Goal: Information Seeking & Learning: Check status

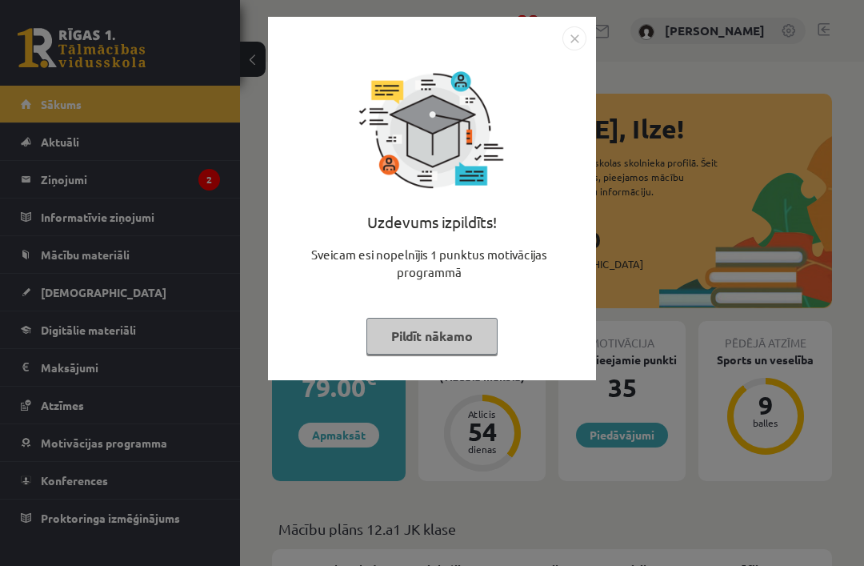
click at [486, 343] on button "Pildīt nākamo" at bounding box center [431, 336] width 131 height 37
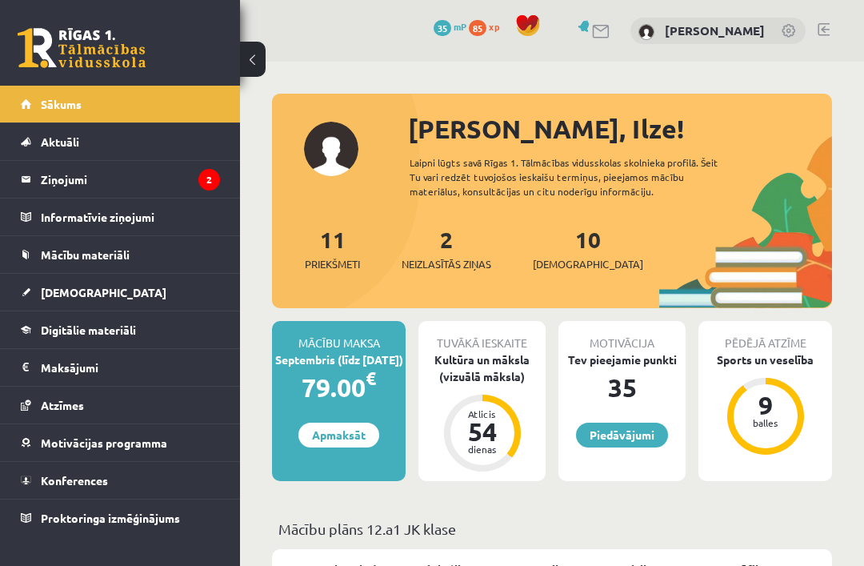
click at [62, 170] on legend "Ziņojumi 2" at bounding box center [130, 179] width 179 height 37
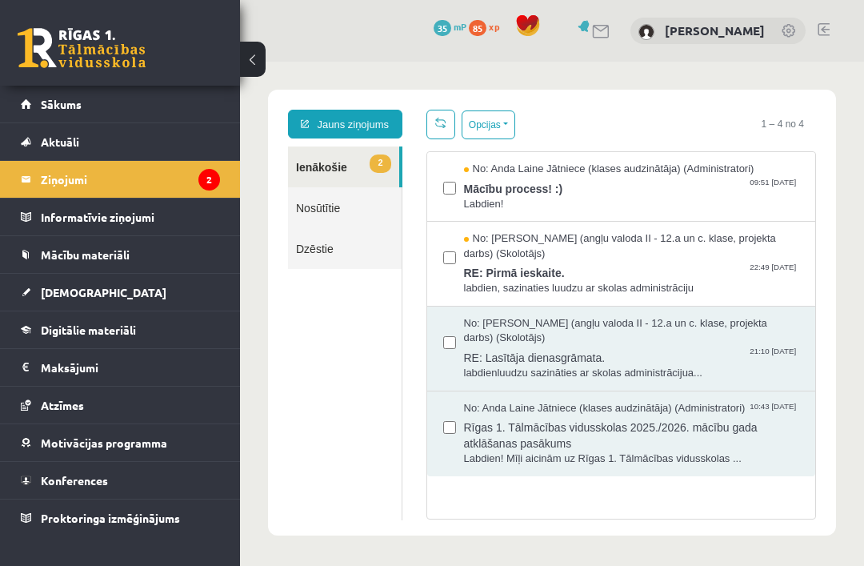
click at [362, 130] on link "Jauns ziņojums" at bounding box center [345, 124] width 114 height 29
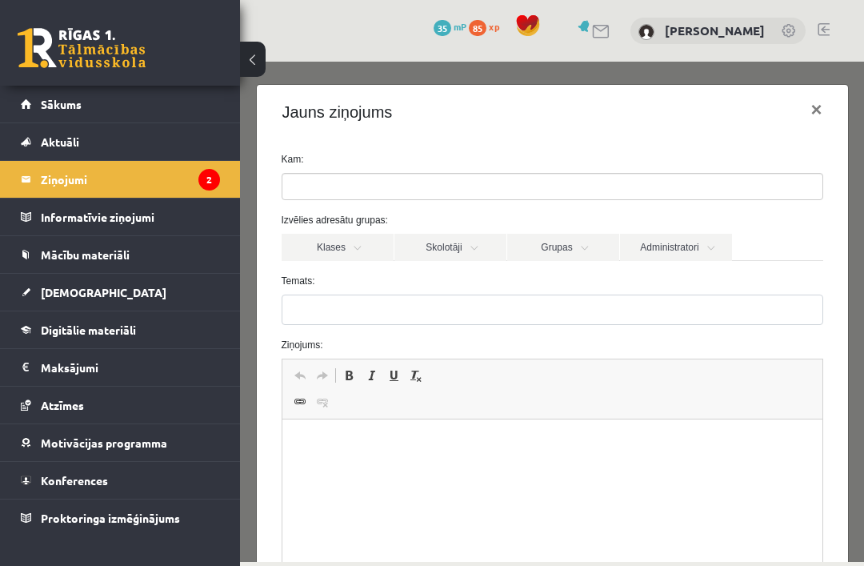
click at [470, 173] on span at bounding box center [553, 186] width 542 height 27
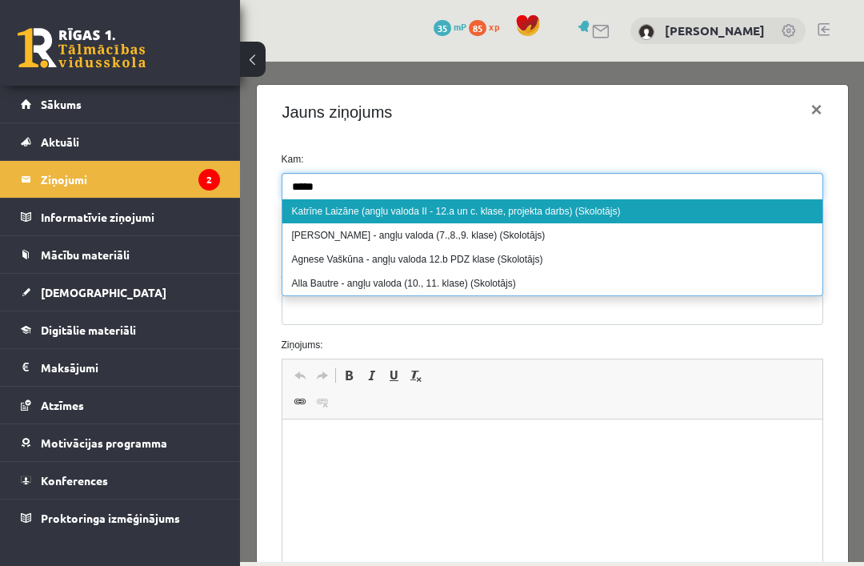
type input "*****"
select select "*****"
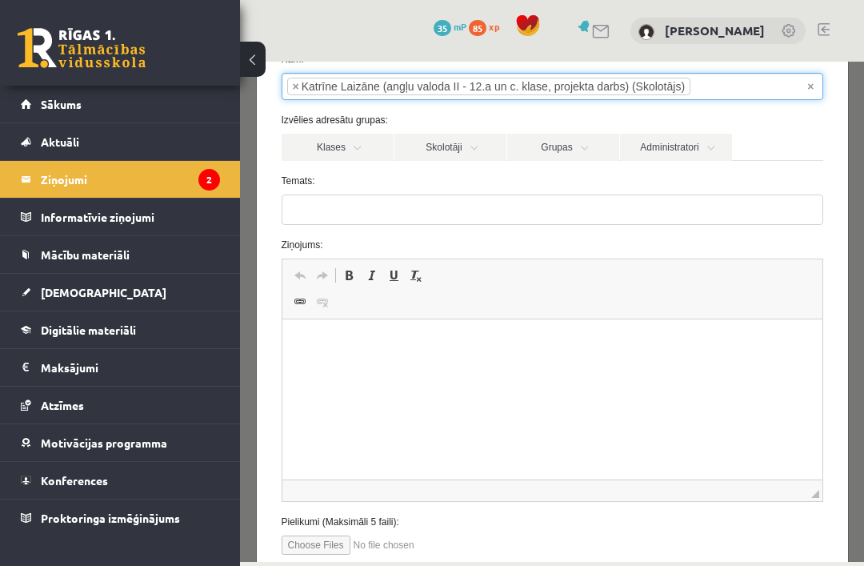
scroll to position [107, 0]
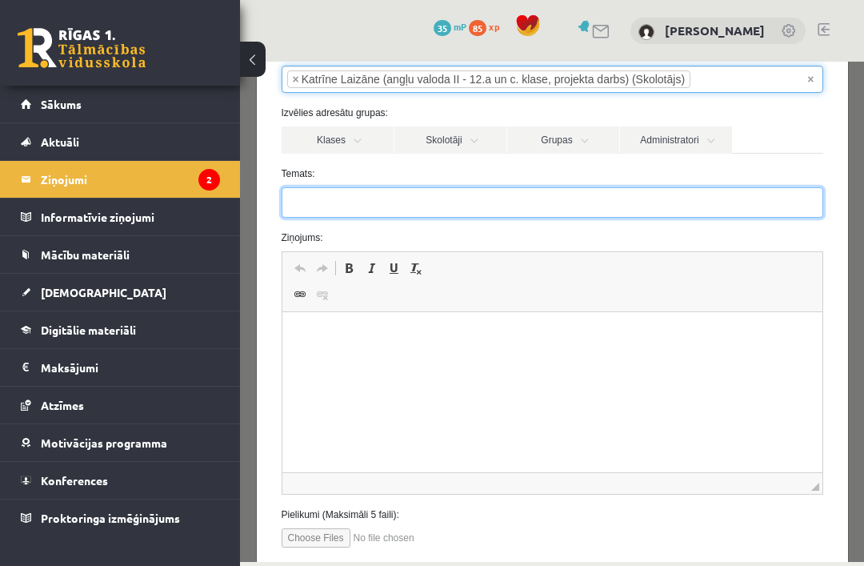
click at [486, 196] on input "Temats:" at bounding box center [553, 202] width 542 height 30
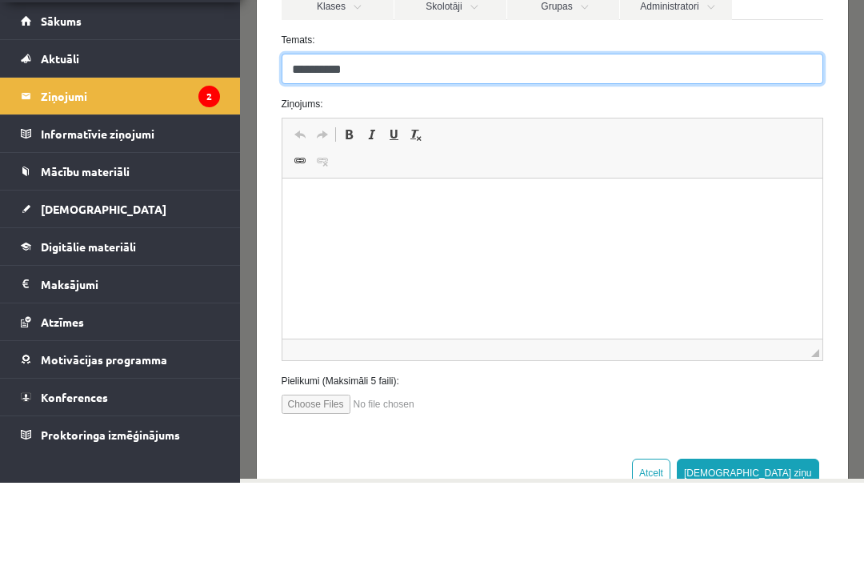
type input "**********"
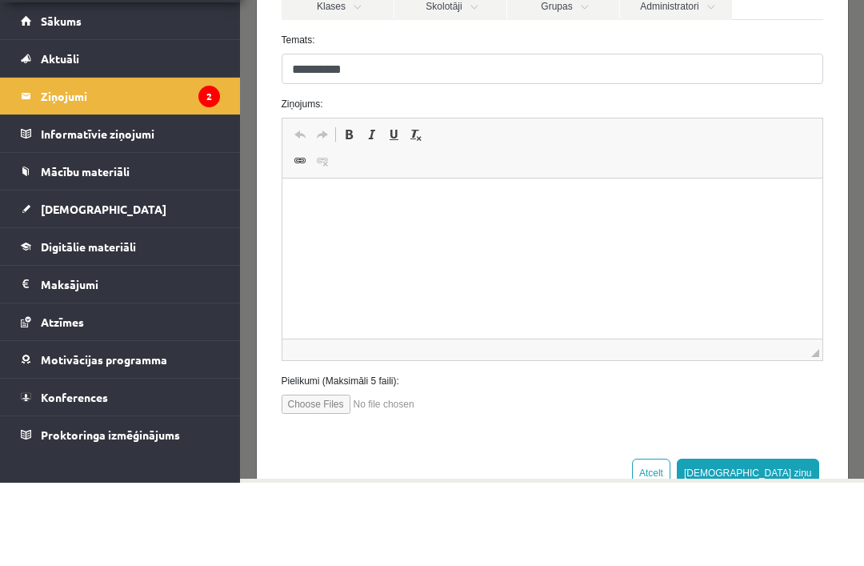
click at [566, 201] on p "Rich Text Editor, wiswyg-editor-47024818442620-1757326539-419" at bounding box center [552, 202] width 508 height 17
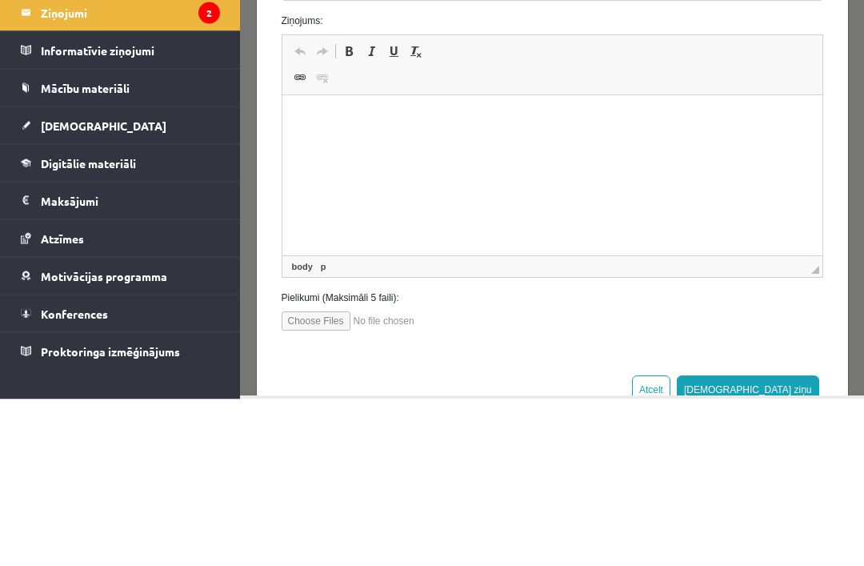
scroll to position [51, 0]
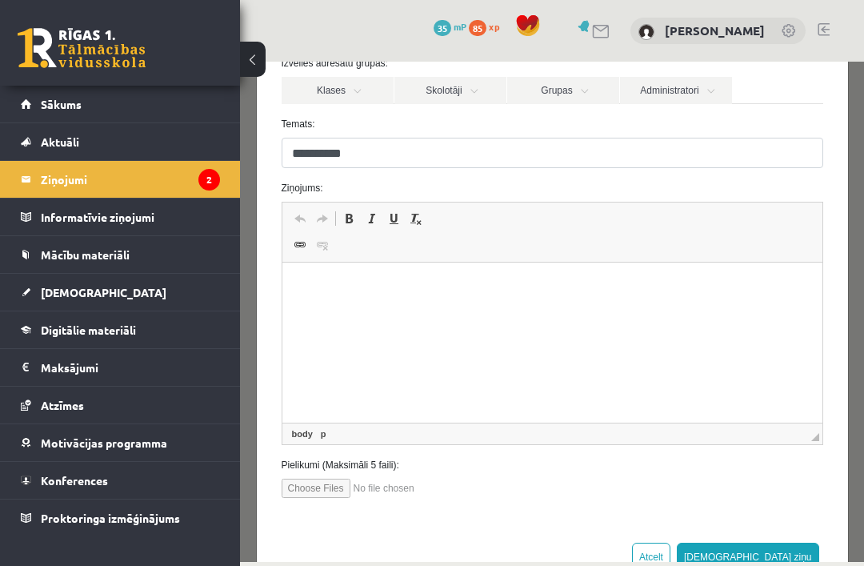
click at [335, 483] on input "file" at bounding box center [373, 487] width 182 height 19
type input "**********"
click at [386, 307] on html at bounding box center [552, 286] width 540 height 49
click at [342, 294] on p "Rich Text Editor, wiswyg-editor-47024818442620-1757326539-419" at bounding box center [552, 286] width 508 height 17
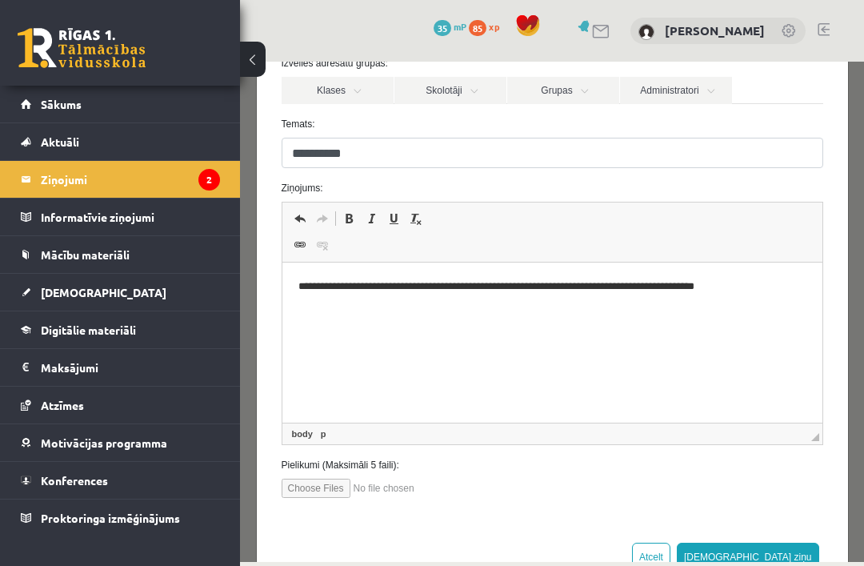
click at [802, 554] on button "[DEMOGRAPHIC_DATA] ziņu" at bounding box center [748, 556] width 142 height 29
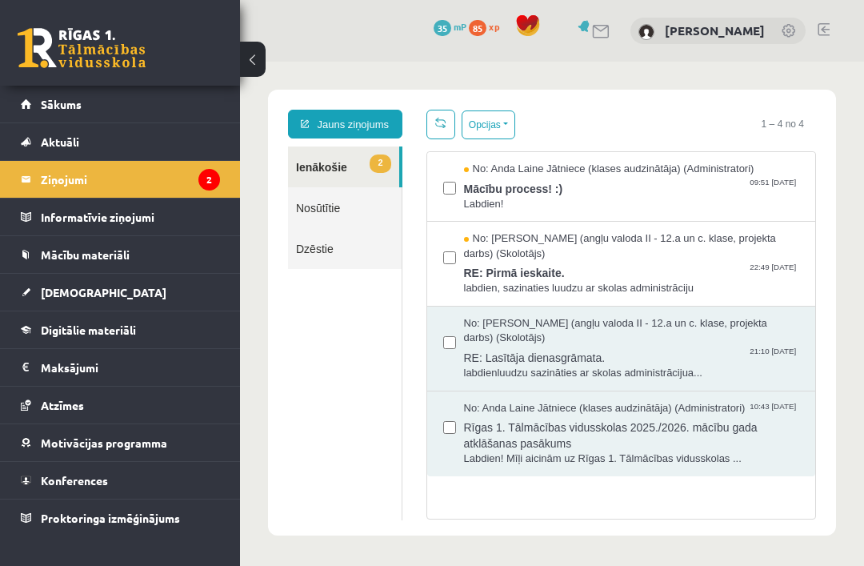
scroll to position [0, 0]
click at [348, 206] on link "Nosūtītie" at bounding box center [345, 207] width 114 height 41
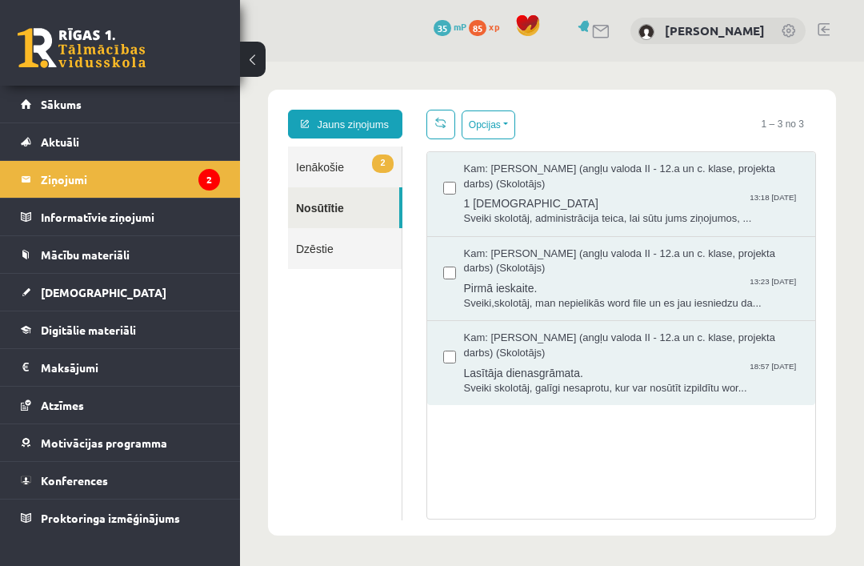
click at [656, 196] on span "1 ieskaite" at bounding box center [632, 201] width 336 height 20
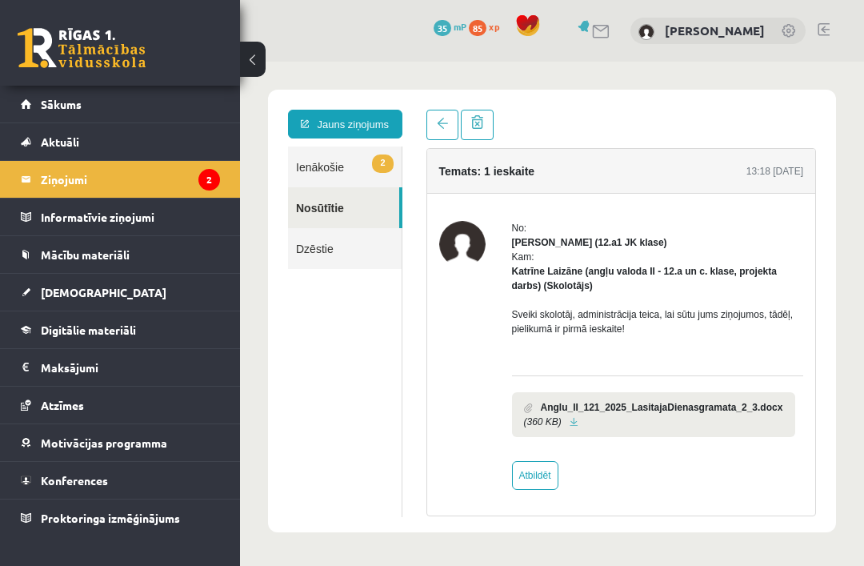
click at [578, 427] on link at bounding box center [574, 422] width 9 height 10
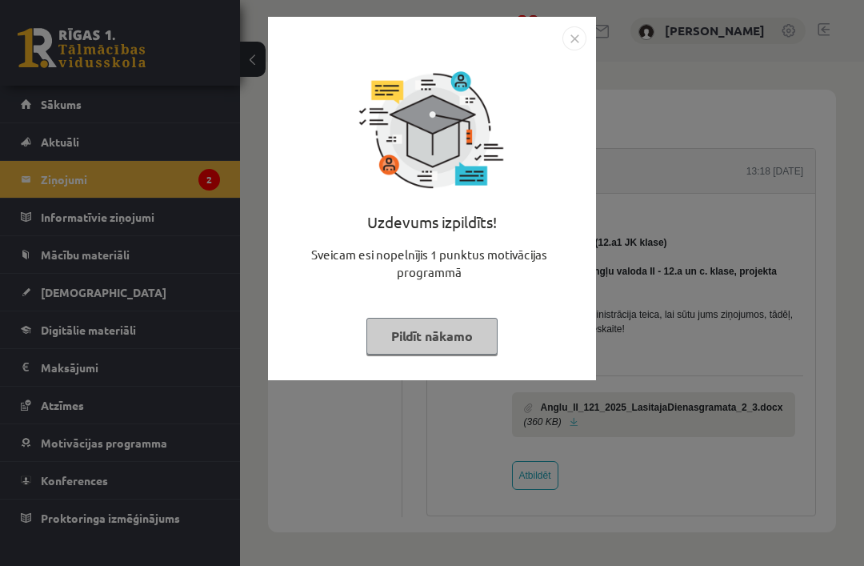
click at [407, 338] on button "Pildīt nākamo" at bounding box center [431, 336] width 131 height 37
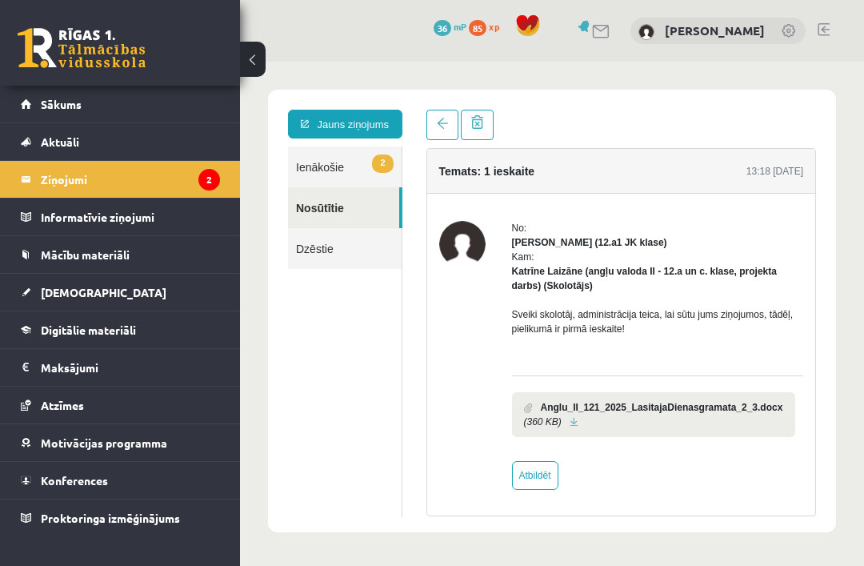
click at [112, 334] on span "Digitālie materiāli" at bounding box center [88, 329] width 95 height 14
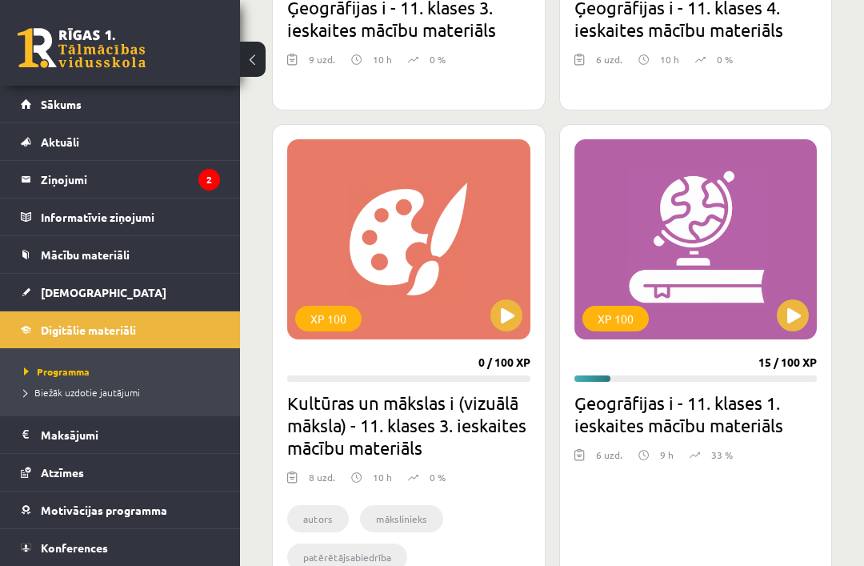
scroll to position [3776, 0]
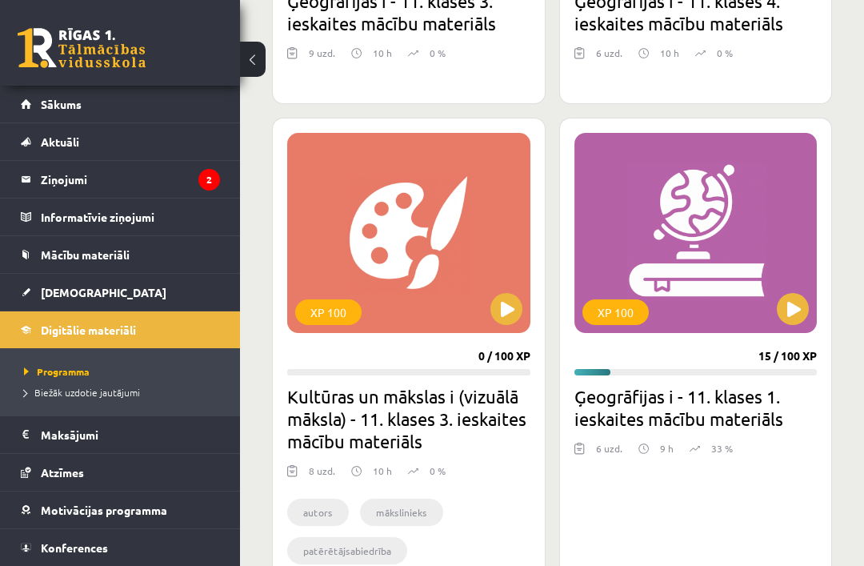
click at [798, 305] on button at bounding box center [793, 309] width 32 height 32
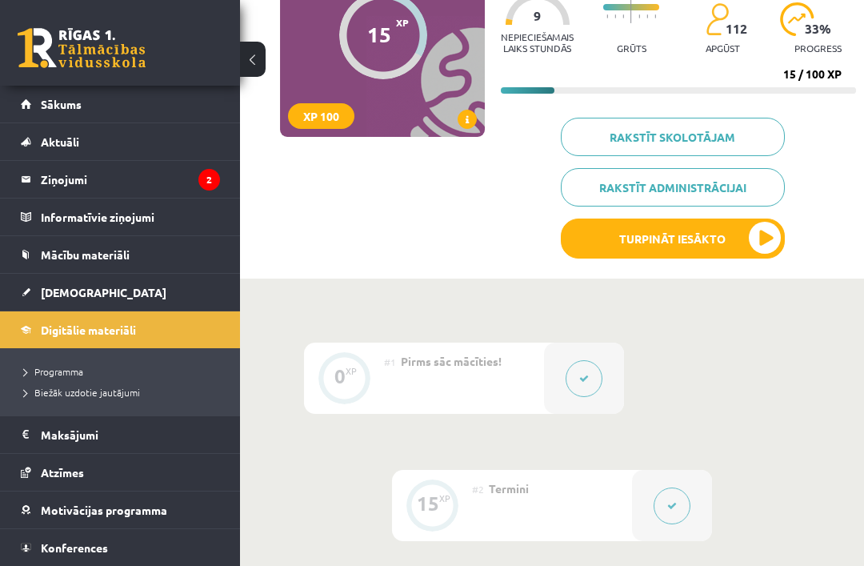
scroll to position [184, 0]
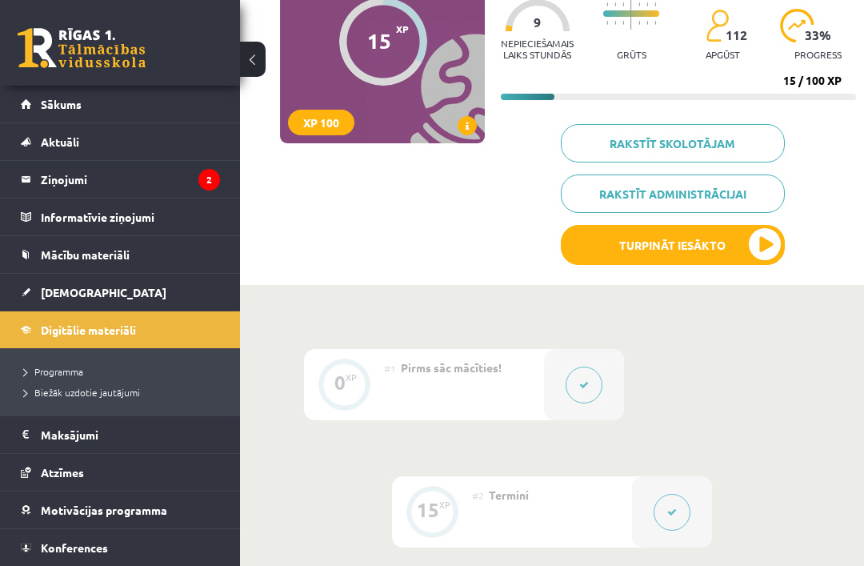
click at [706, 245] on button "Turpināt iesākto" at bounding box center [673, 245] width 224 height 40
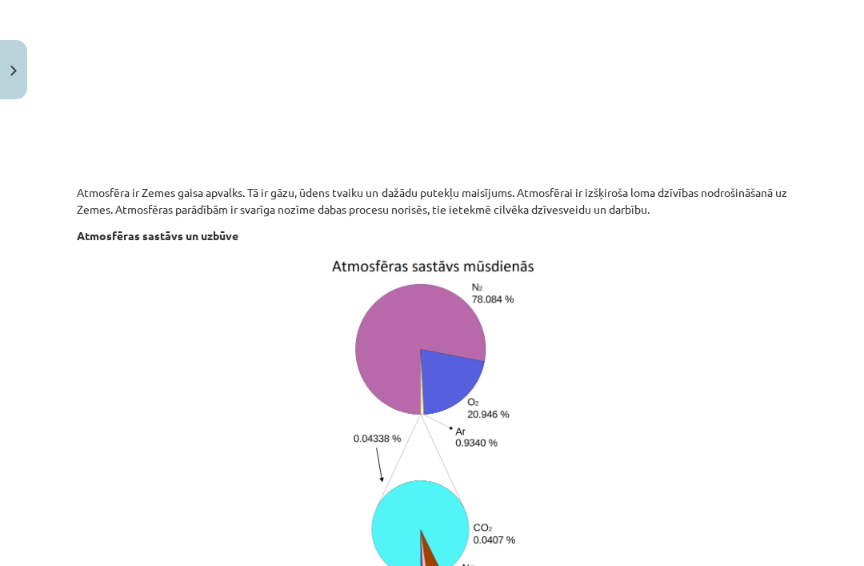
scroll to position [670, 0]
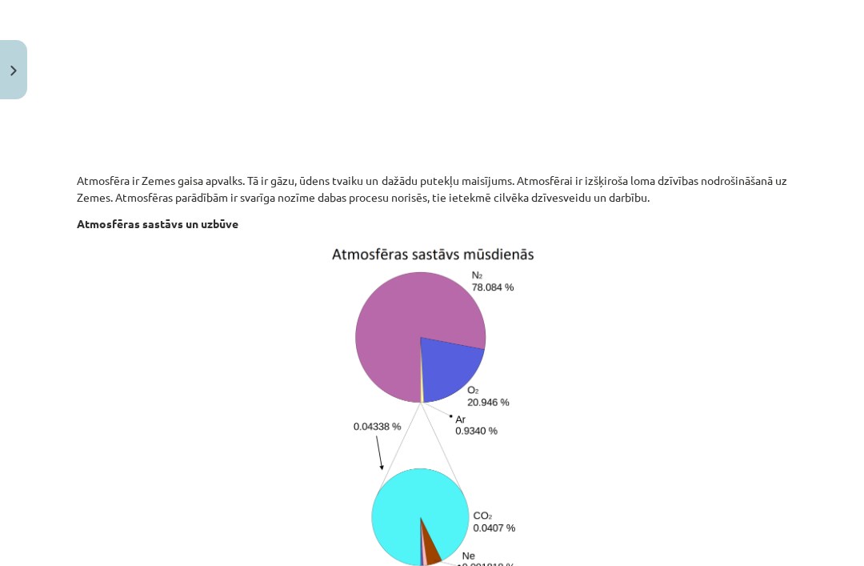
click at [530, 307] on img at bounding box center [432, 434] width 207 height 384
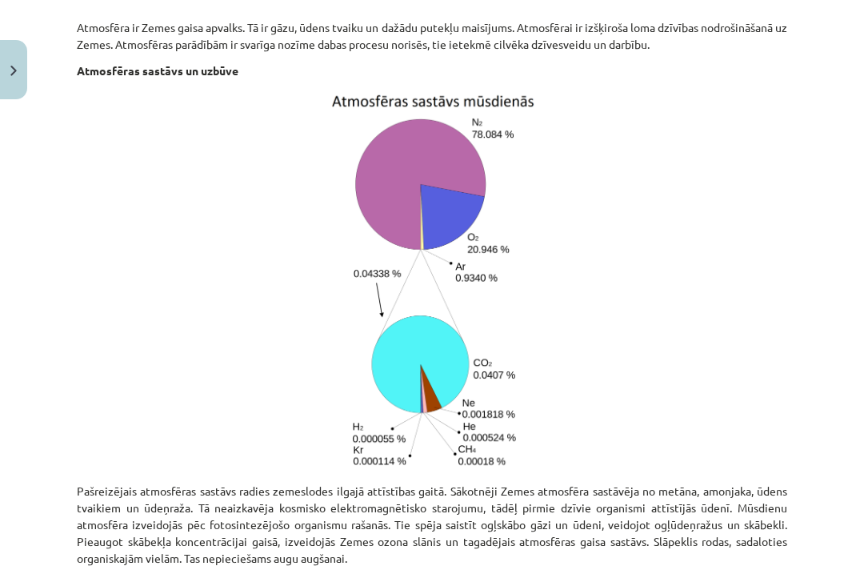
scroll to position [854, 0]
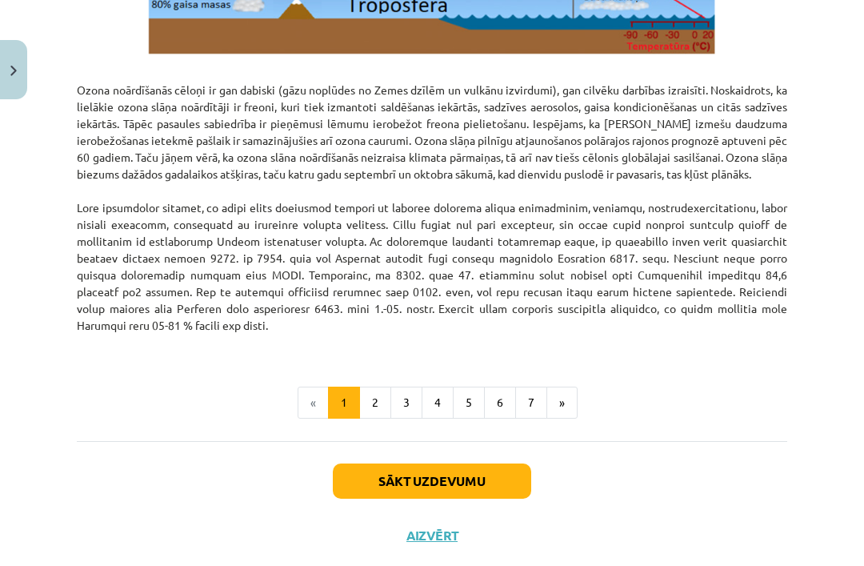
scroll to position [2096, 0]
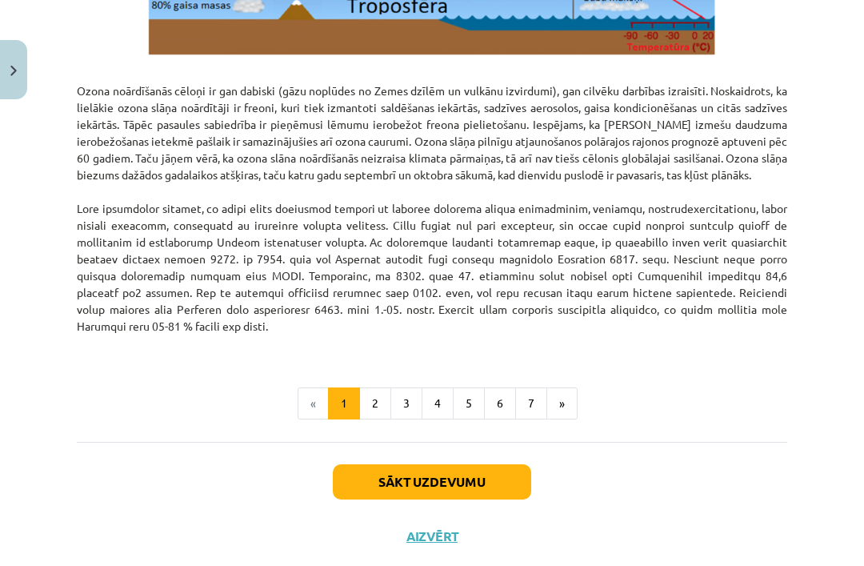
click at [372, 412] on button "2" at bounding box center [375, 403] width 32 height 32
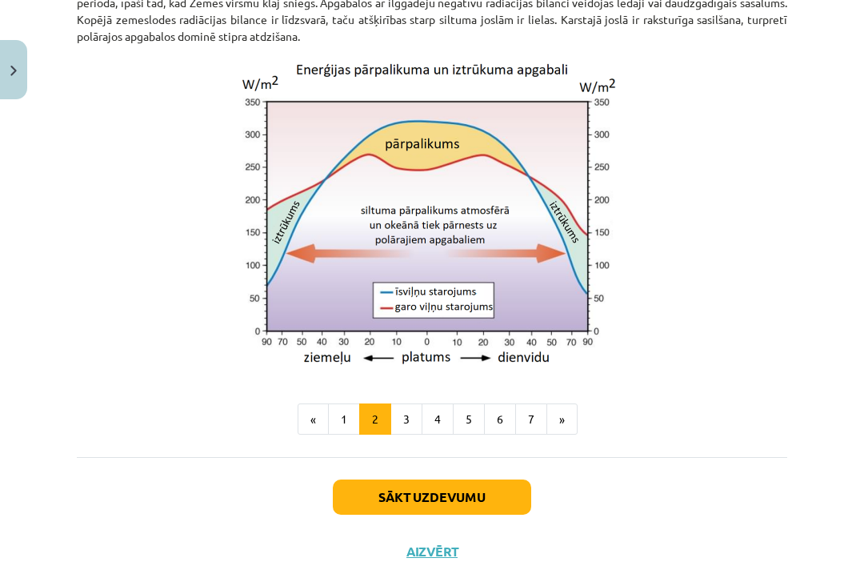
scroll to position [1440, 0]
click at [408, 420] on button "3" at bounding box center [406, 420] width 32 height 32
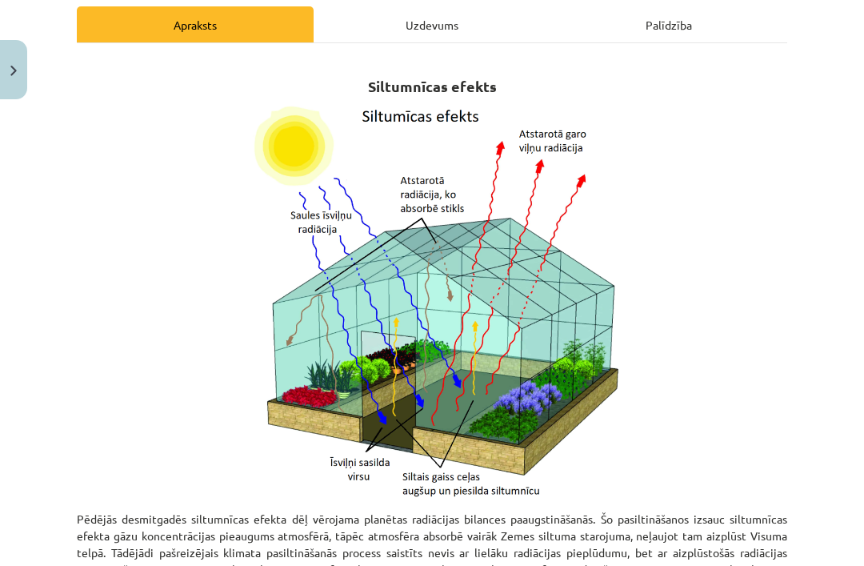
scroll to position [230, 0]
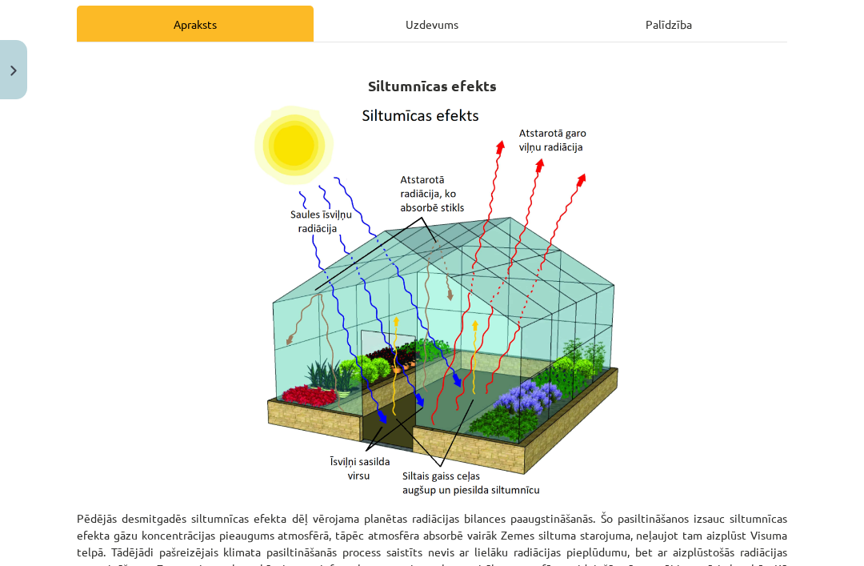
click at [590, 468] on img at bounding box center [432, 300] width 376 height 399
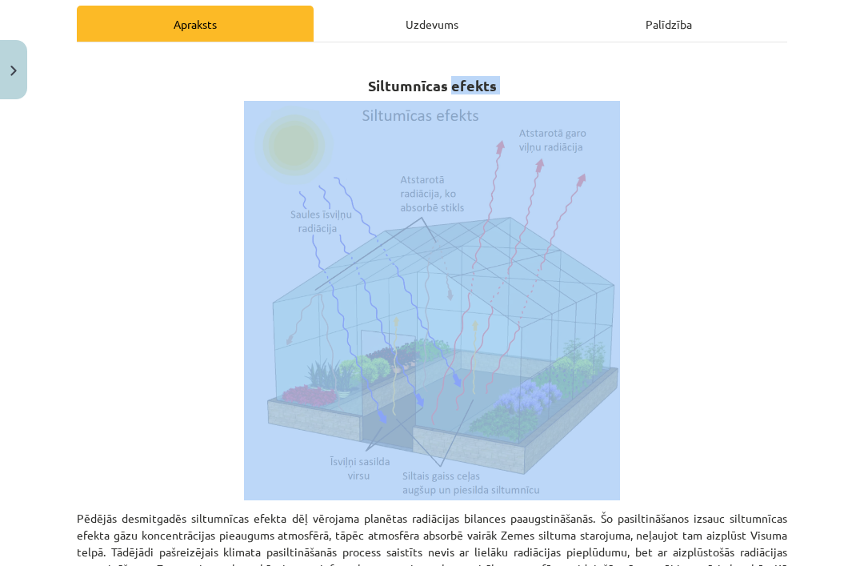
click at [715, 209] on p at bounding box center [432, 300] width 710 height 399
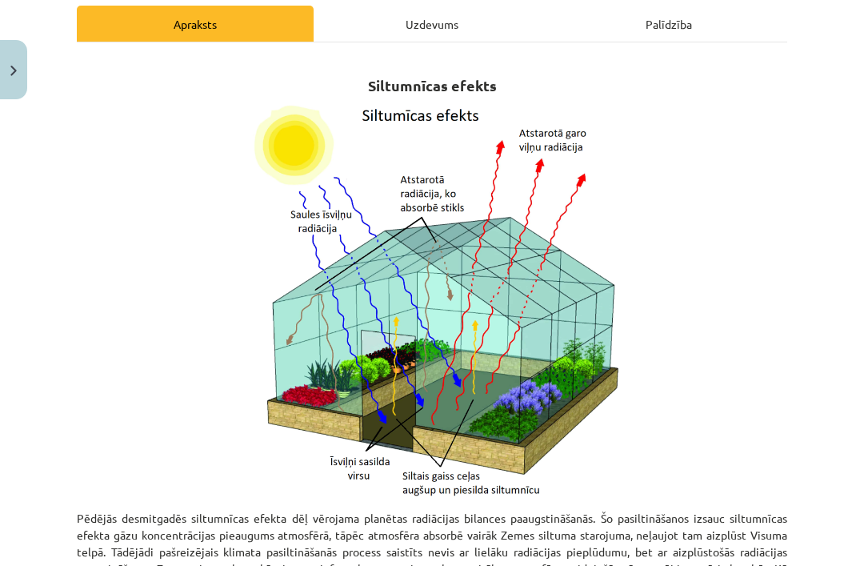
click at [702, 129] on p at bounding box center [432, 300] width 710 height 399
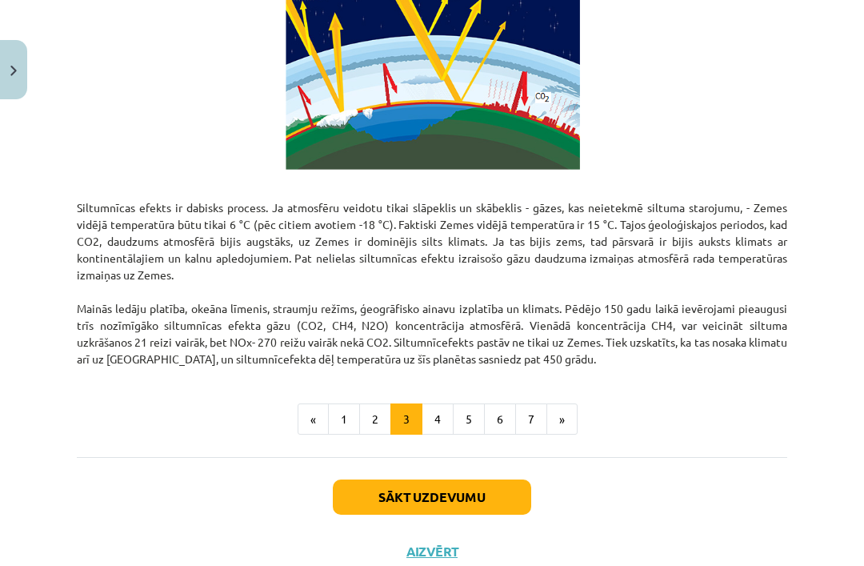
scroll to position [981, 0]
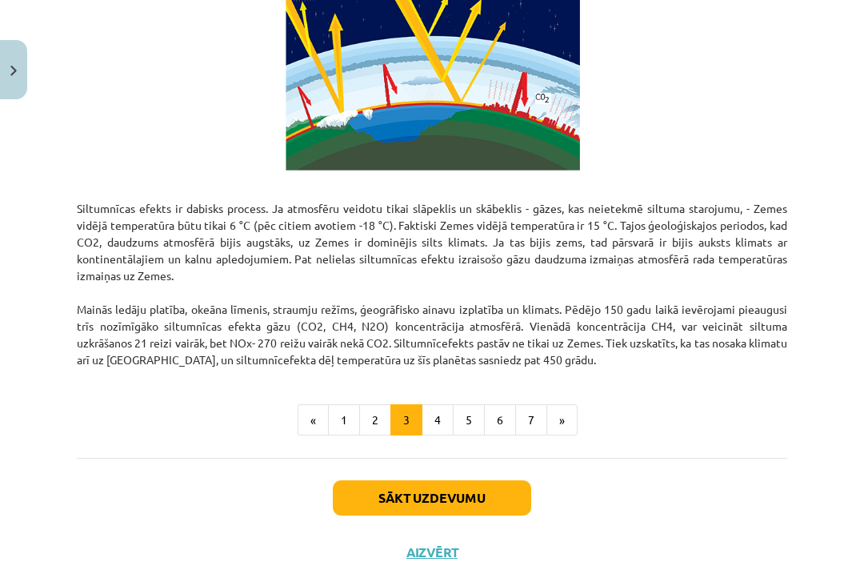
click at [566, 415] on button "»" at bounding box center [561, 420] width 31 height 32
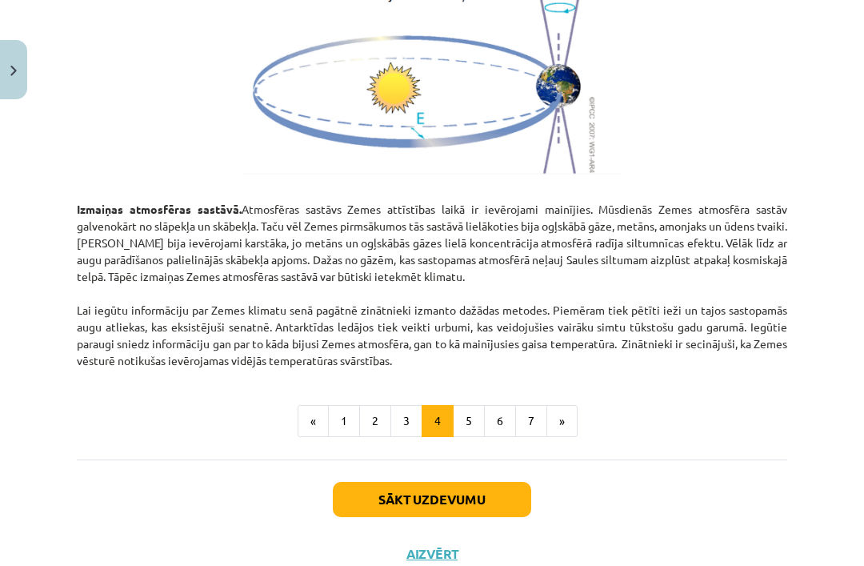
click at [484, 500] on button "Sākt uzdevumu" at bounding box center [432, 499] width 198 height 35
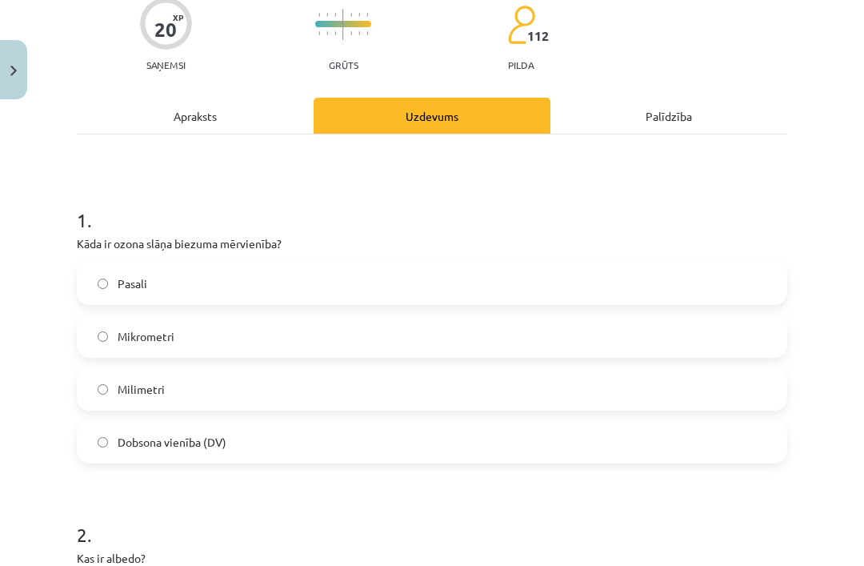
scroll to position [138, 0]
click at [376, 438] on label "Dobsona vienība (DV)" at bounding box center [431, 441] width 707 height 40
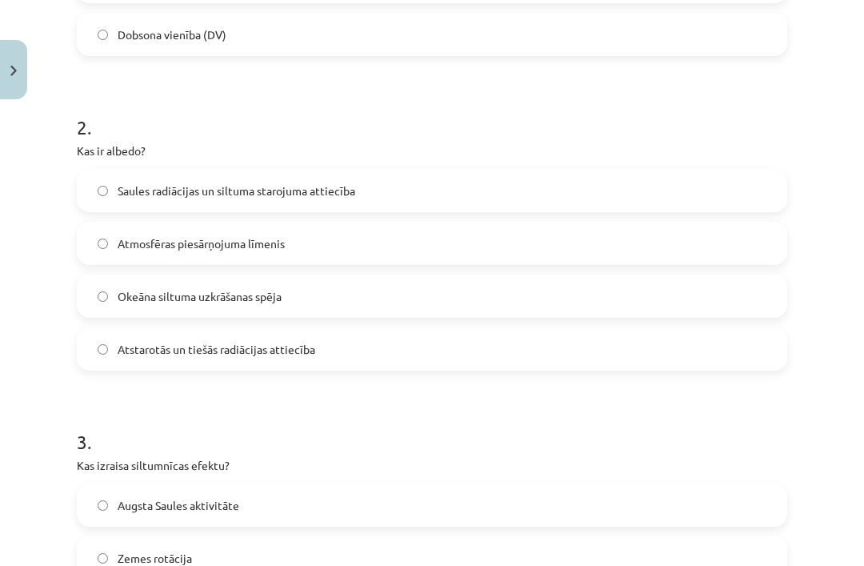
scroll to position [531, 0]
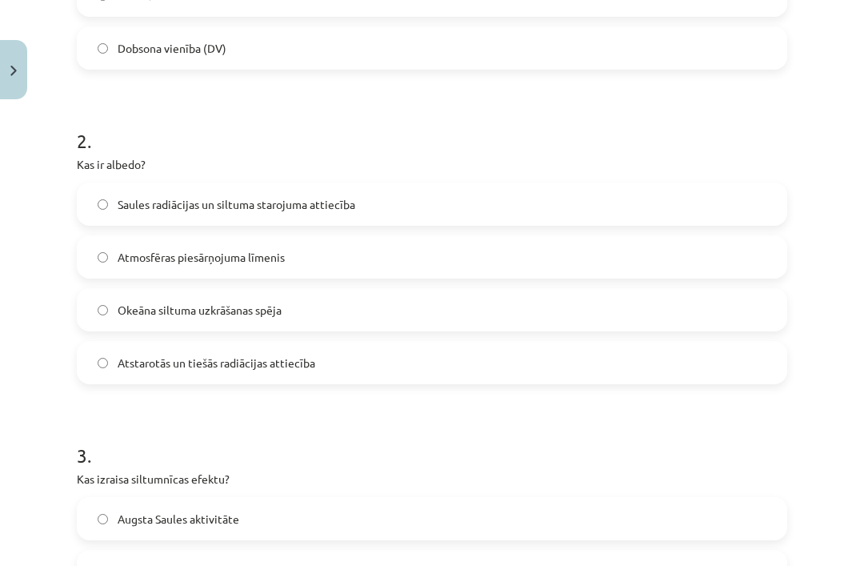
click at [301, 371] on label "Atstarotās un tiešās radiācijas attiecība" at bounding box center [431, 362] width 707 height 40
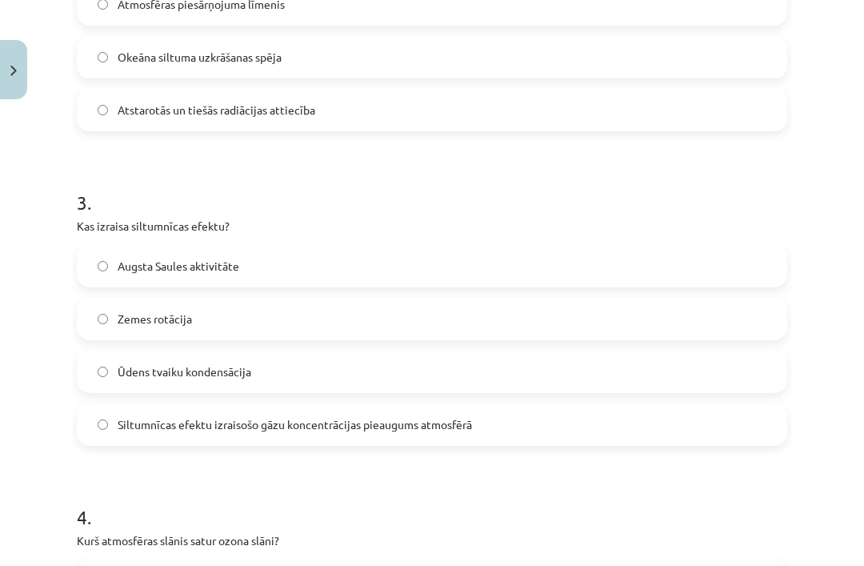
scroll to position [785, 0]
click at [348, 433] on label "Siltumnīcas efektu izraisošo gāzu koncentrācijas pieaugums atmosfērā" at bounding box center [431, 423] width 707 height 40
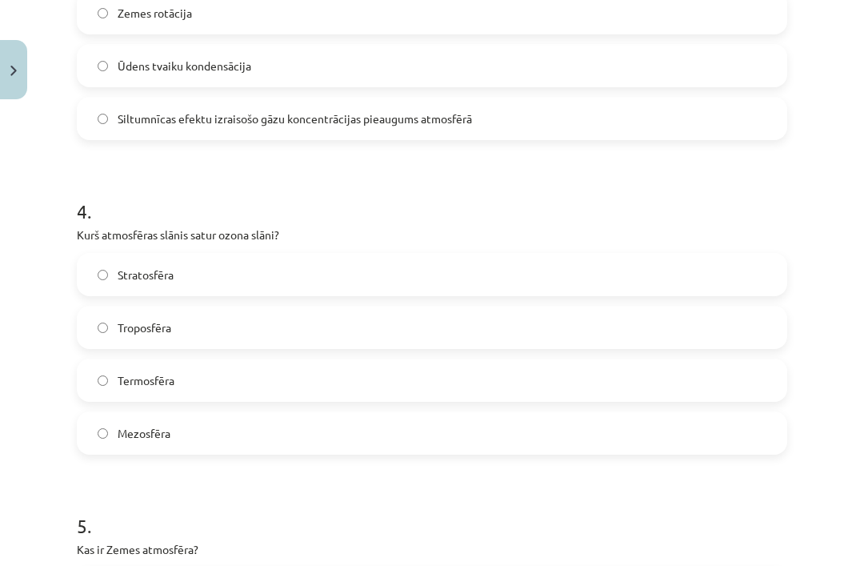
scroll to position [1093, 0]
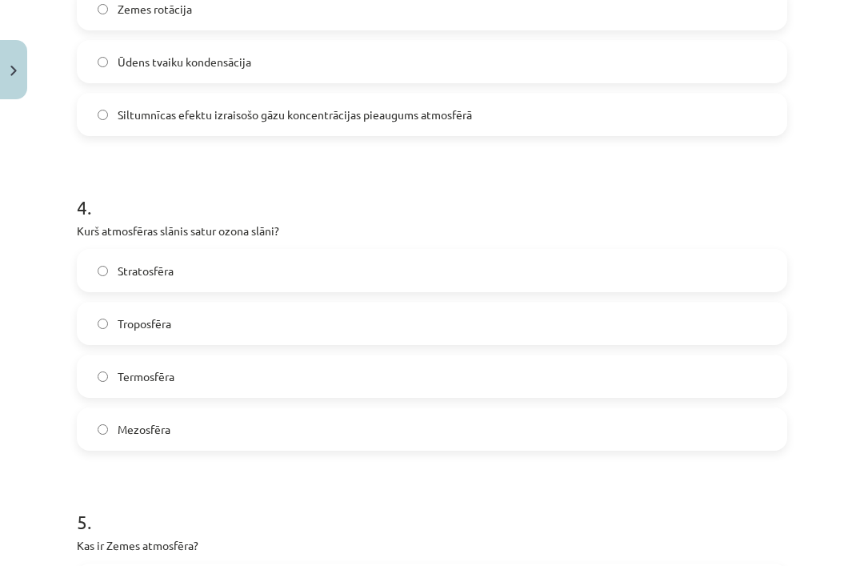
click at [271, 273] on label "Stratosfēra" at bounding box center [431, 270] width 707 height 40
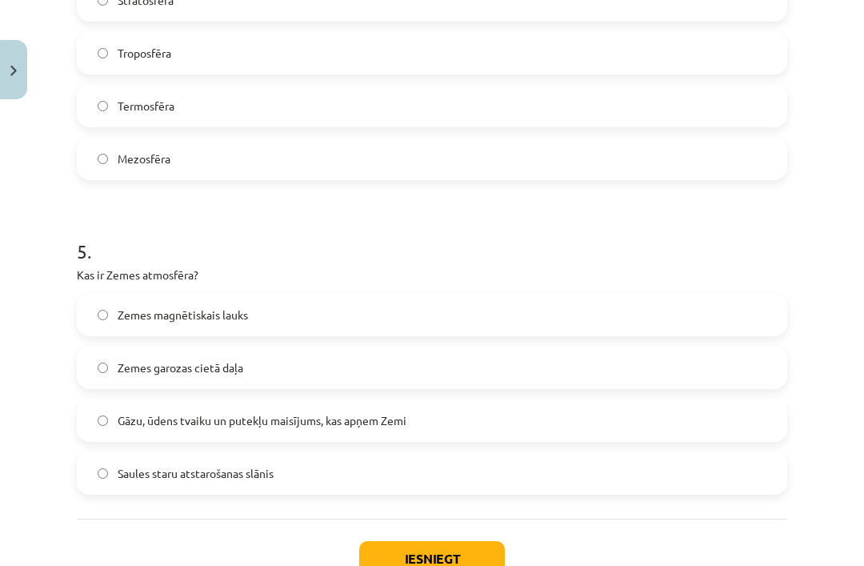
scroll to position [1370, 0]
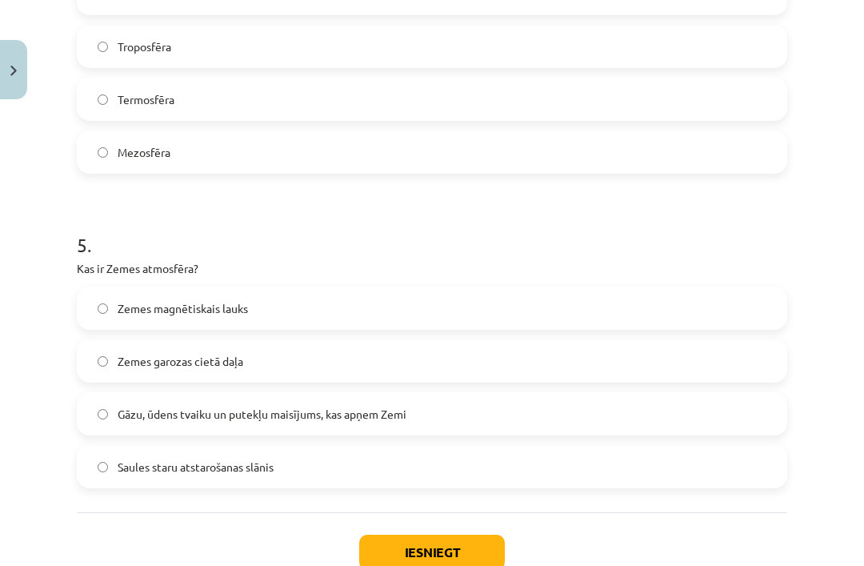
click at [295, 424] on label "Gāzu, ūdens tvaiku un putekļu maisījums, kas apņem Zemi" at bounding box center [431, 414] width 707 height 40
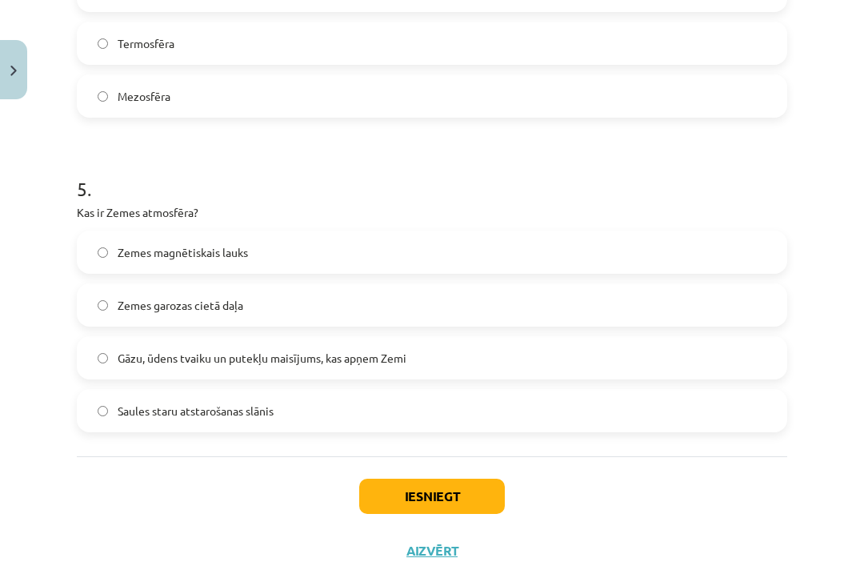
scroll to position [1425, 0]
click at [412, 482] on button "Iesniegt" at bounding box center [432, 496] width 146 height 35
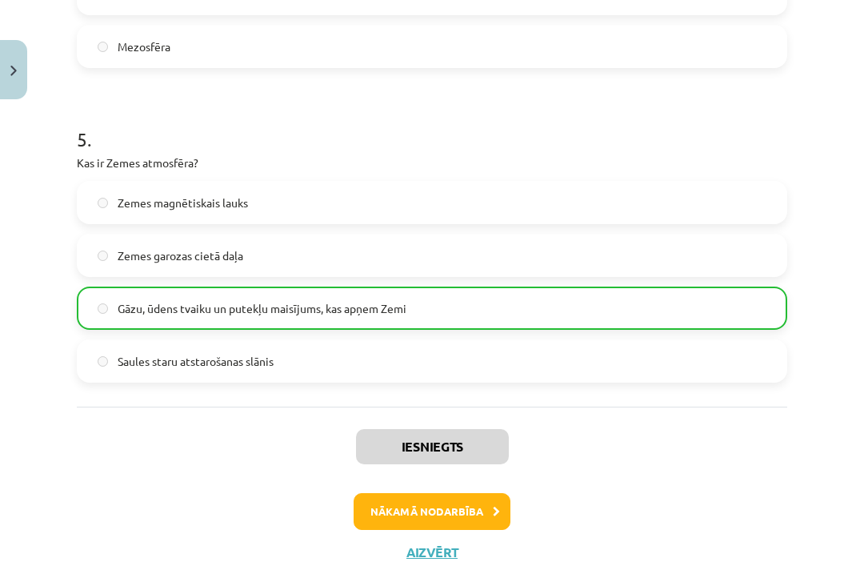
click at [477, 506] on button "Nākamā nodarbība" at bounding box center [432, 511] width 157 height 37
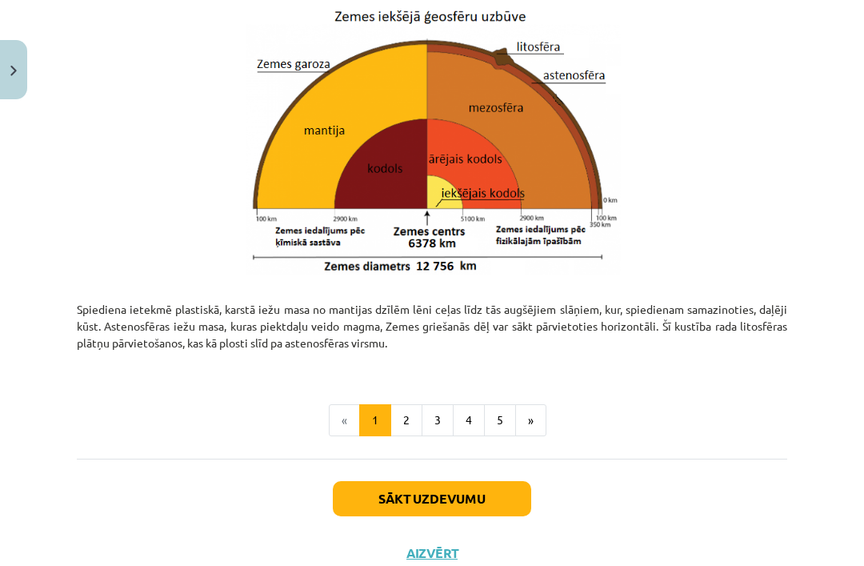
scroll to position [1722, 0]
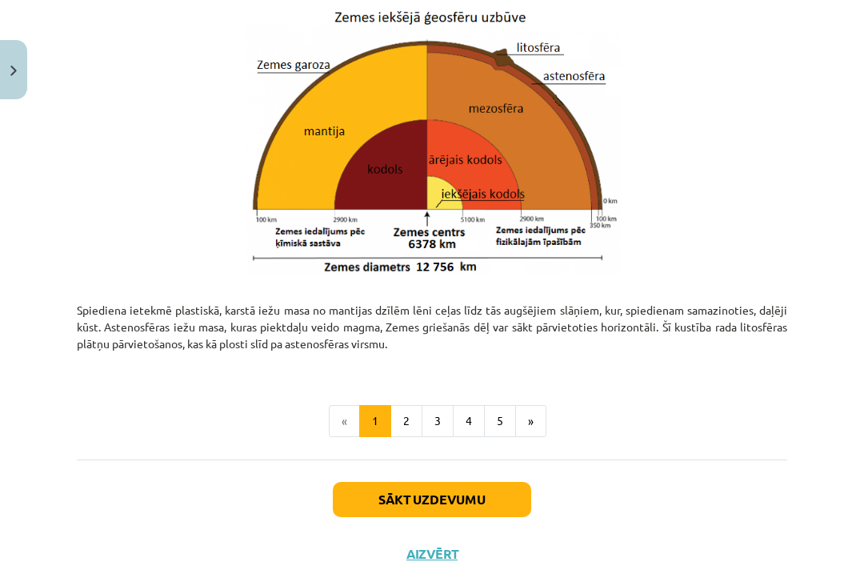
click at [436, 419] on button "3" at bounding box center [438, 421] width 32 height 32
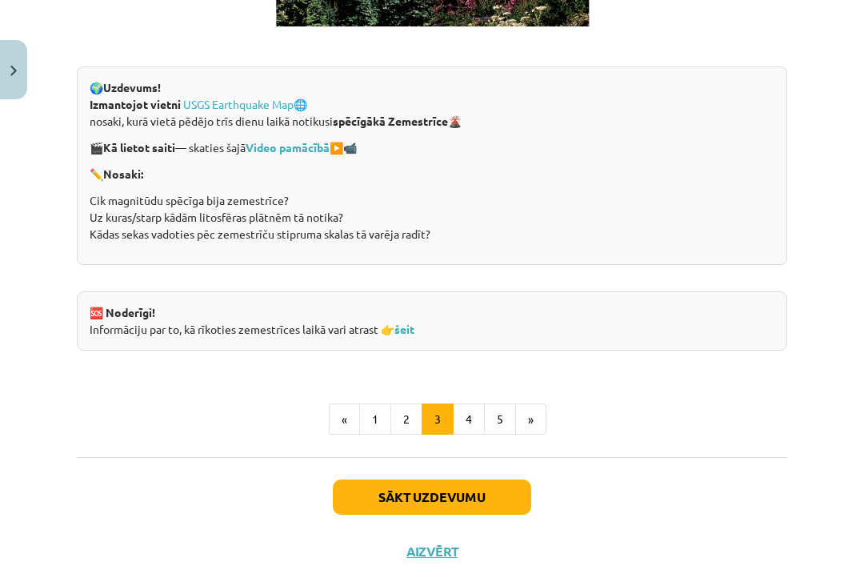
scroll to position [3138, 0]
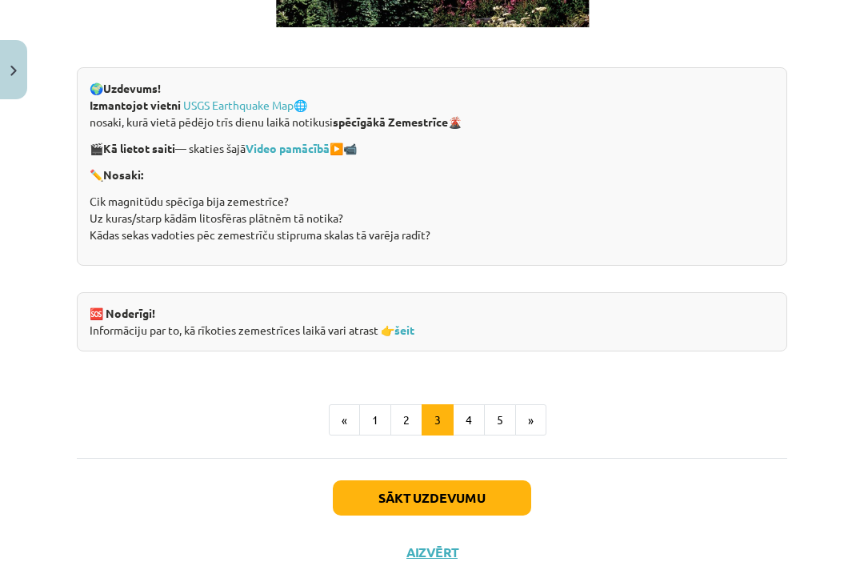
click at [403, 414] on button "2" at bounding box center [406, 420] width 32 height 32
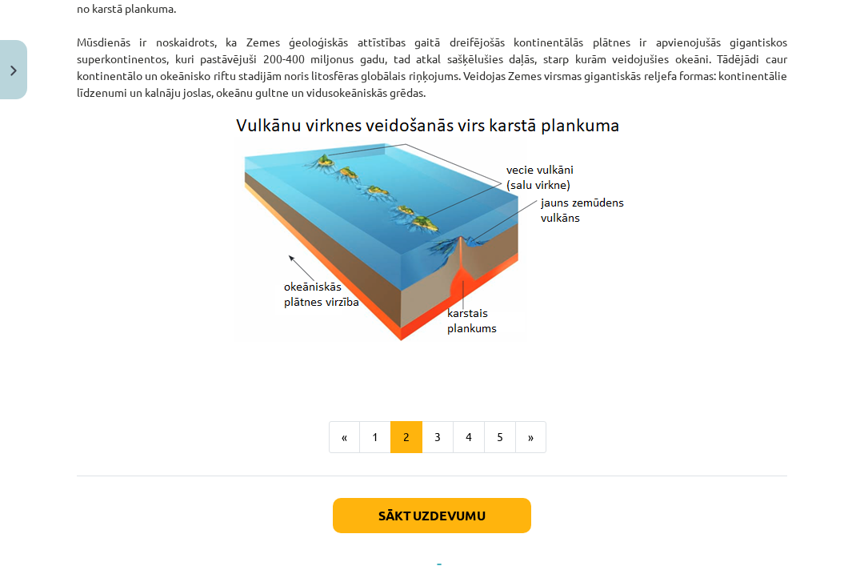
click at [438, 436] on button "3" at bounding box center [438, 437] width 32 height 32
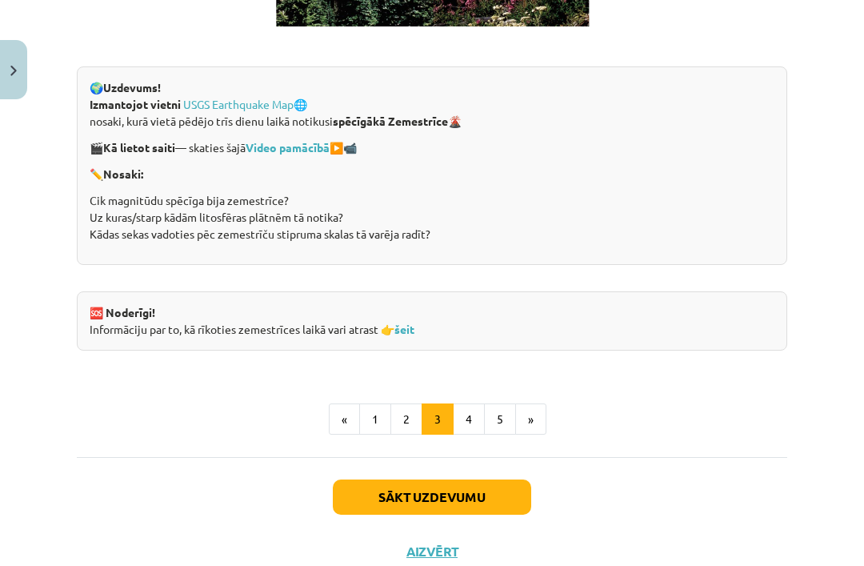
scroll to position [3138, 0]
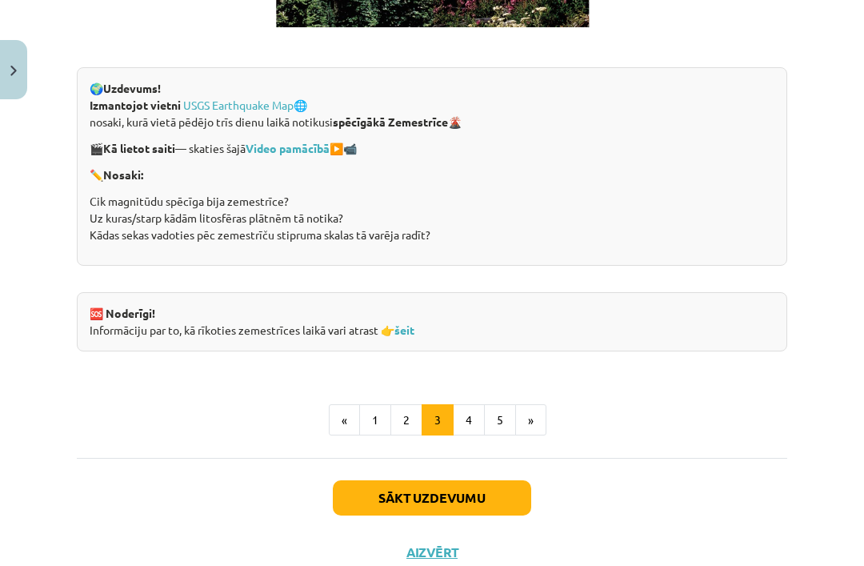
click at [476, 410] on button "4" at bounding box center [469, 420] width 32 height 32
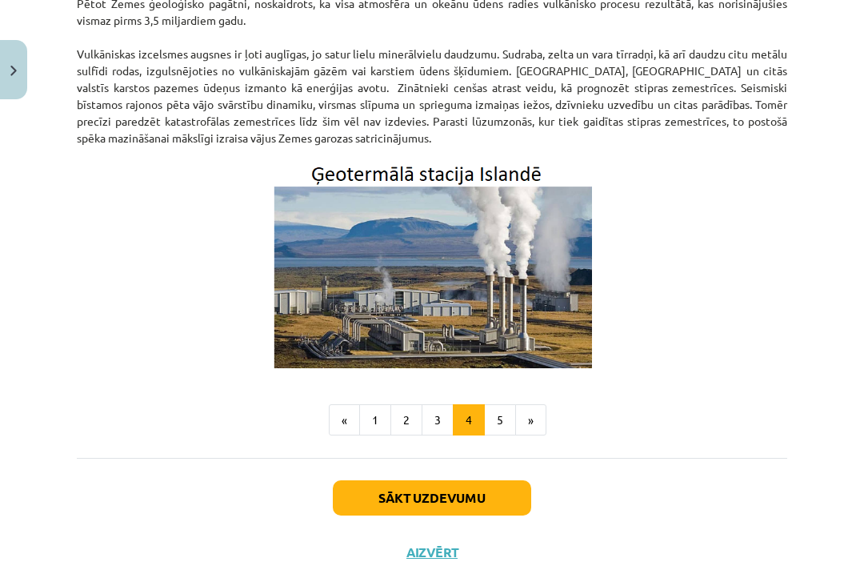
click at [500, 414] on button "5" at bounding box center [500, 420] width 32 height 32
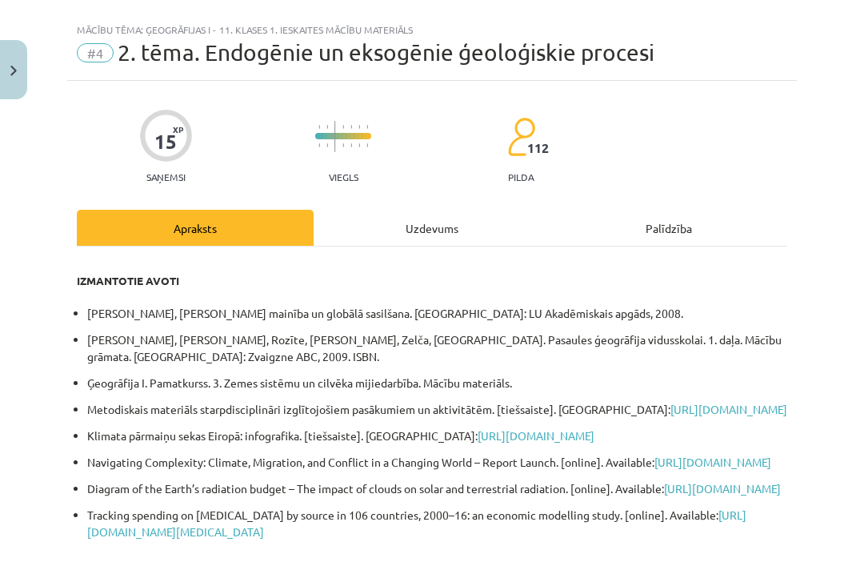
scroll to position [26, 0]
click at [398, 222] on div "Uzdevums" at bounding box center [432, 228] width 237 height 36
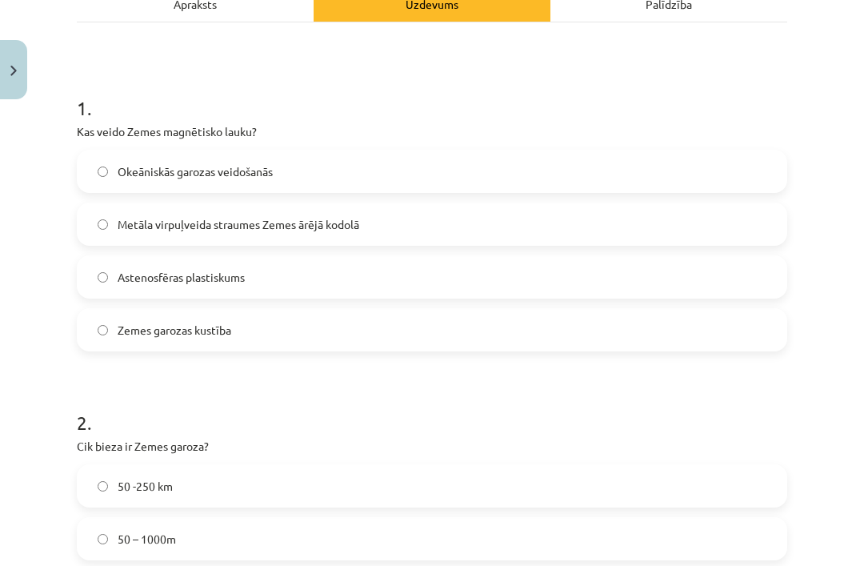
scroll to position [250, 0]
click at [426, 232] on label "Metāla virpuļveida straumes Zemes ārējā kodolā" at bounding box center [431, 224] width 707 height 40
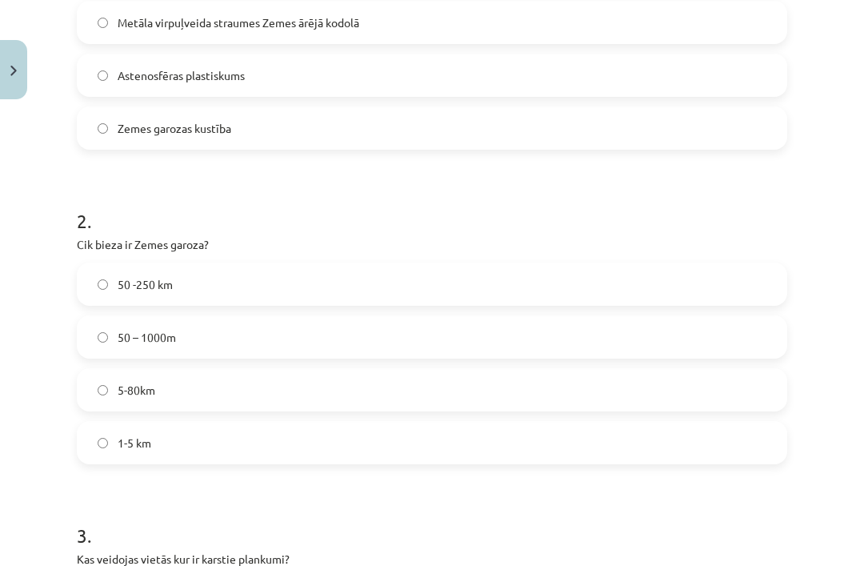
scroll to position [454, 0]
click at [370, 275] on label "50 -250 km" at bounding box center [431, 282] width 707 height 40
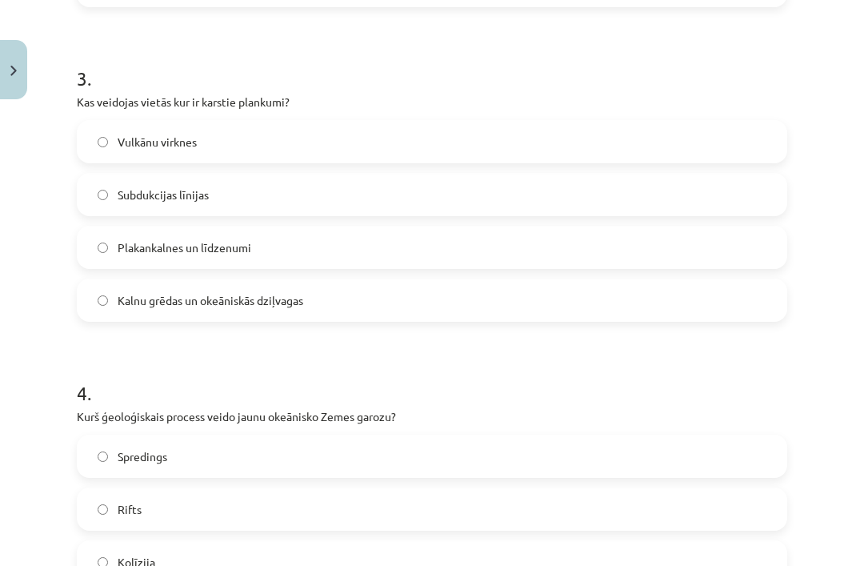
scroll to position [908, 0]
click at [385, 149] on label "Vulkānu virknes" at bounding box center [431, 142] width 707 height 40
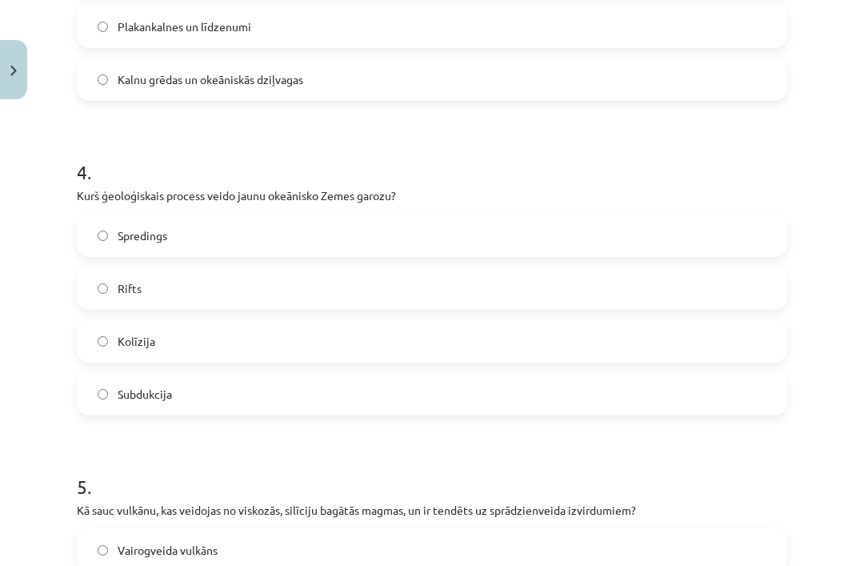
scroll to position [1129, 0]
click at [340, 236] on label "Spredings" at bounding box center [431, 234] width 707 height 40
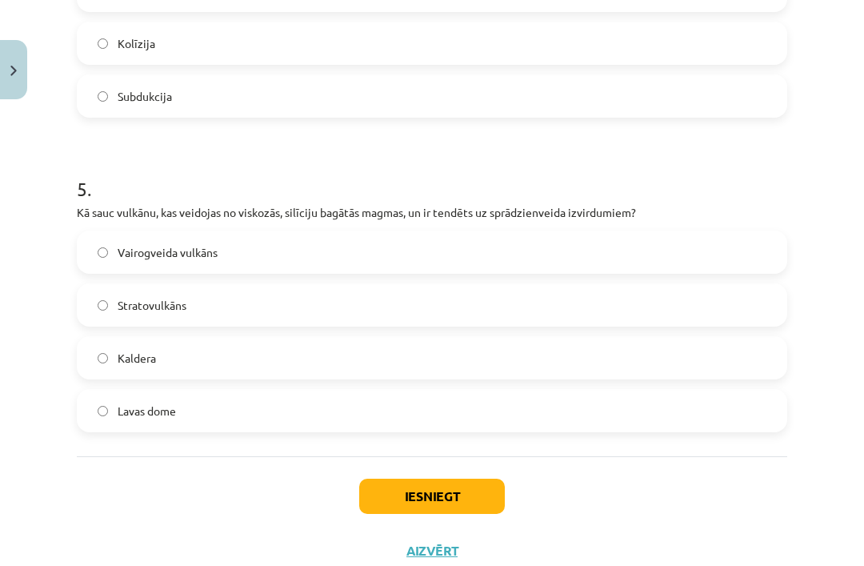
scroll to position [1425, 0]
click at [362, 311] on label "Stratovulkāns" at bounding box center [431, 306] width 707 height 40
click at [458, 484] on button "Iesniegt" at bounding box center [432, 496] width 146 height 35
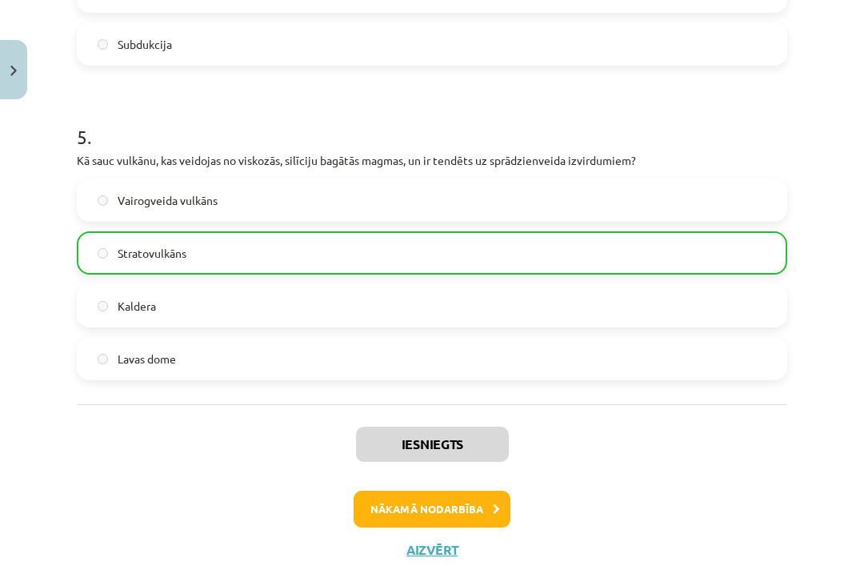
scroll to position [1476, 0]
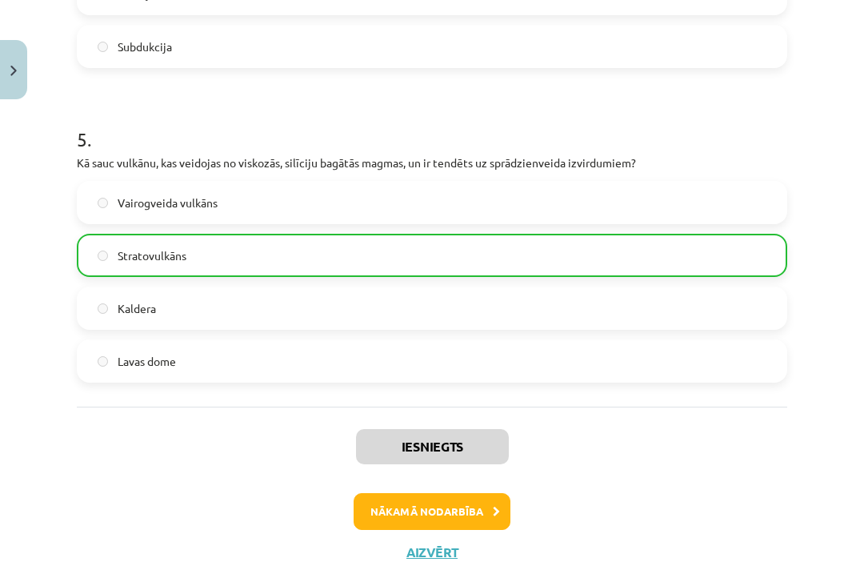
click at [472, 503] on button "Nākamā nodarbība" at bounding box center [432, 511] width 157 height 37
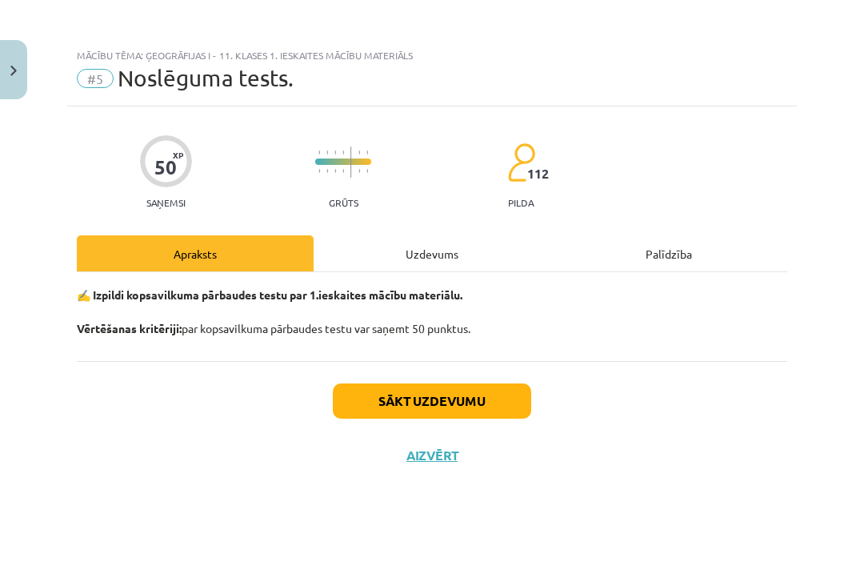
scroll to position [0, 0]
click at [495, 390] on button "Sākt uzdevumu" at bounding box center [432, 400] width 198 height 35
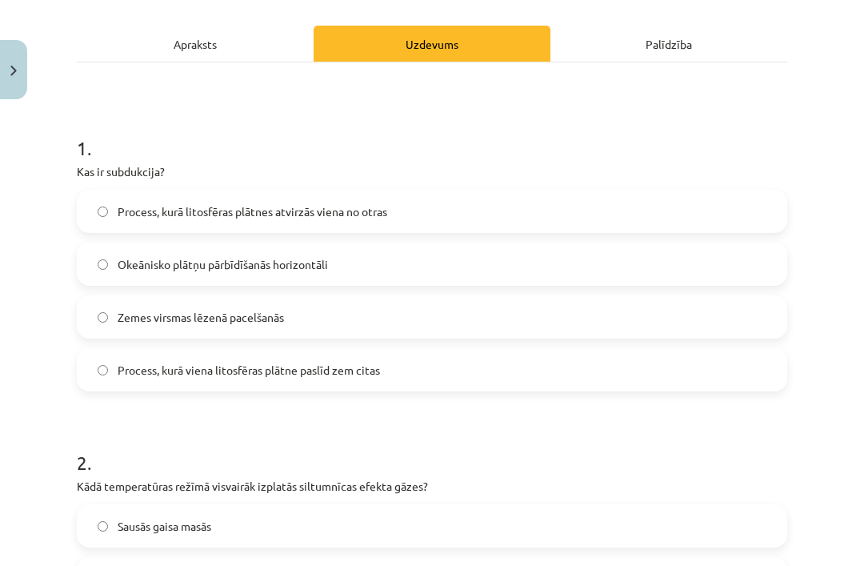
scroll to position [210, 0]
click at [322, 361] on span "Process, kurā viena litosfēras plātne paslīd zem citas" at bounding box center [249, 369] width 262 height 17
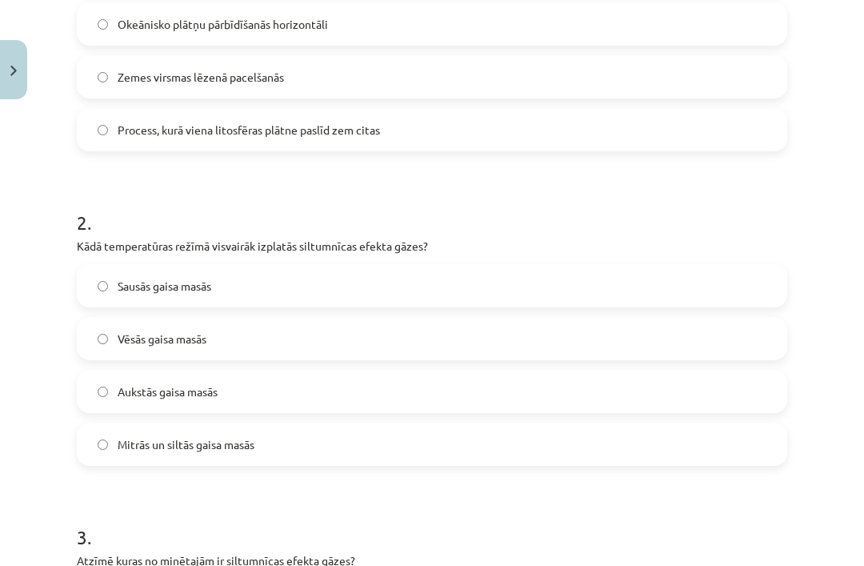
scroll to position [450, 0]
click at [288, 266] on label "Sausās gaisa masās" at bounding box center [431, 286] width 707 height 40
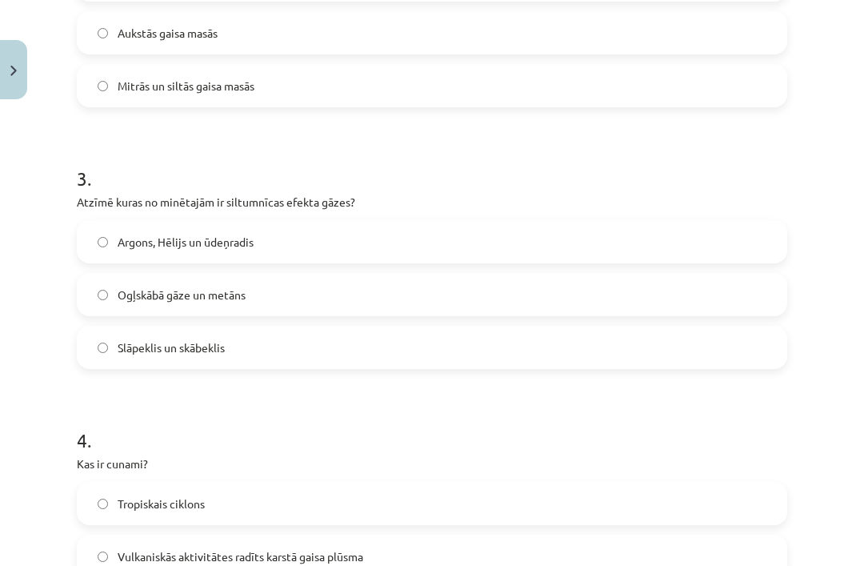
scroll to position [808, 0]
click at [385, 274] on label "Ogļskābā gāze un metāns" at bounding box center [431, 294] width 707 height 40
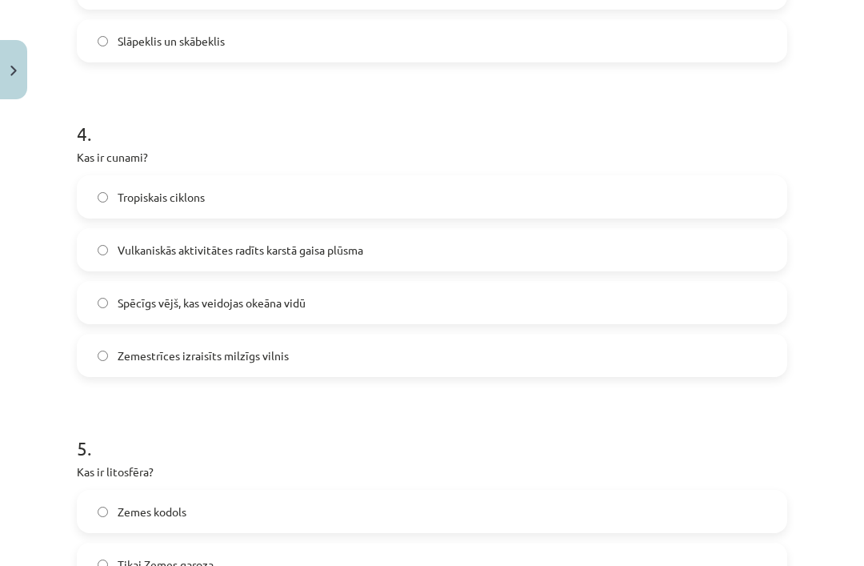
scroll to position [1114, 0]
click at [390, 230] on label "Vulkaniskās aktivitātes radīts karstā gaisa plūsma" at bounding box center [431, 250] width 707 height 40
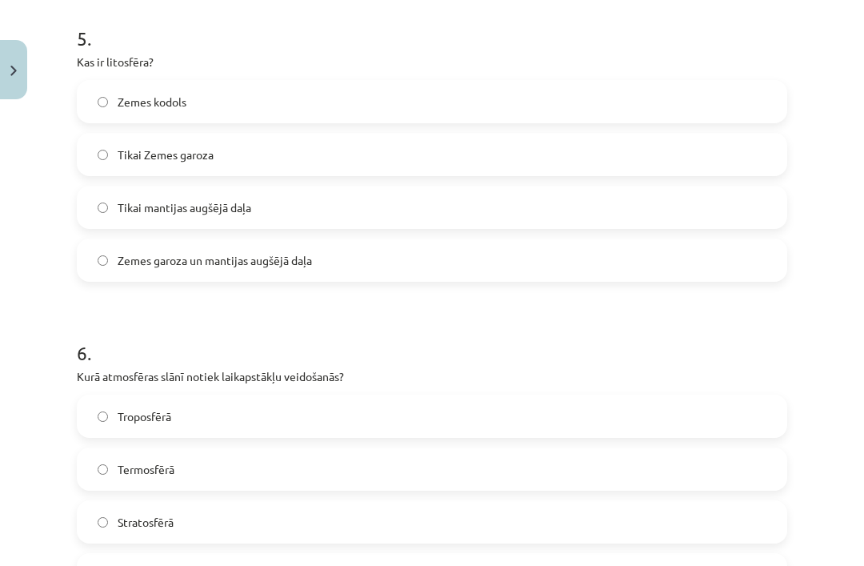
scroll to position [1524, 0]
click at [352, 240] on label "Zemes garoza un mantijas augšējā daļa" at bounding box center [431, 260] width 707 height 40
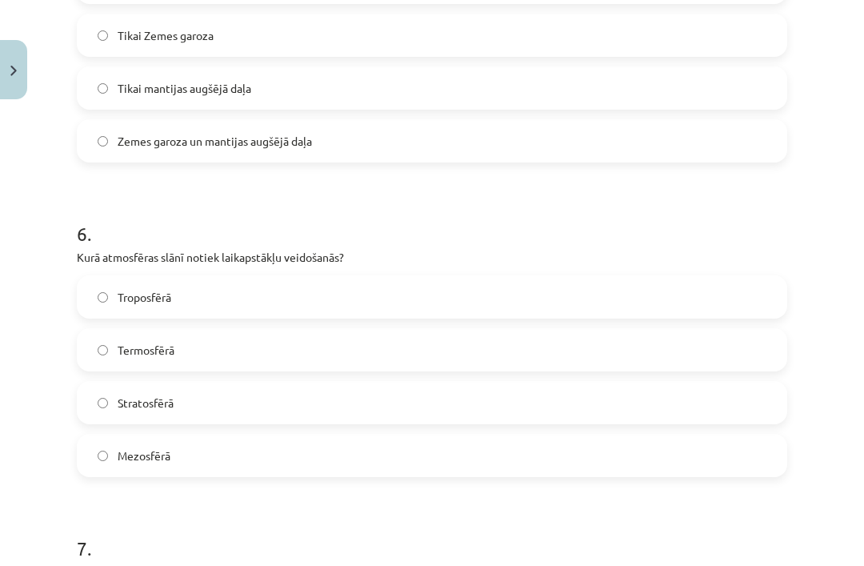
scroll to position [1652, 0]
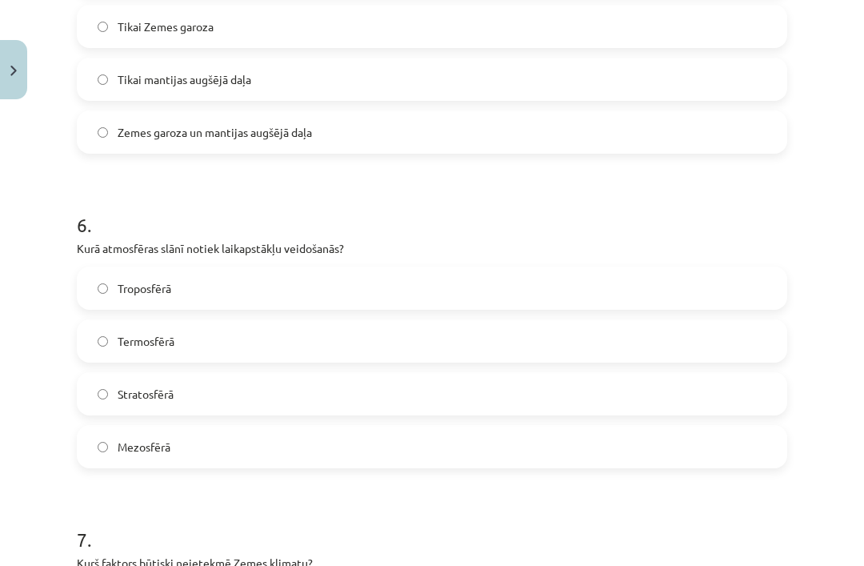
click at [333, 268] on label "Troposfērā" at bounding box center [431, 288] width 707 height 40
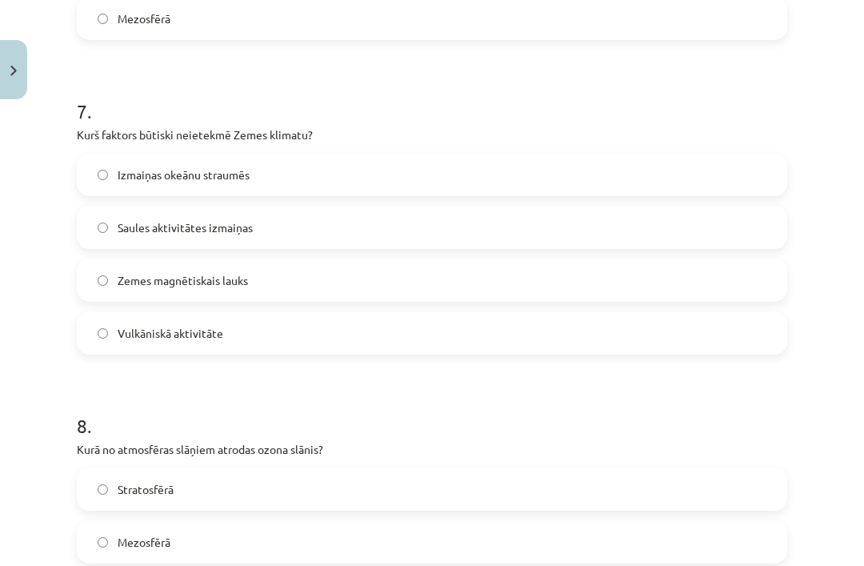
scroll to position [2080, 0]
click at [393, 260] on label "Zemes magnētiskais lauks" at bounding box center [431, 280] width 707 height 40
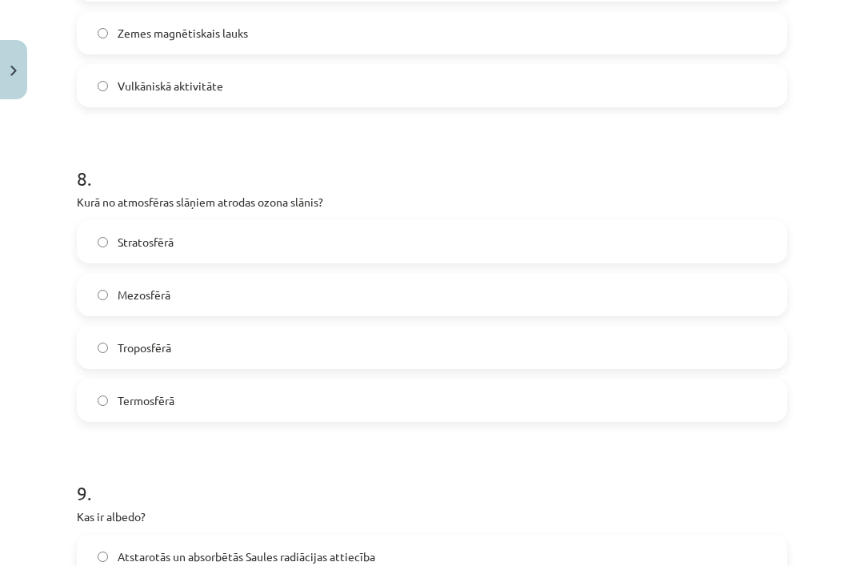
scroll to position [2327, 0]
click at [364, 222] on label "Stratosfērā" at bounding box center [431, 242] width 707 height 40
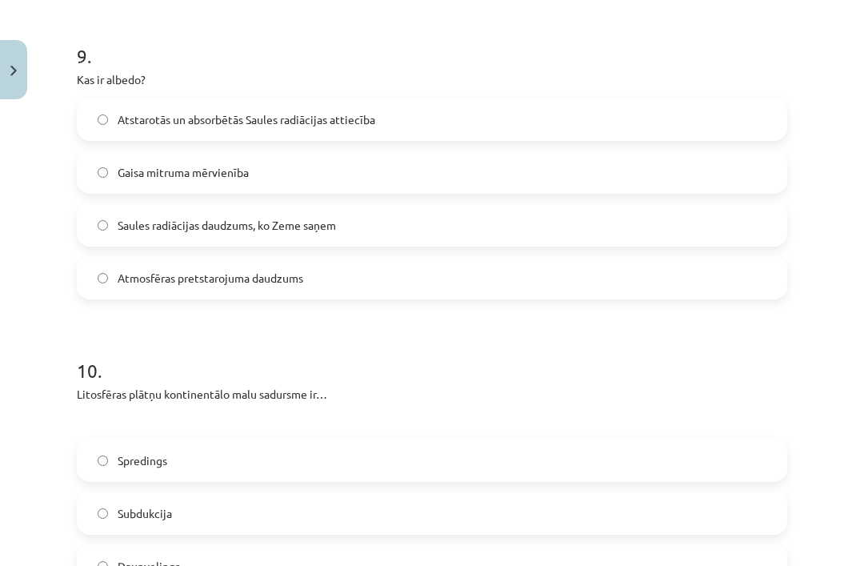
scroll to position [2764, 0]
click at [378, 99] on label "Atstarotās un absorbētās Saules radiācijas attiecība" at bounding box center [431, 119] width 707 height 40
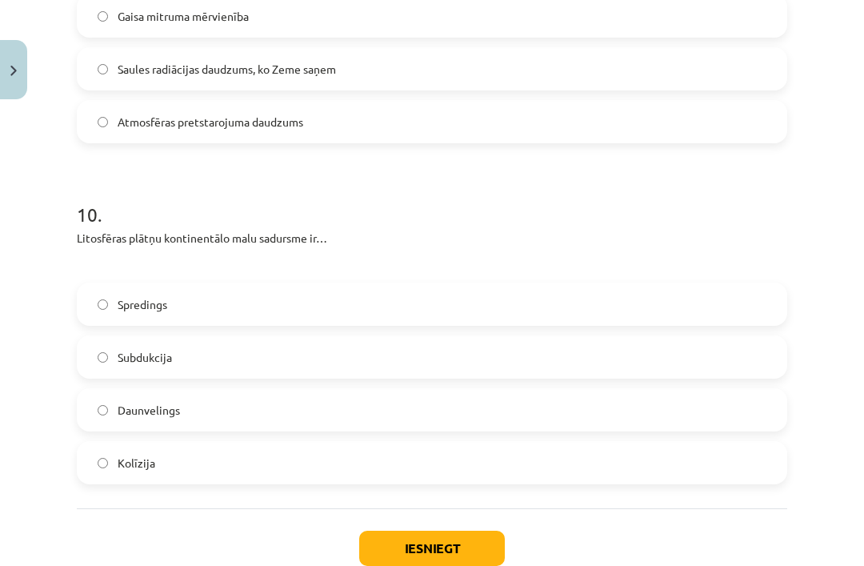
scroll to position [2920, 0]
click at [342, 389] on label "Daunvelings" at bounding box center [431, 409] width 707 height 40
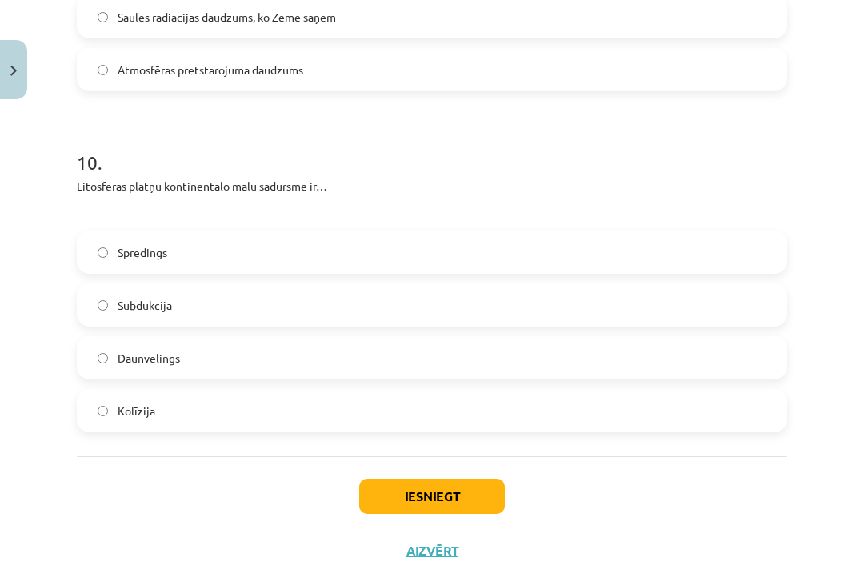
scroll to position [2971, 0]
click at [468, 479] on button "Iesniegt" at bounding box center [432, 496] width 146 height 35
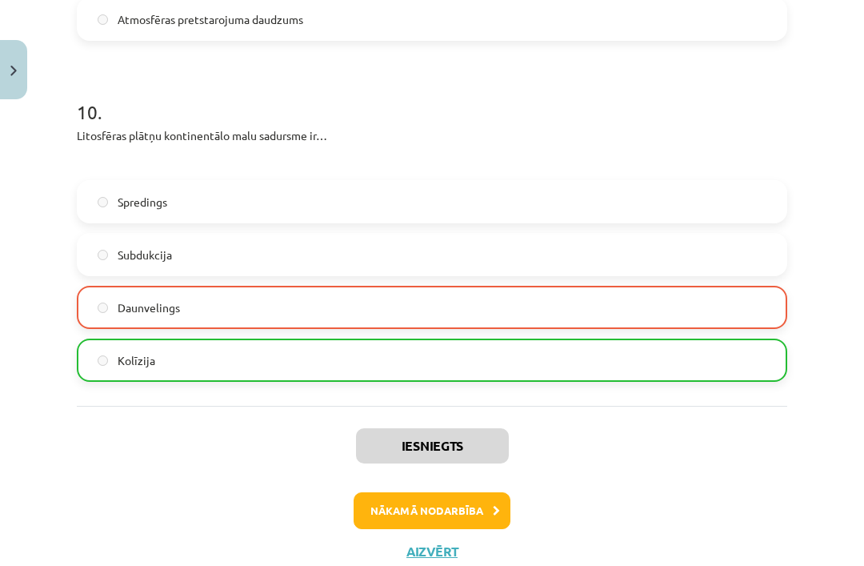
scroll to position [3021, 0]
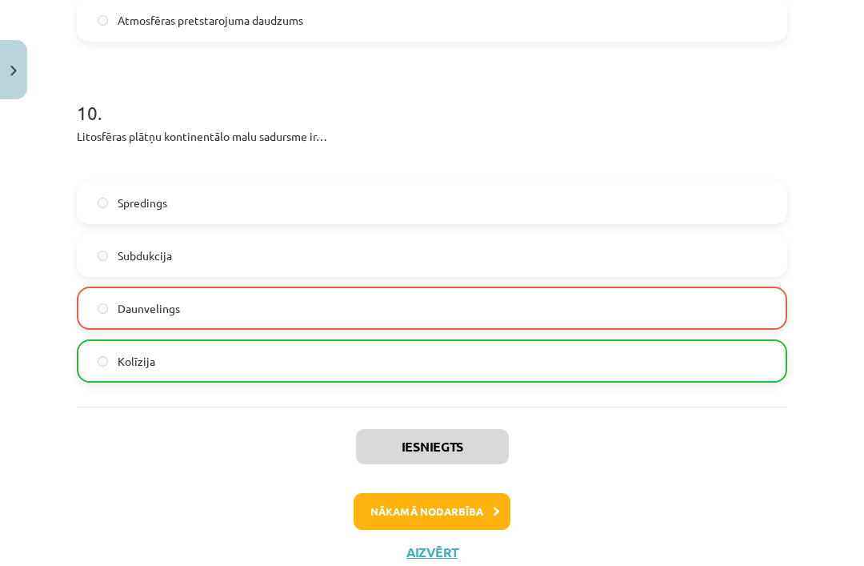
click at [457, 493] on button "Nākamā nodarbība" at bounding box center [432, 511] width 157 height 37
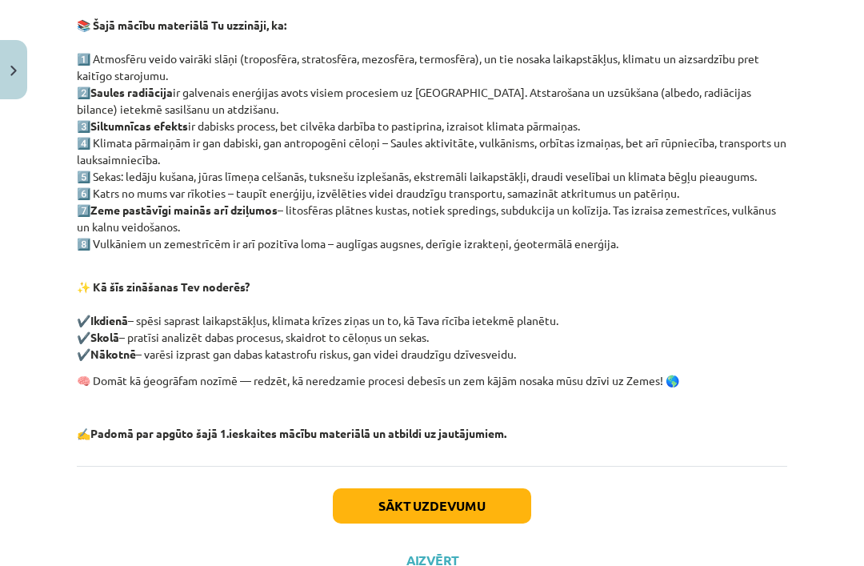
scroll to position [313, 0]
click at [466, 490] on button "Sākt uzdevumu" at bounding box center [432, 505] width 198 height 35
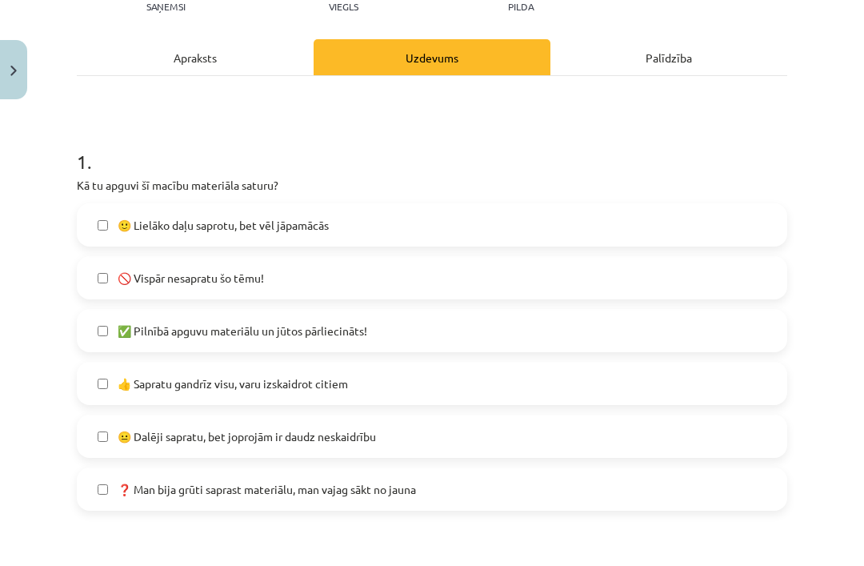
scroll to position [199, 0]
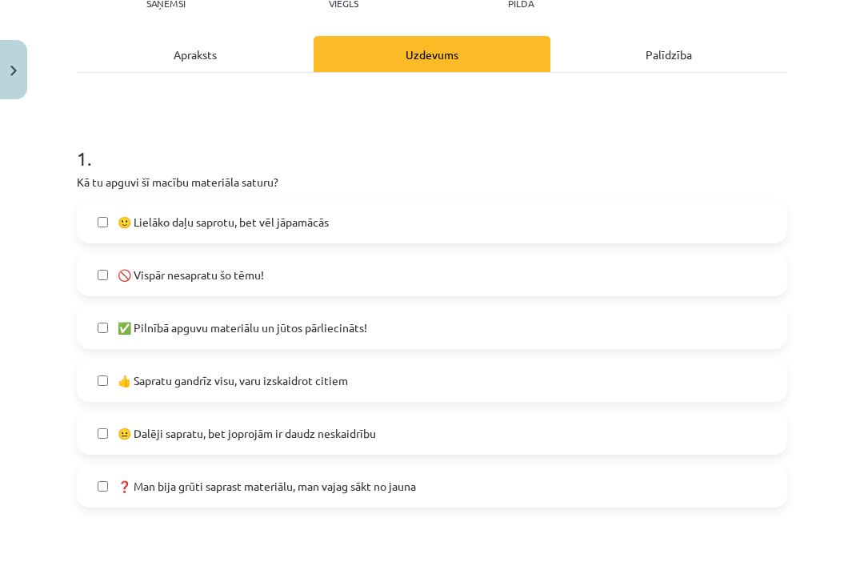
click at [438, 225] on label "🙂 Lielāko daļu saprotu, bet vēl jāpamācās" at bounding box center [431, 222] width 707 height 40
click at [331, 385] on span "👍 Sapratu gandrīz visu, varu izskaidrot citiem" at bounding box center [233, 380] width 230 height 17
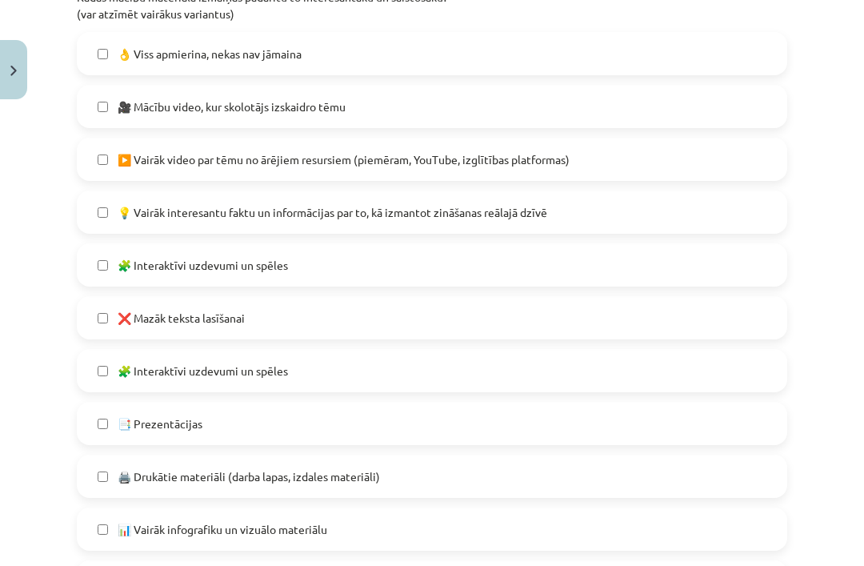
scroll to position [804, 0]
click at [569, 172] on label "▶️ Vairāk video par tēmu no ārējiem resursiem (piemēram, YouTube, izglītības pl…" at bounding box center [431, 159] width 707 height 40
click at [594, 100] on label "🎥 Mācību video, kur skolotājs izskaidro tēmu" at bounding box center [431, 106] width 707 height 40
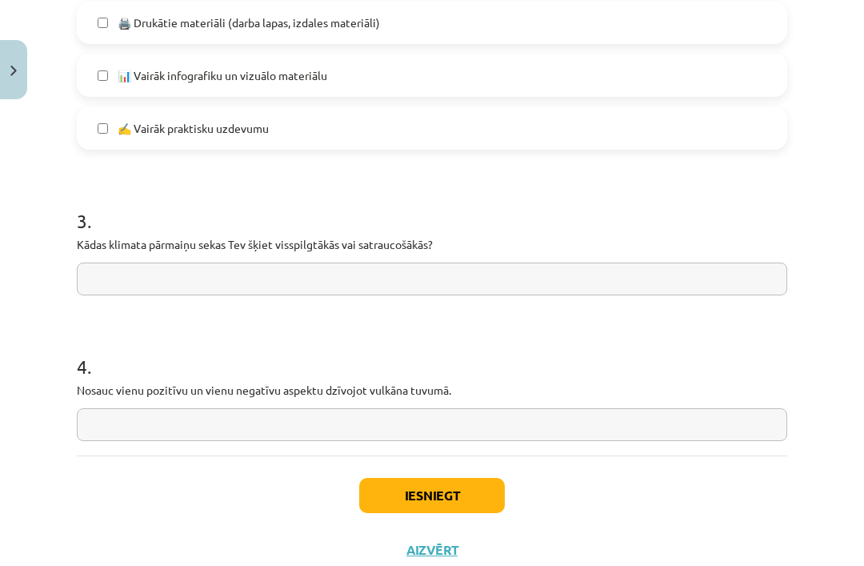
scroll to position [1256, 0]
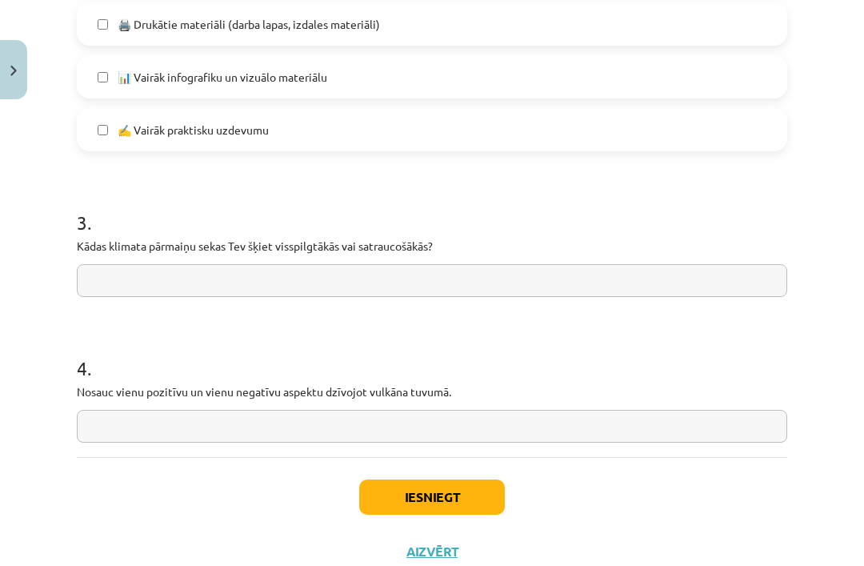
click at [526, 273] on input "text" at bounding box center [432, 280] width 710 height 33
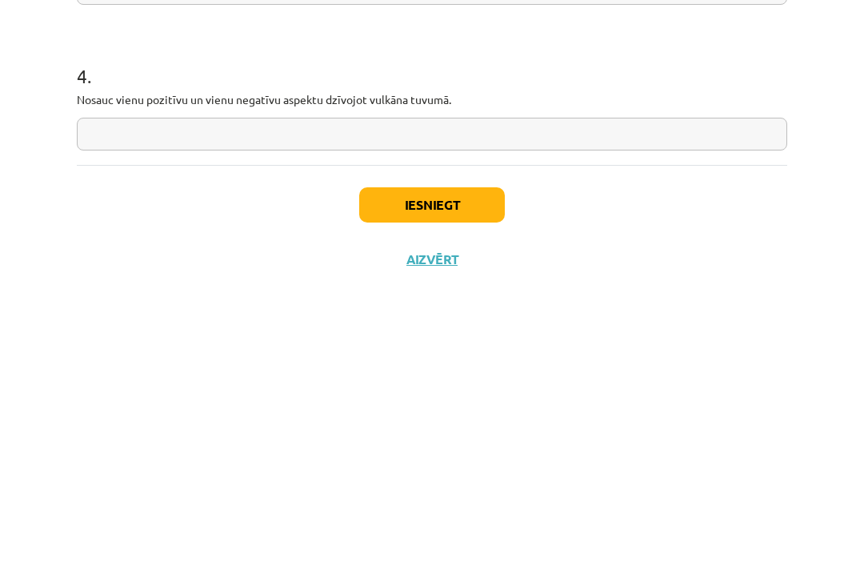
type input "**********"
click at [510, 410] on input "text" at bounding box center [432, 426] width 710 height 33
type input "**********"
click at [464, 479] on button "Iesniegt" at bounding box center [432, 496] width 146 height 35
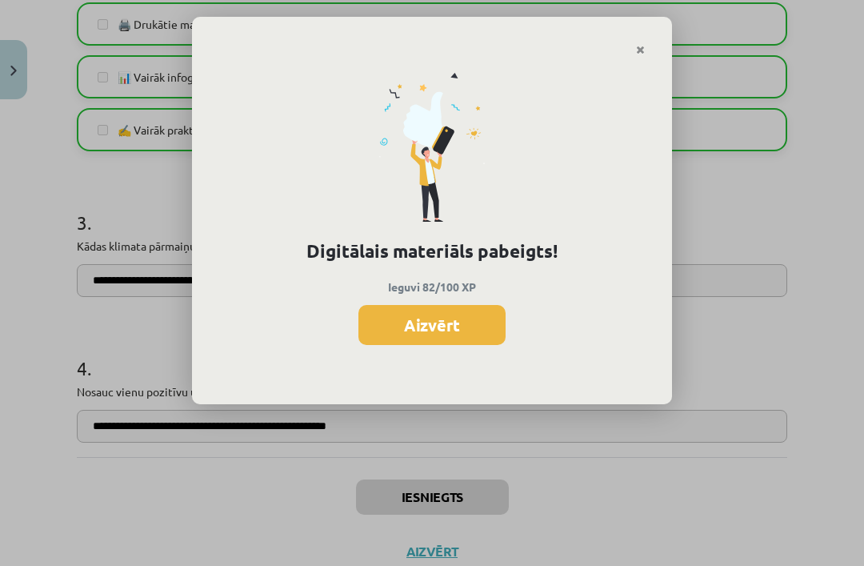
click at [462, 322] on button "Aizvērt" at bounding box center [431, 325] width 147 height 40
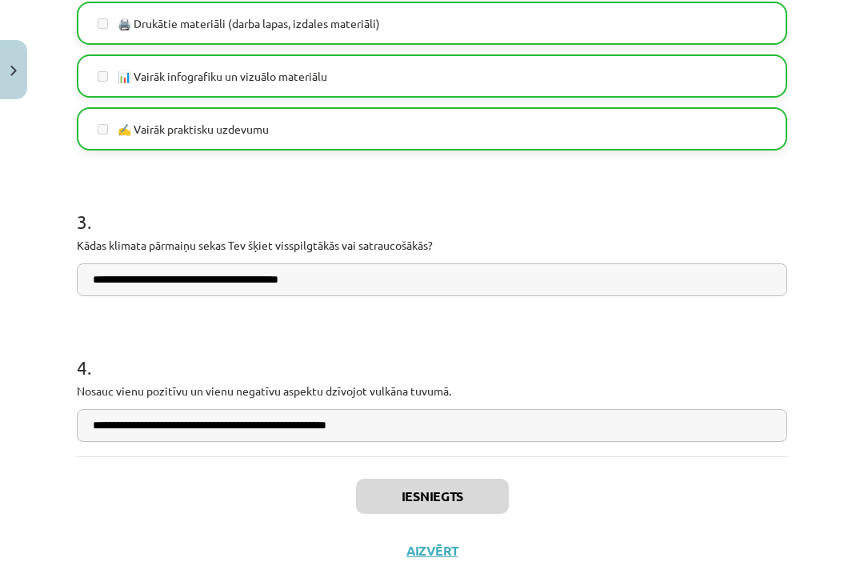
scroll to position [1256, 0]
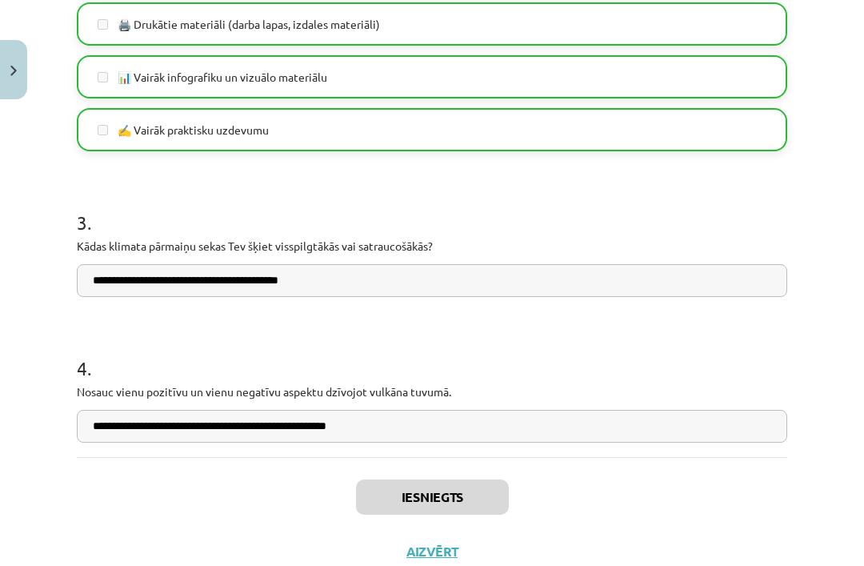
click at [438, 543] on button "Aizvērt" at bounding box center [432, 551] width 61 height 16
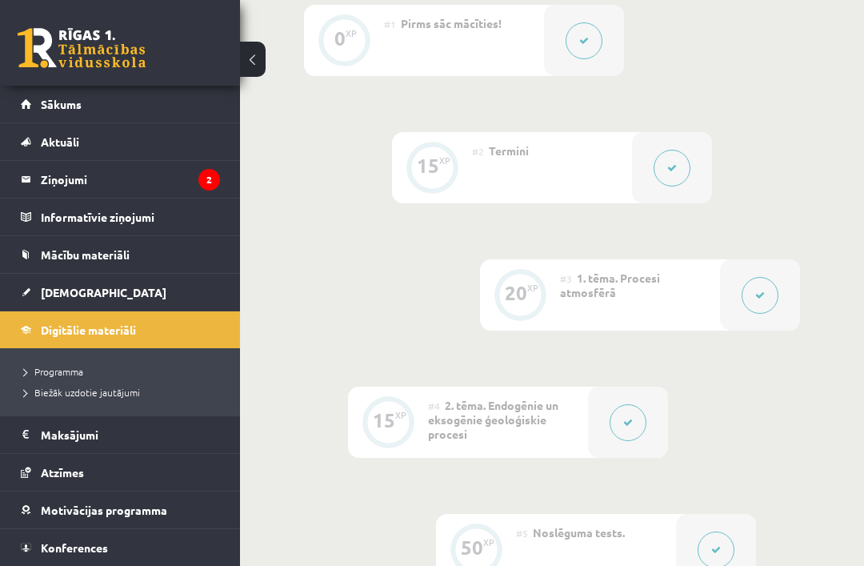
scroll to position [0, 0]
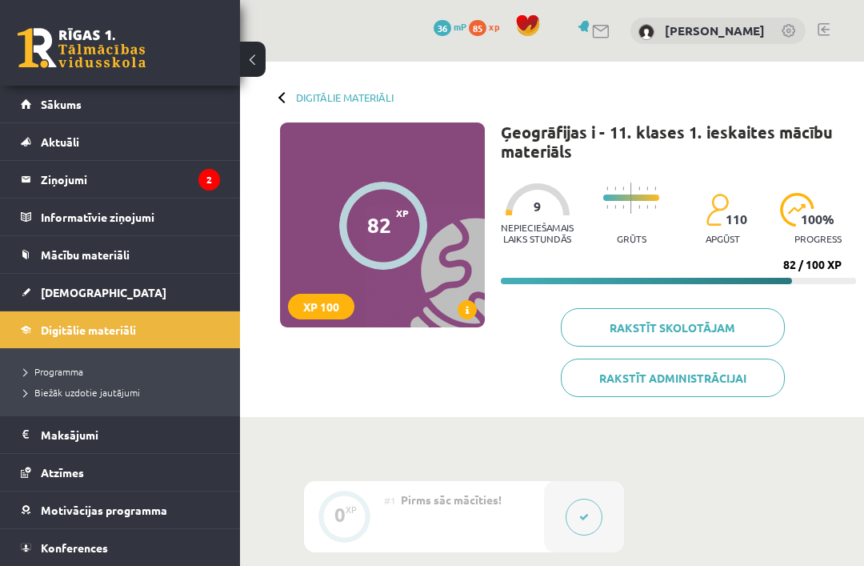
click at [281, 98] on div at bounding box center [283, 96] width 11 height 11
click at [151, 173] on legend "Ziņojumi 2" at bounding box center [130, 179] width 179 height 37
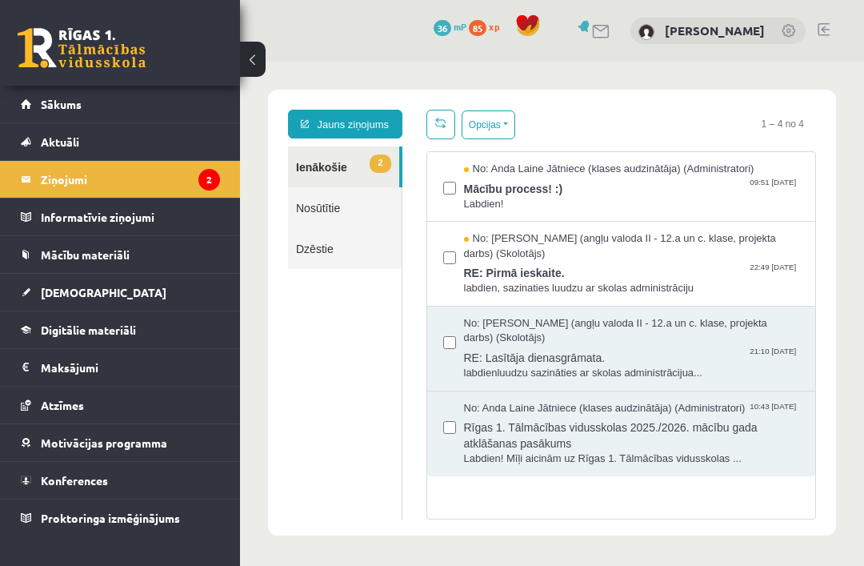
click at [613, 188] on span "Mācību process! :)" at bounding box center [632, 187] width 336 height 20
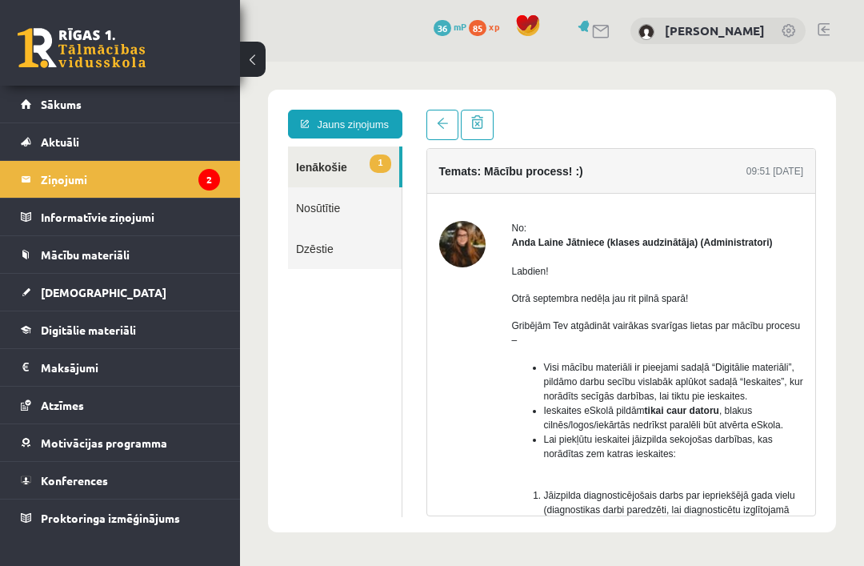
click at [338, 154] on link "1 Ienākošie" at bounding box center [343, 166] width 111 height 41
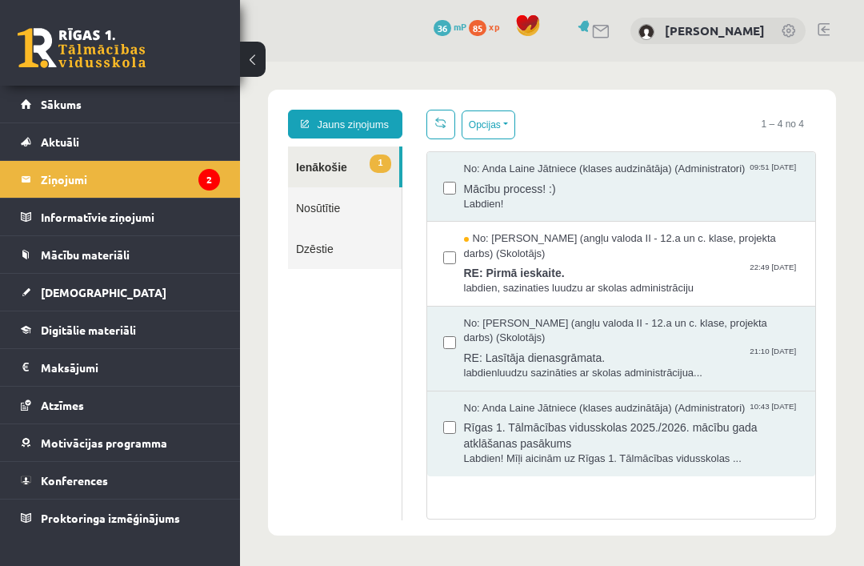
click at [622, 274] on span "RE: Pirmā ieskaite." at bounding box center [632, 271] width 336 height 20
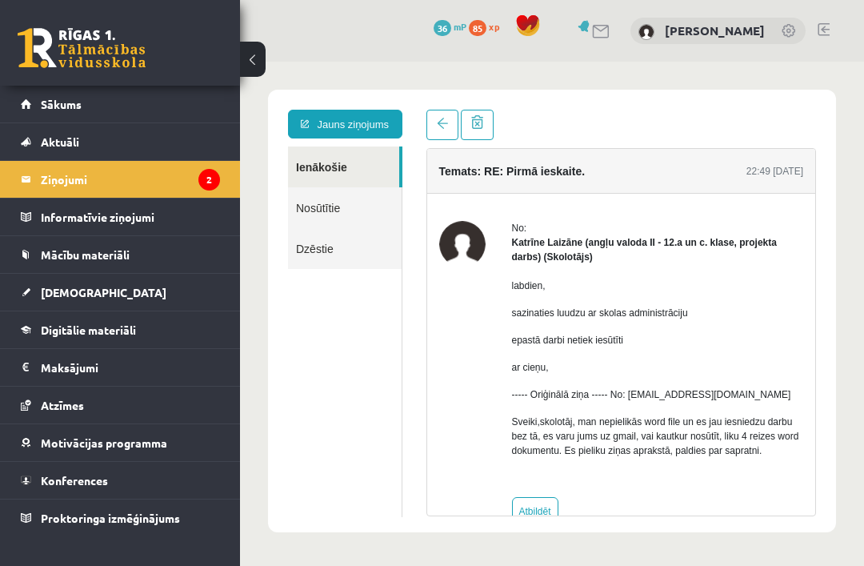
click at [438, 125] on span at bounding box center [442, 123] width 11 height 11
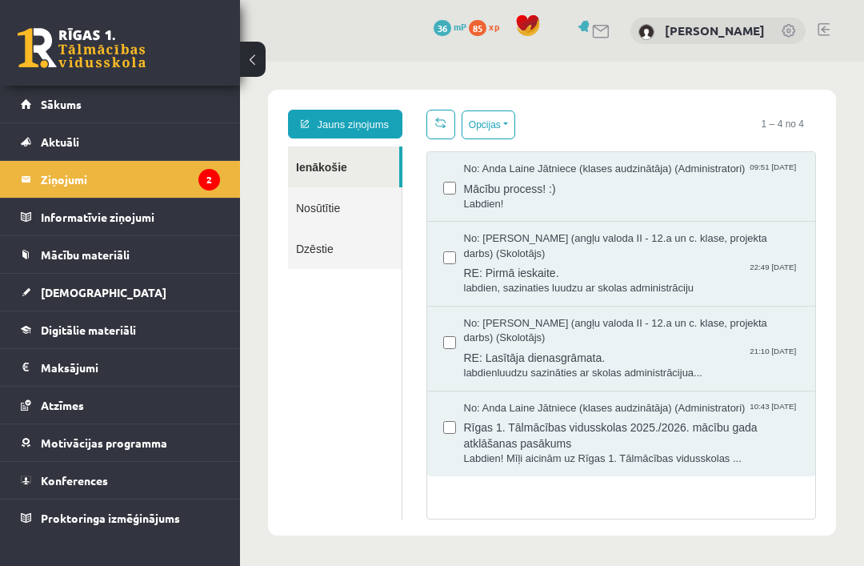
click at [103, 180] on legend "Ziņojumi 2" at bounding box center [130, 179] width 179 height 37
click at [122, 287] on link "[DEMOGRAPHIC_DATA]" at bounding box center [120, 292] width 199 height 37
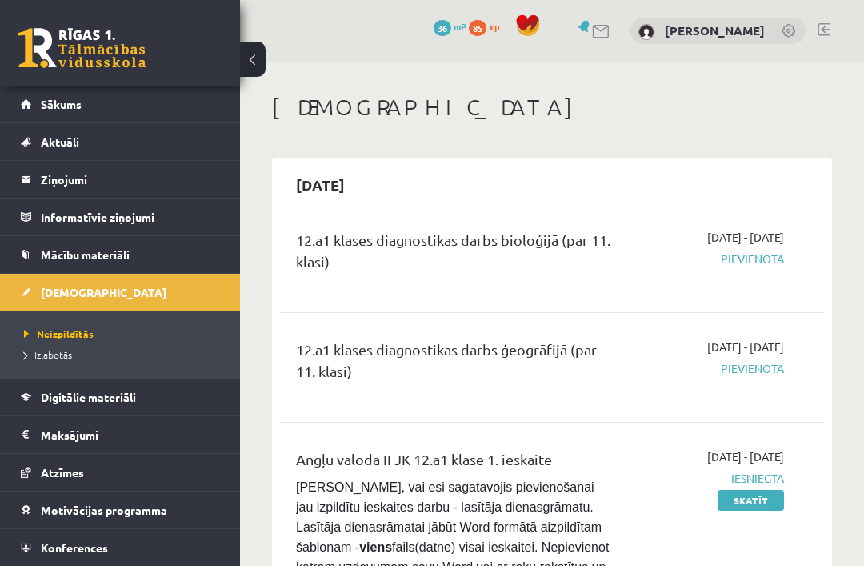
click at [122, 382] on link "Digitālie materiāli" at bounding box center [120, 396] width 199 height 37
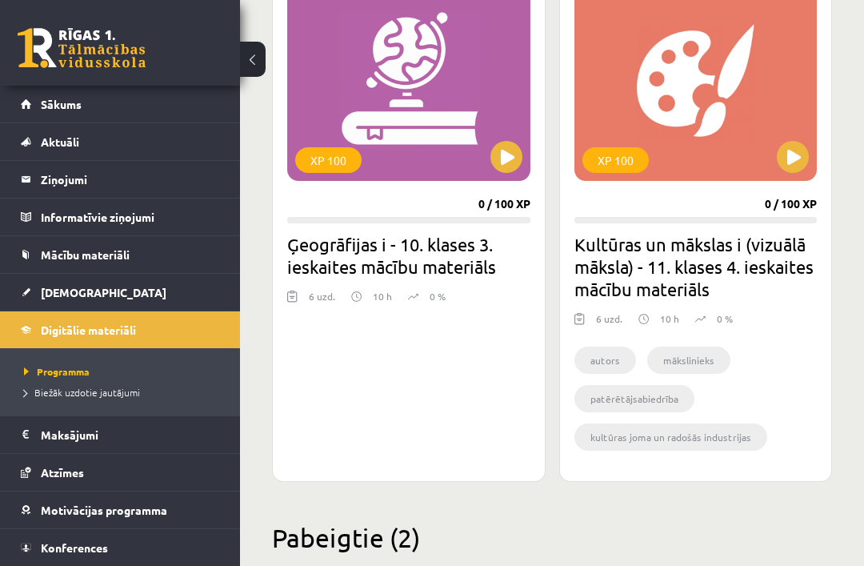
scroll to position [4035, 0]
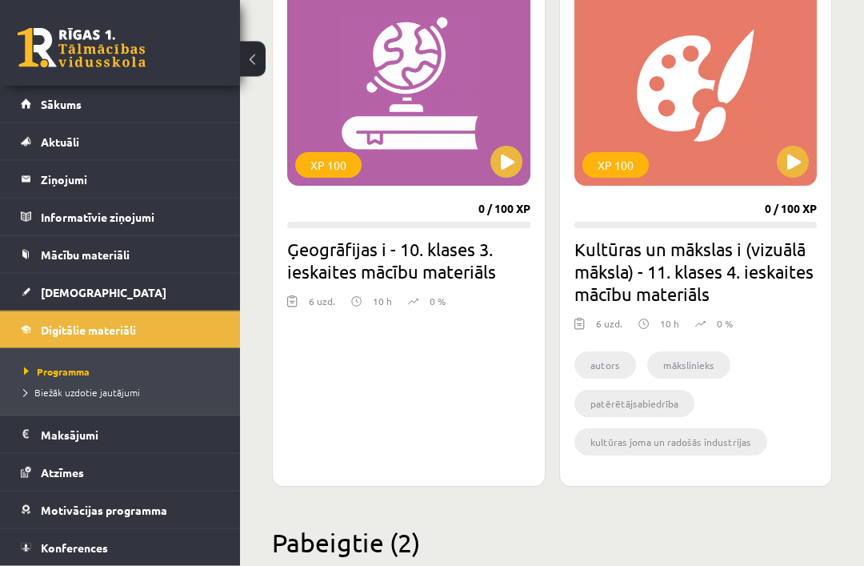
click at [508, 162] on button at bounding box center [506, 162] width 32 height 32
click at [516, 126] on div "XP 100" at bounding box center [408, 86] width 243 height 200
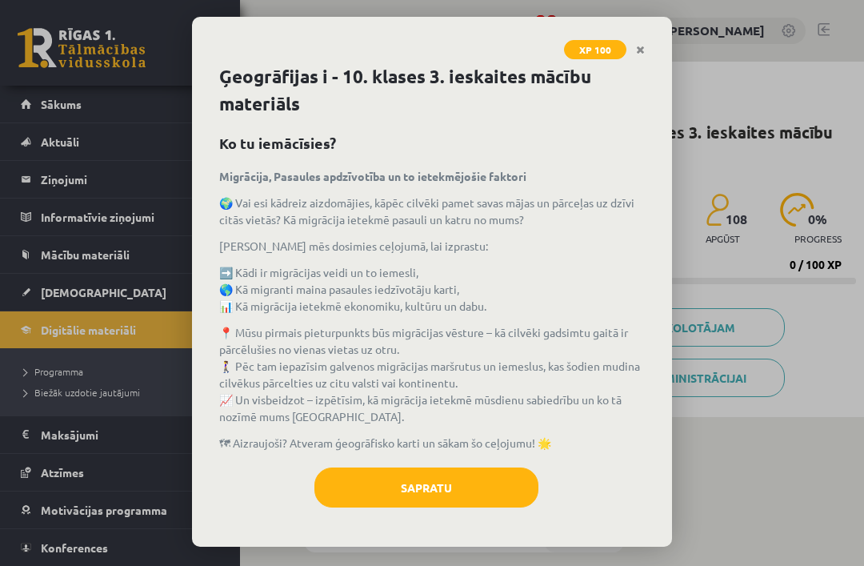
click at [496, 467] on button "Sapratu" at bounding box center [426, 487] width 224 height 40
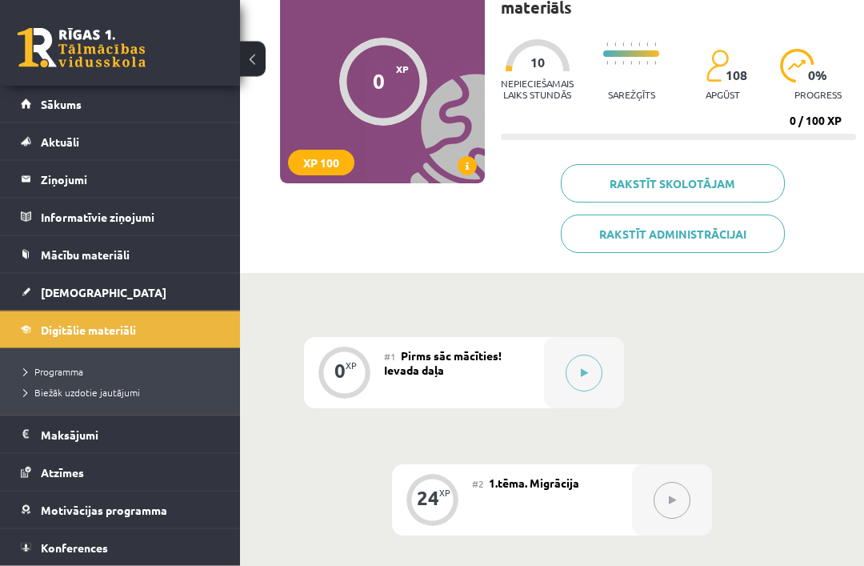
click at [581, 366] on button at bounding box center [584, 373] width 37 height 37
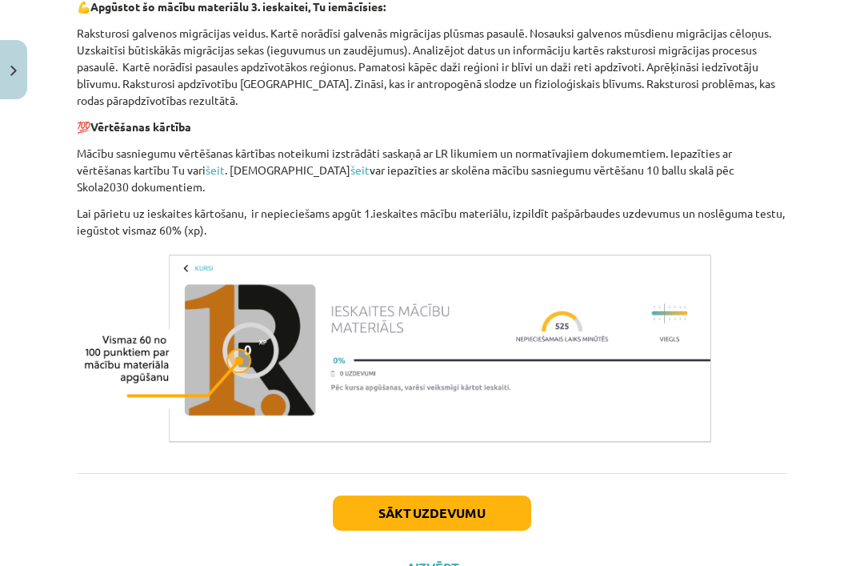
scroll to position [774, 0]
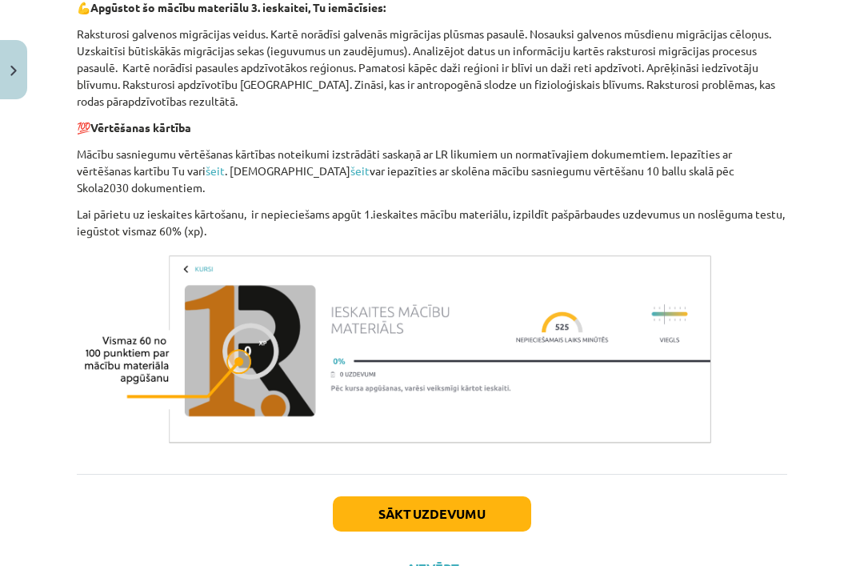
click at [497, 496] on button "Sākt uzdevumu" at bounding box center [432, 513] width 198 height 35
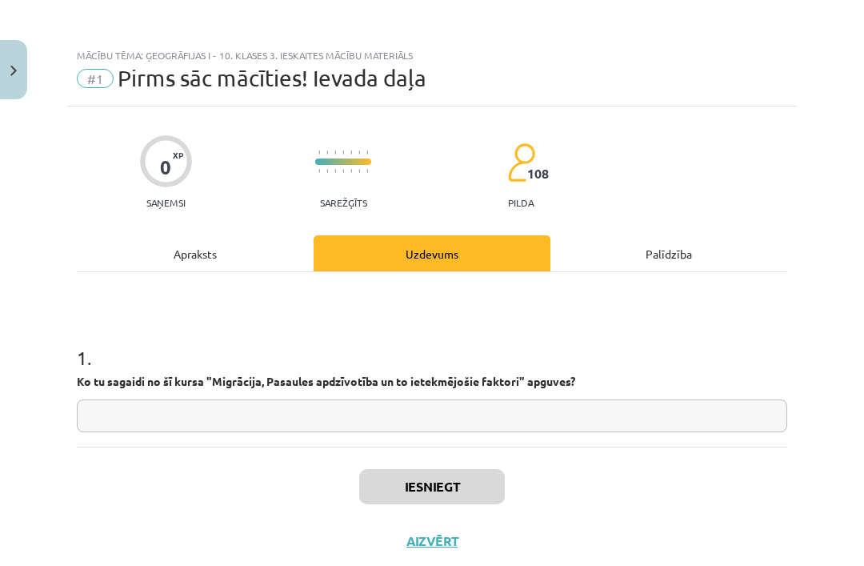
click at [390, 425] on input "text" at bounding box center [432, 415] width 710 height 33
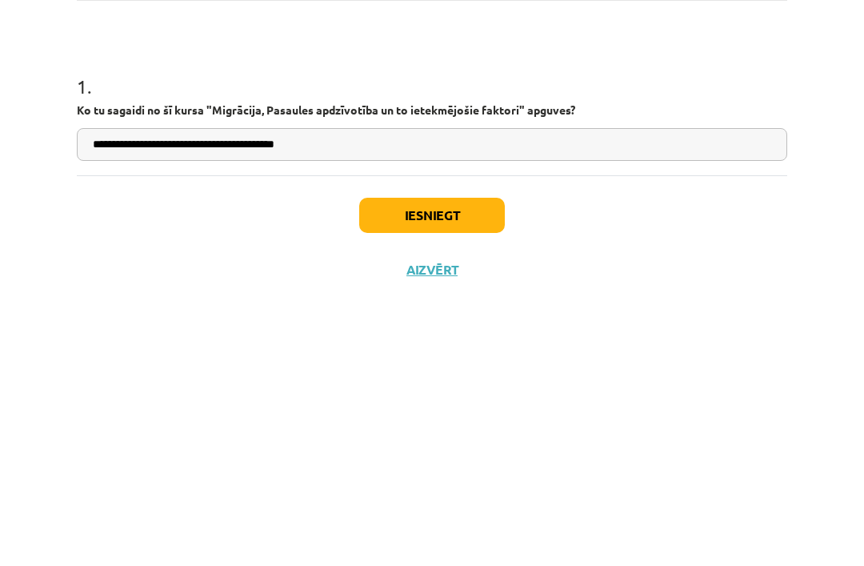
type input "**********"
click at [479, 469] on button "Iesniegt" at bounding box center [432, 486] width 146 height 35
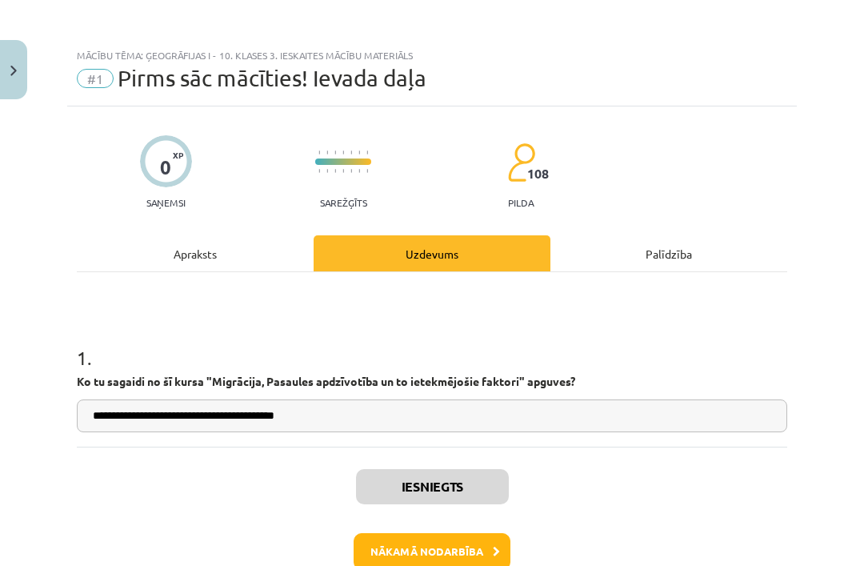
click at [463, 551] on button "Nākamā nodarbība" at bounding box center [432, 551] width 157 height 37
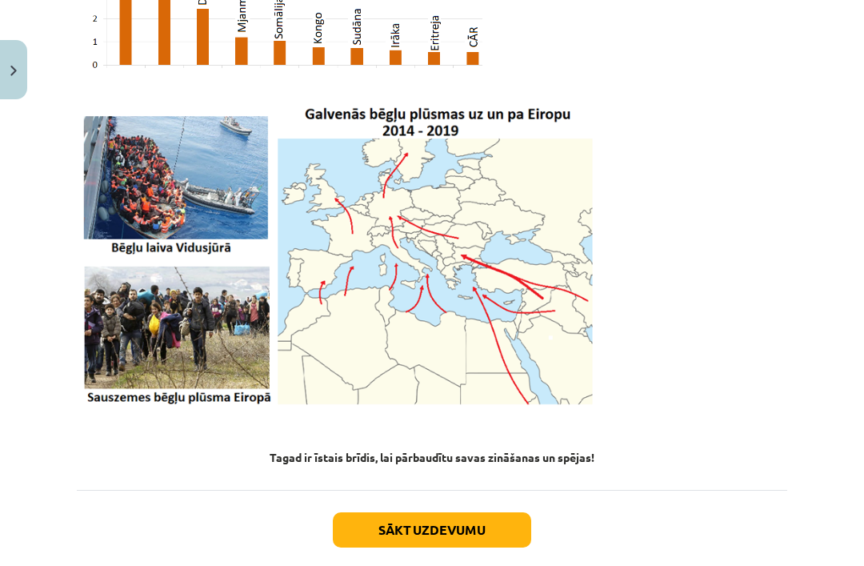
scroll to position [4311, 0]
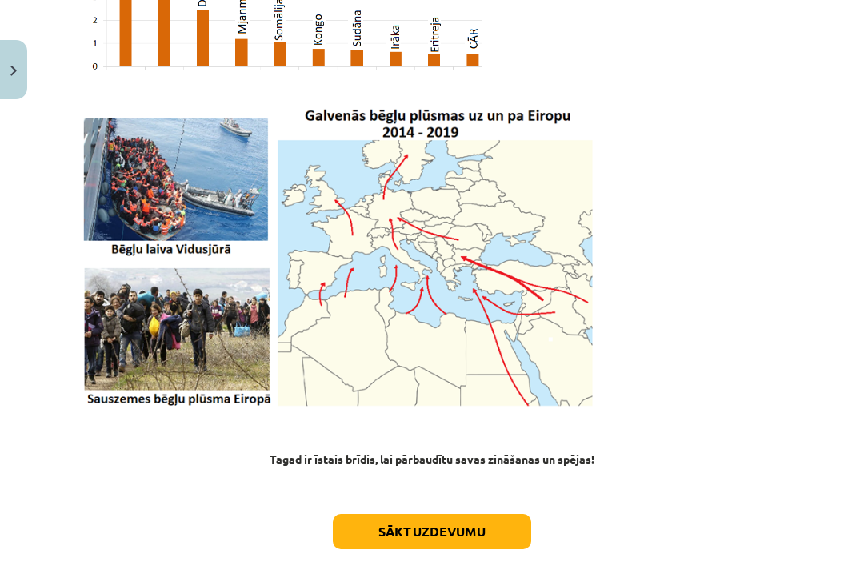
click at [797, 565] on div "Mācību tēma: Ģeogrāfijas i - 10. klases 3. ieskaites mācību materiāls #2 1.tēma…" at bounding box center [432, 283] width 864 height 566
click at [468, 514] on button "Sākt uzdevumu" at bounding box center [432, 531] width 198 height 35
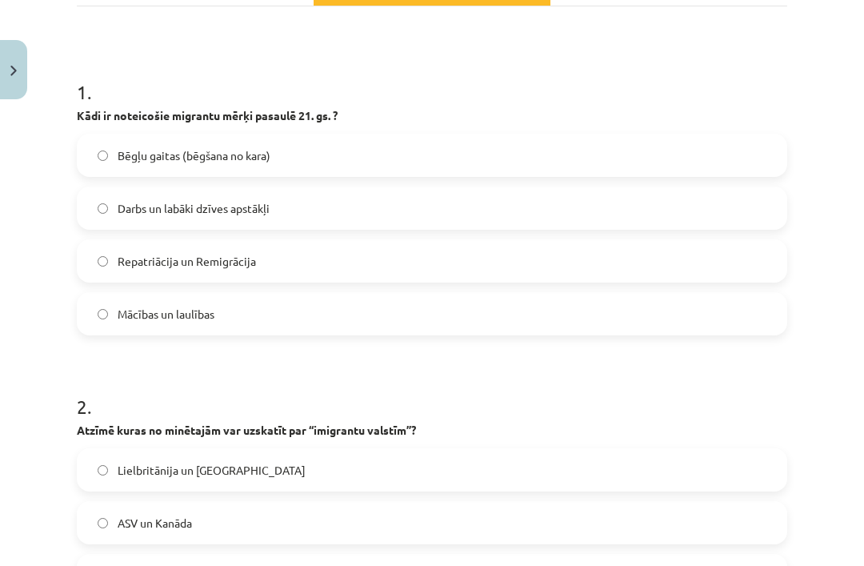
scroll to position [266, 0]
click at [411, 214] on label "Darbs un labāki dzīves apstākļi" at bounding box center [431, 208] width 707 height 40
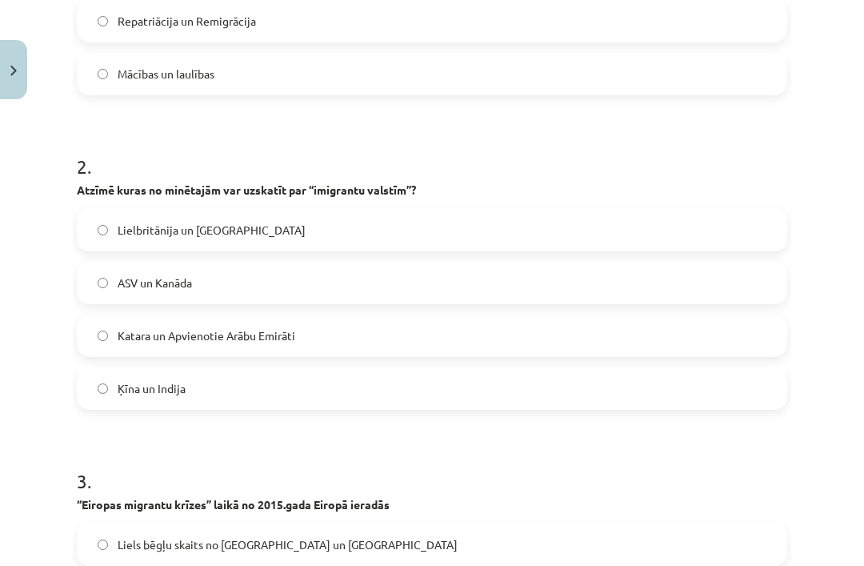
scroll to position [506, 0]
click at [445, 274] on label "ASV un Kanāda" at bounding box center [431, 282] width 707 height 40
click at [527, 370] on label "Ķīna un Indija" at bounding box center [431, 387] width 707 height 40
click at [381, 295] on label "ASV un Kanāda" at bounding box center [431, 282] width 707 height 40
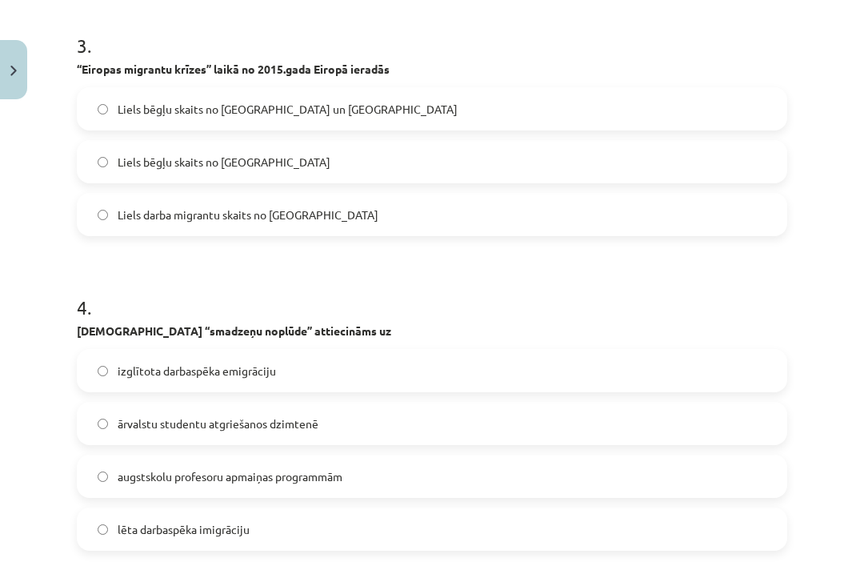
scroll to position [937, 0]
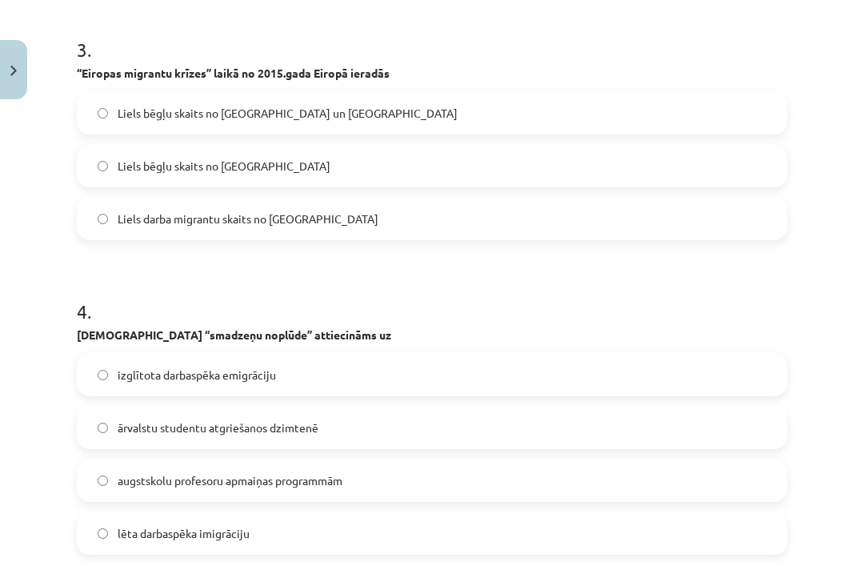
click at [442, 109] on label "Liels bēgļu skaits no Sīrijas un Āfrikas" at bounding box center [431, 113] width 707 height 40
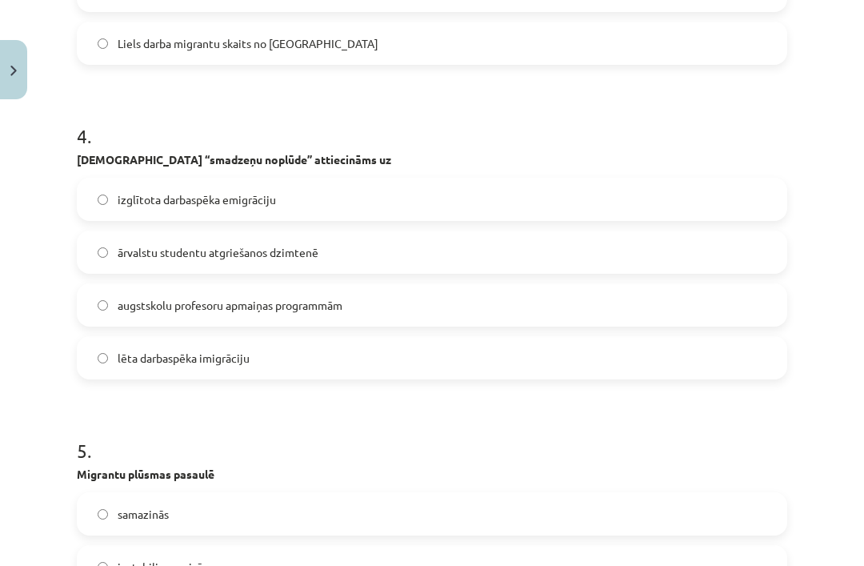
scroll to position [1112, 0]
click at [410, 197] on label "izglītota darbaspēka emigrāciju" at bounding box center [431, 199] width 707 height 40
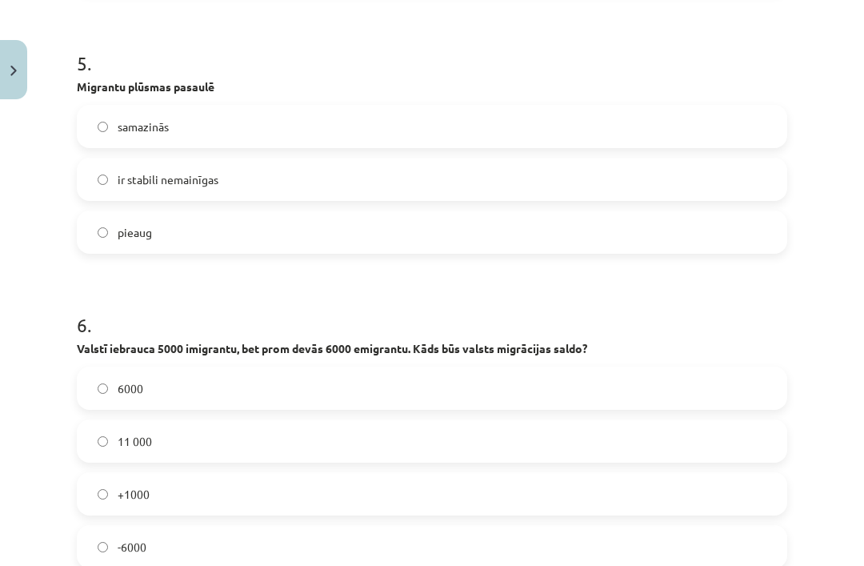
scroll to position [1499, 0]
click at [444, 233] on label "pieaug" at bounding box center [431, 232] width 707 height 40
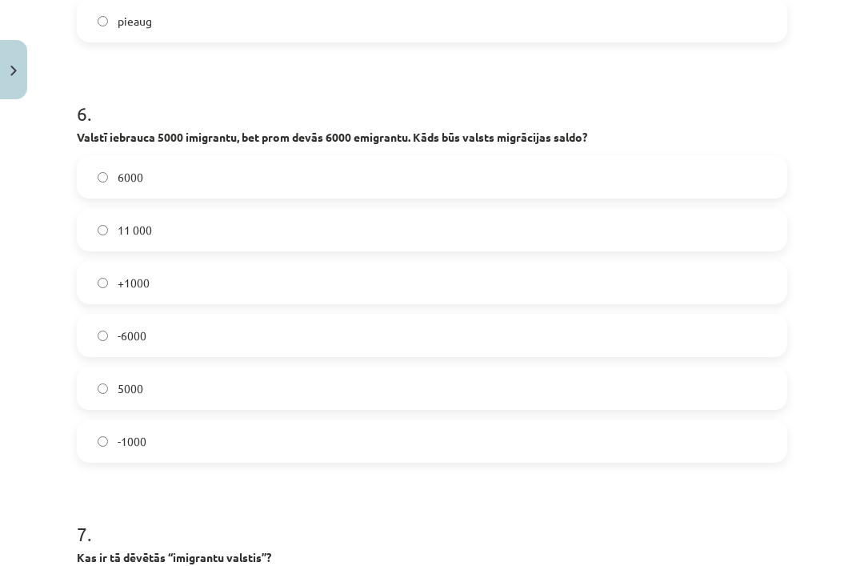
scroll to position [1713, 0]
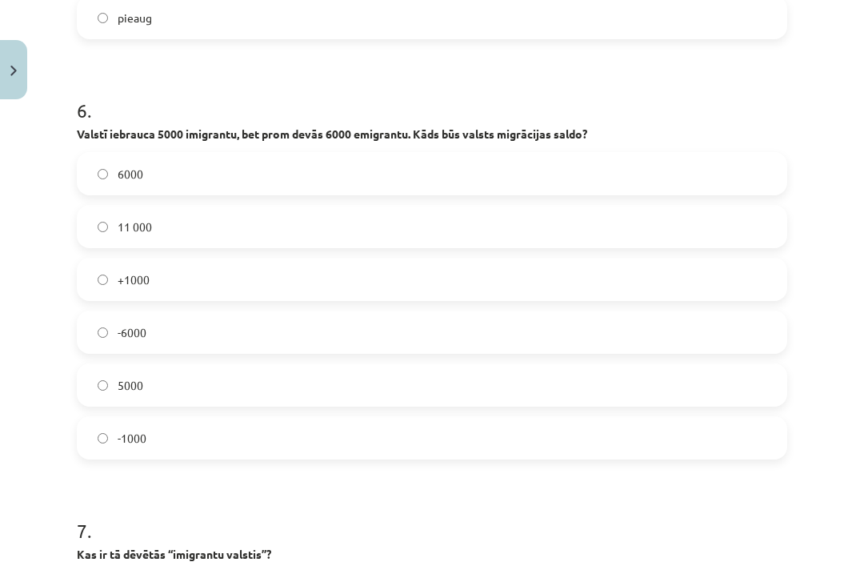
click at [520, 338] on label "-6000" at bounding box center [431, 332] width 707 height 40
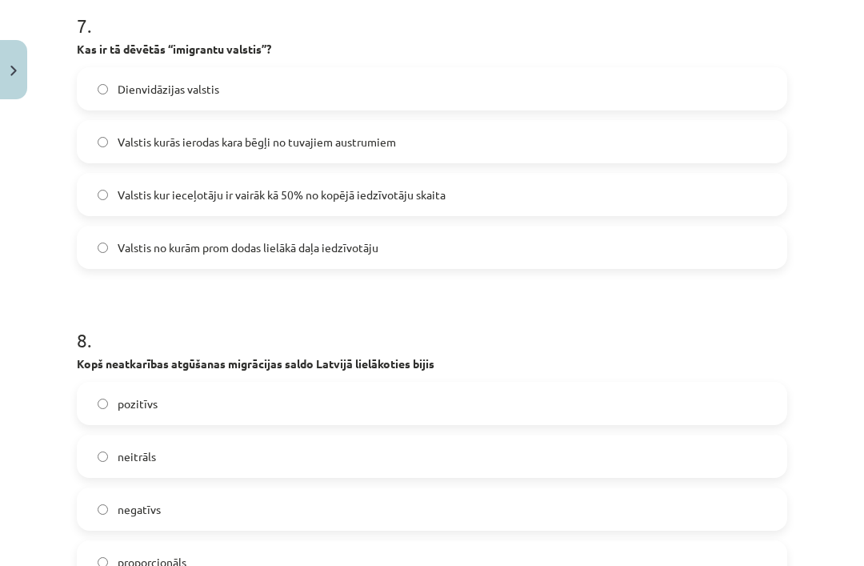
scroll to position [2218, 0]
click at [488, 190] on label "Valstis kur ieceļotāju ir vairāk kā 50% no kopējā iedzīvotāju skaita" at bounding box center [431, 194] width 707 height 40
click at [506, 337] on h1 "8 ." at bounding box center [432, 326] width 710 height 50
click at [514, 311] on h1 "8 ." at bounding box center [432, 326] width 710 height 50
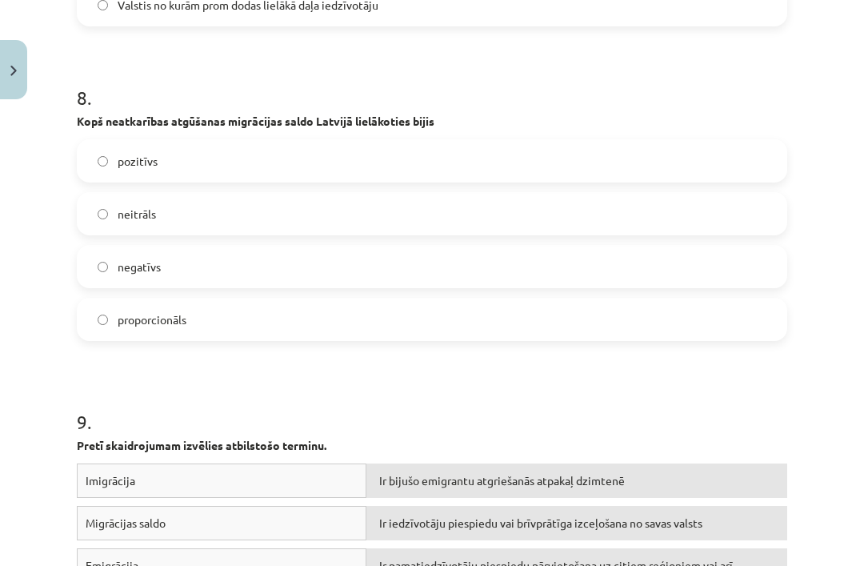
scroll to position [2463, 0]
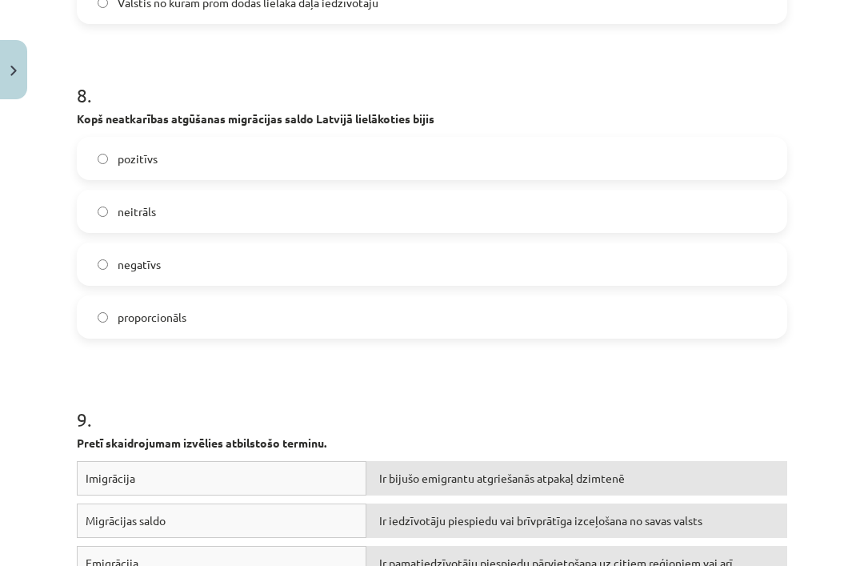
click at [334, 255] on label "negatīvs" at bounding box center [431, 264] width 707 height 40
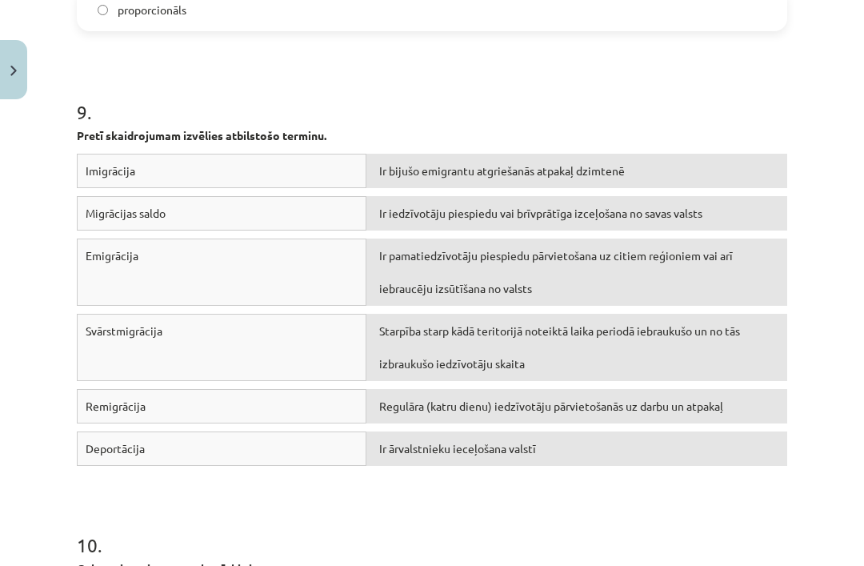
scroll to position [2771, 0]
click at [346, 167] on div "Imigrācija" at bounding box center [222, 170] width 290 height 34
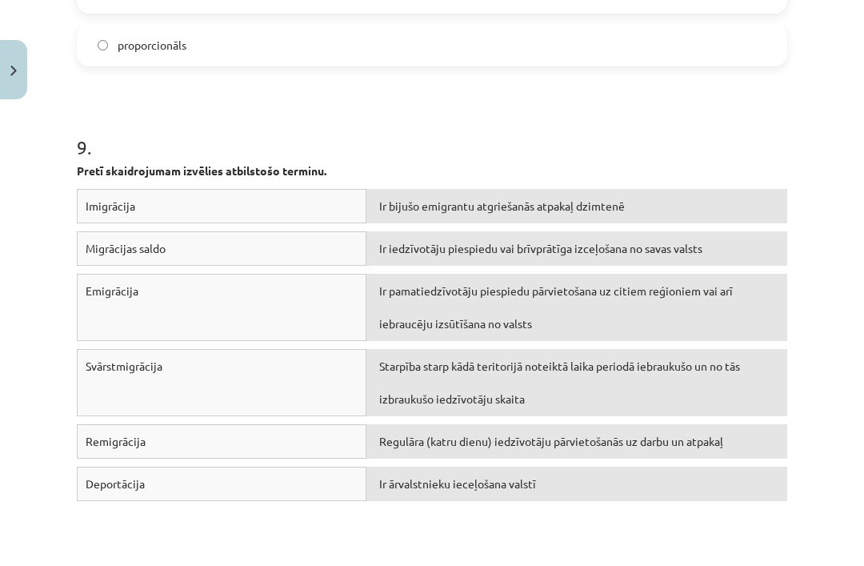
scroll to position [2735, 0]
click at [571, 285] on div "Ir pamatiedzīvotāju piespiedu pārvietošana uz citiem reģioniem vai arī iebraucē…" at bounding box center [576, 307] width 421 height 67
click at [290, 287] on div "Emigrācija" at bounding box center [222, 307] width 290 height 67
click at [688, 283] on div "Ir pamatiedzīvotāju piespiedu pārvietošana uz citiem reģioniem vai arī iebraucē…" at bounding box center [576, 307] width 421 height 67
click at [494, 493] on div "Ir ārvalstnieku ieceļošana valstī" at bounding box center [576, 483] width 421 height 34
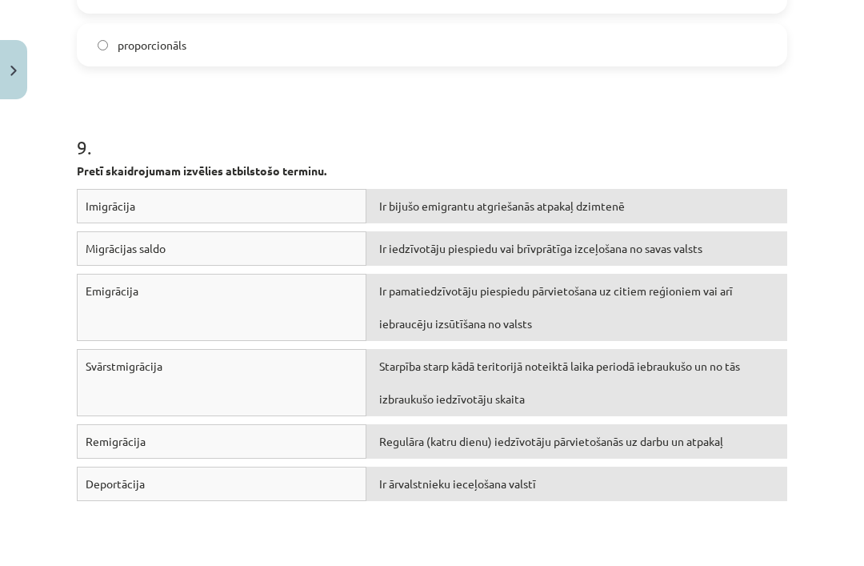
click at [258, 187] on div "9 . Pretī skaidrojumam izvēlies atbilstošo terminu. Imigrācija Ir bijušo emigra…" at bounding box center [432, 292] width 710 height 433
click at [466, 485] on div "Ir ārvalstnieku ieceļošana valstī" at bounding box center [576, 483] width 421 height 34
click at [293, 225] on div "Imigrācija Ir bijušo emigrantu atgriešanās atpakaļ dzimtenē" at bounding box center [432, 210] width 710 height 42
click at [522, 183] on div "9 . Pretī skaidrojumam izvēlies atbilstošo terminu. Imigrācija Ir bijušo emigra…" at bounding box center [432, 292] width 710 height 433
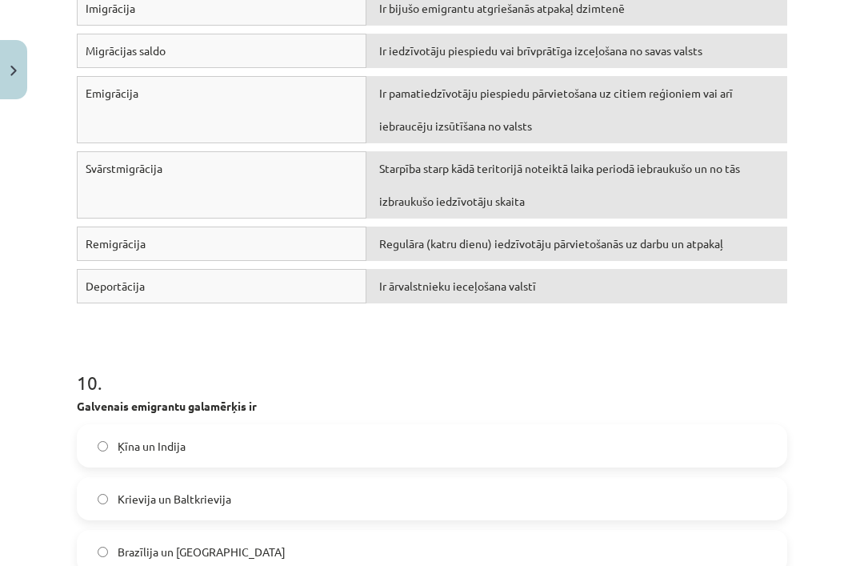
scroll to position [2932, 0]
click at [541, 291] on div "Ir ārvalstnieku ieceļošana valstī" at bounding box center [576, 286] width 421 height 34
click at [542, 261] on div "Remigrācija Regulāra (katru dienu) iedzīvotāju pārvietošanās uz darbu un atpakaļ" at bounding box center [432, 247] width 710 height 42
click at [573, 155] on div "Starpība starp kādā teritorijā noteiktā laika periodā iebraukušo un no tās izbr…" at bounding box center [576, 184] width 421 height 67
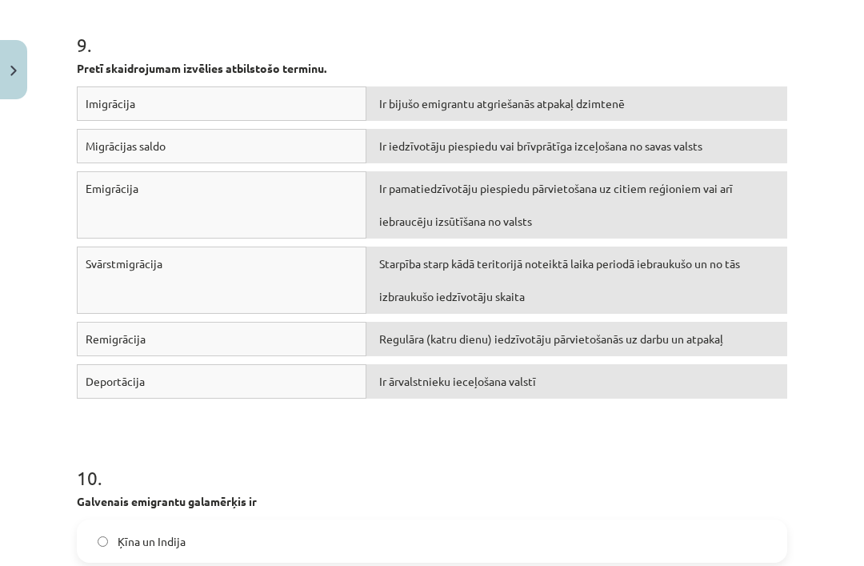
scroll to position [2837, 0]
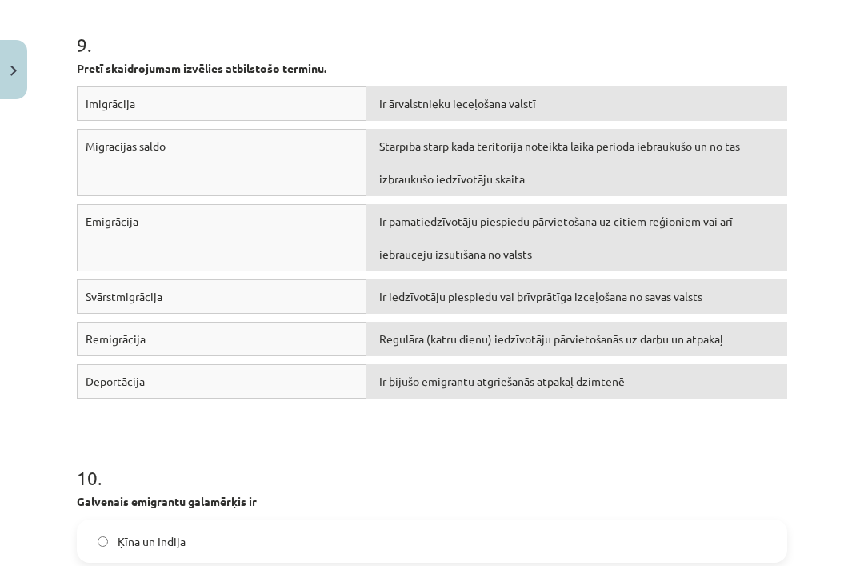
click at [711, 288] on div "Ir iedzīvotāju piespiedu vai brīvprātīga izceļošana no savas valsts" at bounding box center [576, 296] width 421 height 34
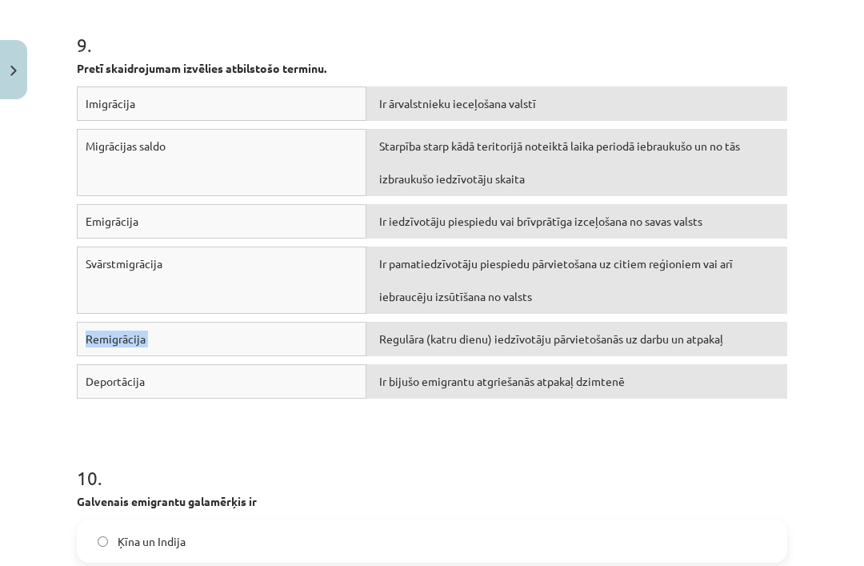
click at [730, 311] on div "Ir pamatiedzīvotāju piespiedu pārvietošana uz citiem reģioniem vai arī iebraucē…" at bounding box center [576, 279] width 421 height 67
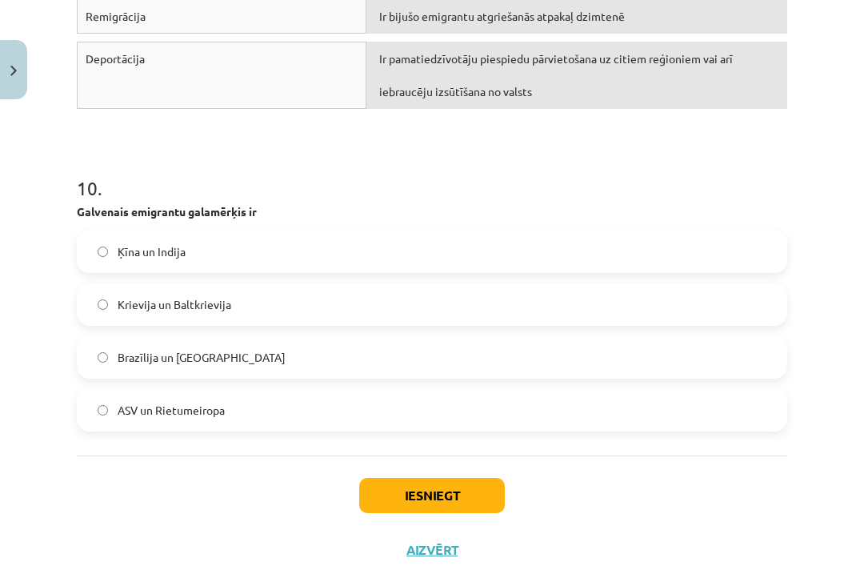
scroll to position [3125, 0]
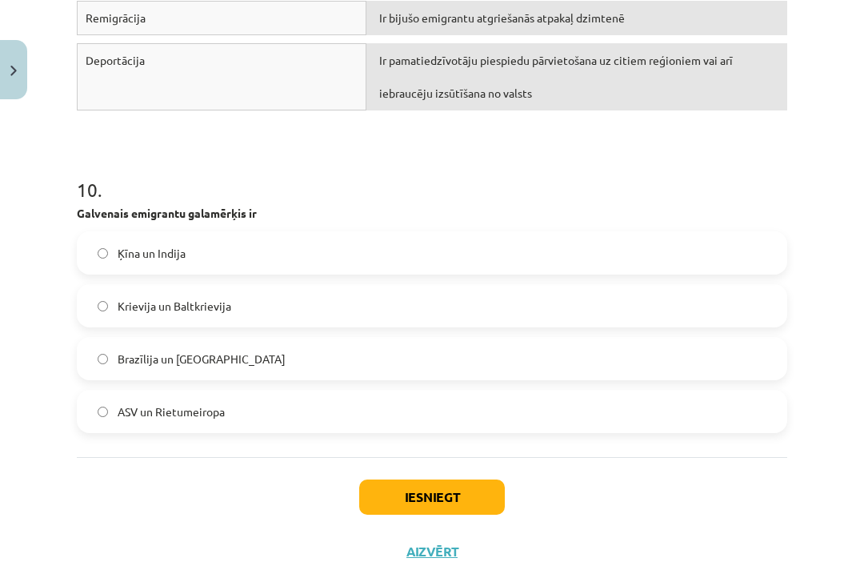
click at [425, 423] on label "ASV un Rietumeiropa" at bounding box center [431, 411] width 707 height 40
click at [454, 489] on button "Iesniegt" at bounding box center [432, 496] width 146 height 35
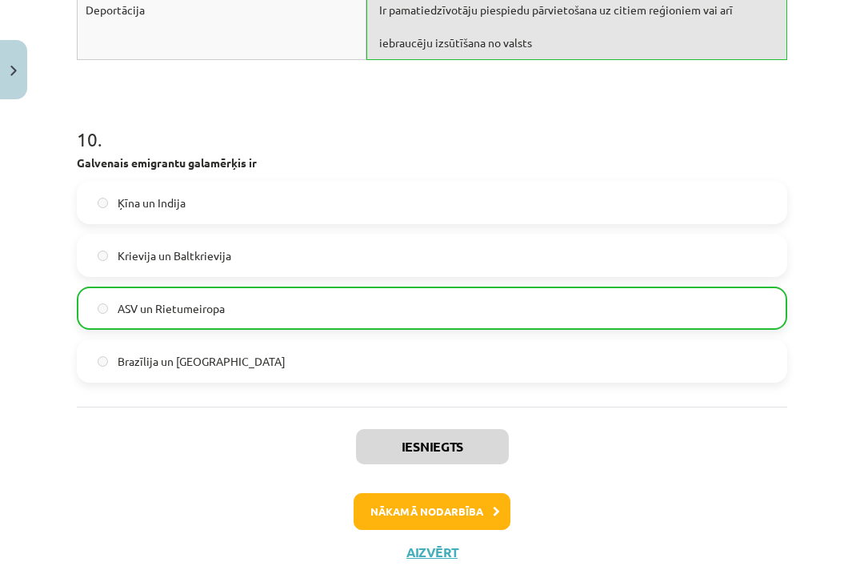
click at [474, 502] on button "Nākamā nodarbība" at bounding box center [432, 511] width 157 height 37
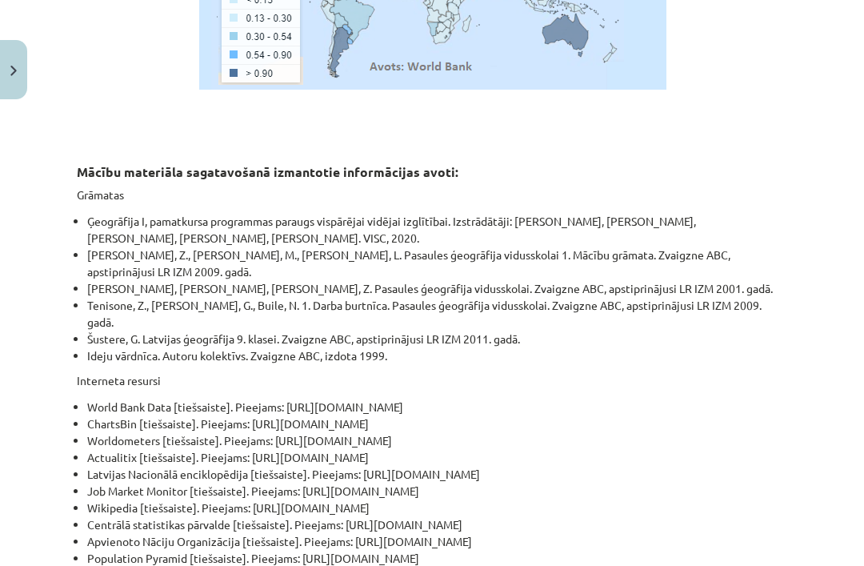
scroll to position [8955, 0]
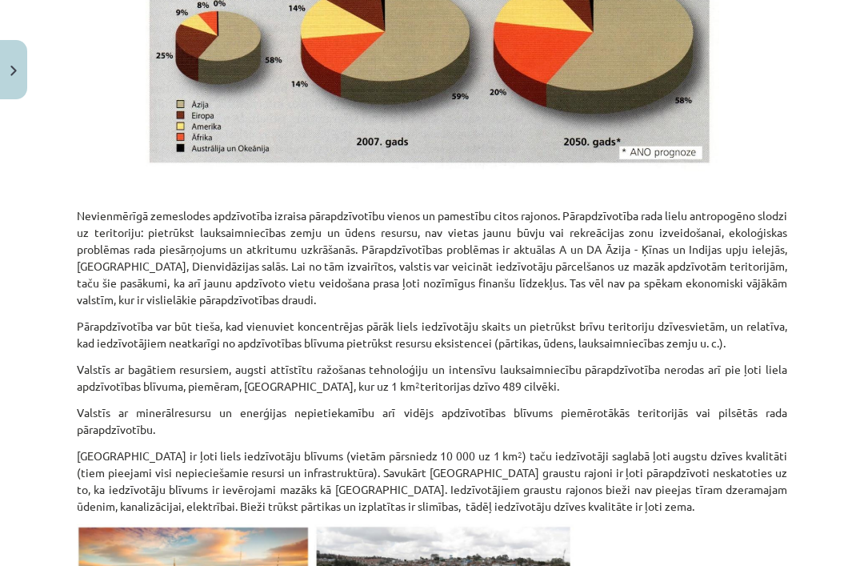
click at [655, 207] on p "Nevienmērīgā zemeslodes apdzīvotība izraisa pārapdzīvotību vienos un pamestību …" at bounding box center [432, 257] width 710 height 101
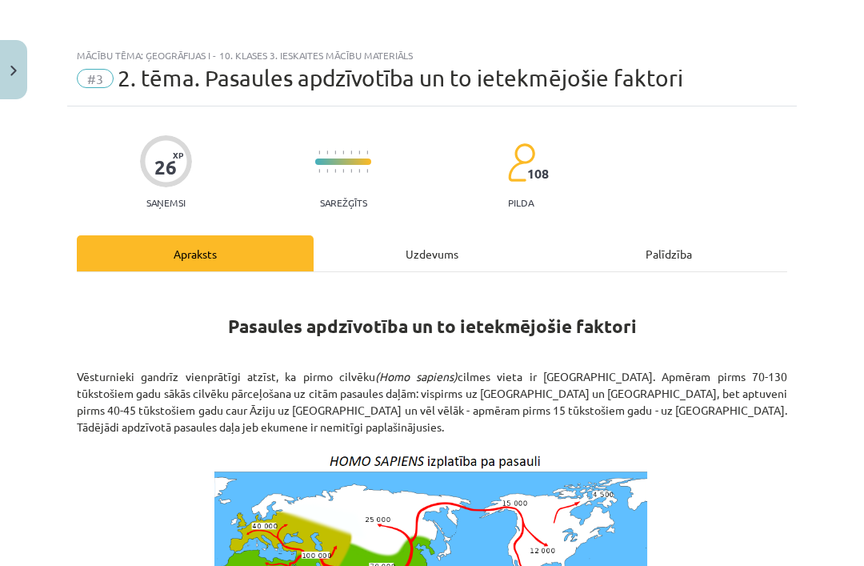
scroll to position [0, 0]
click at [447, 260] on div "Uzdevums" at bounding box center [432, 253] width 237 height 36
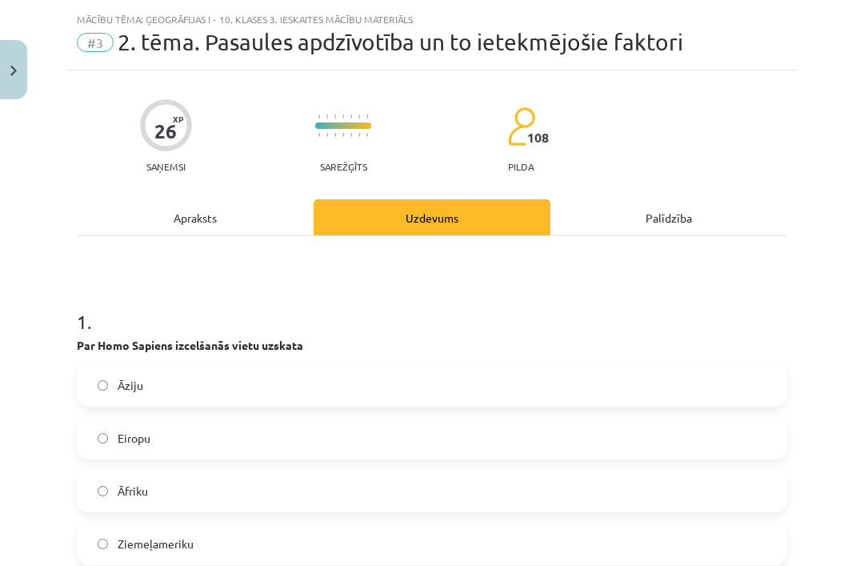
scroll to position [40, 0]
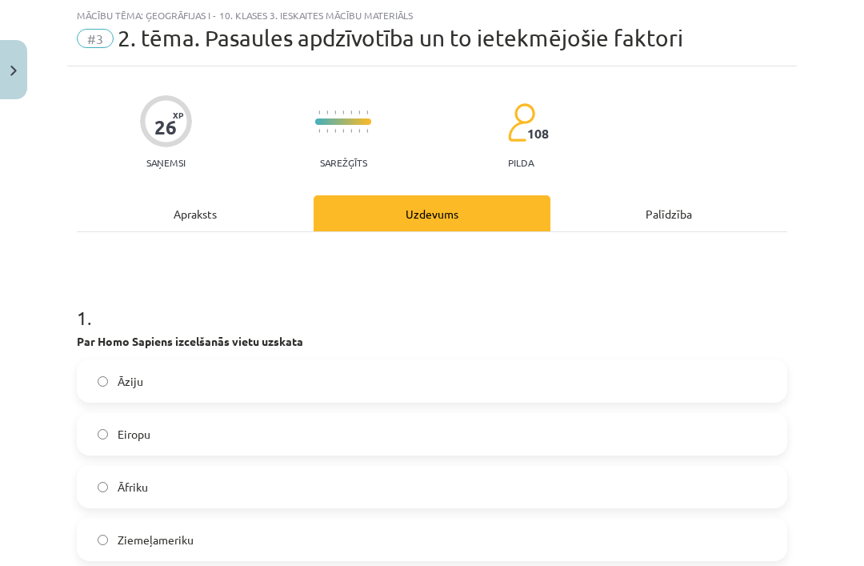
click at [276, 486] on label "Āfriku" at bounding box center [431, 486] width 707 height 40
click at [276, 217] on div "Apraksts" at bounding box center [195, 213] width 237 height 36
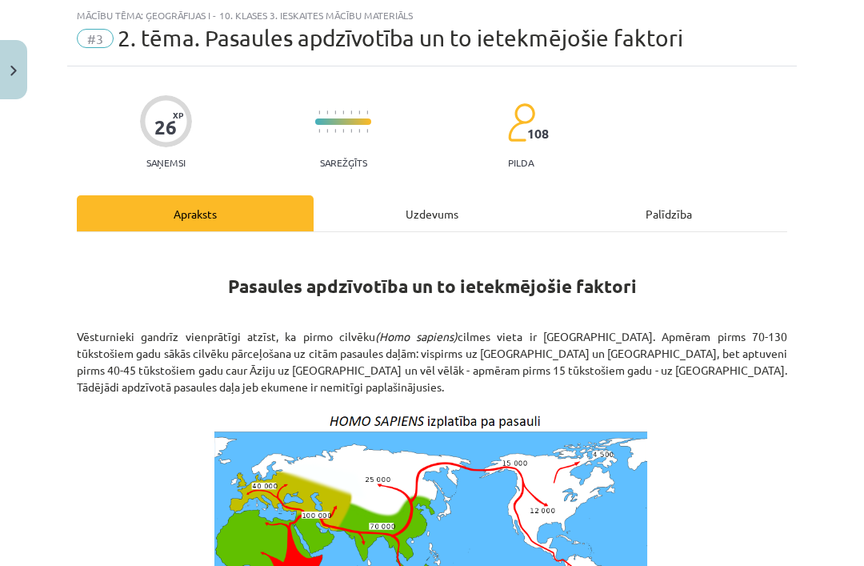
click at [403, 209] on div "Uzdevums" at bounding box center [432, 213] width 237 height 36
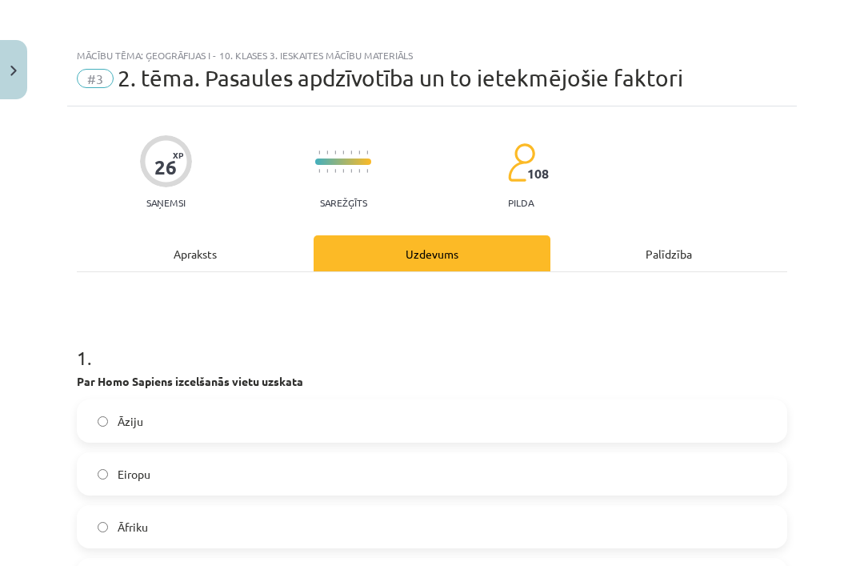
scroll to position [0, 0]
click at [253, 258] on div "Apraksts" at bounding box center [195, 253] width 237 height 36
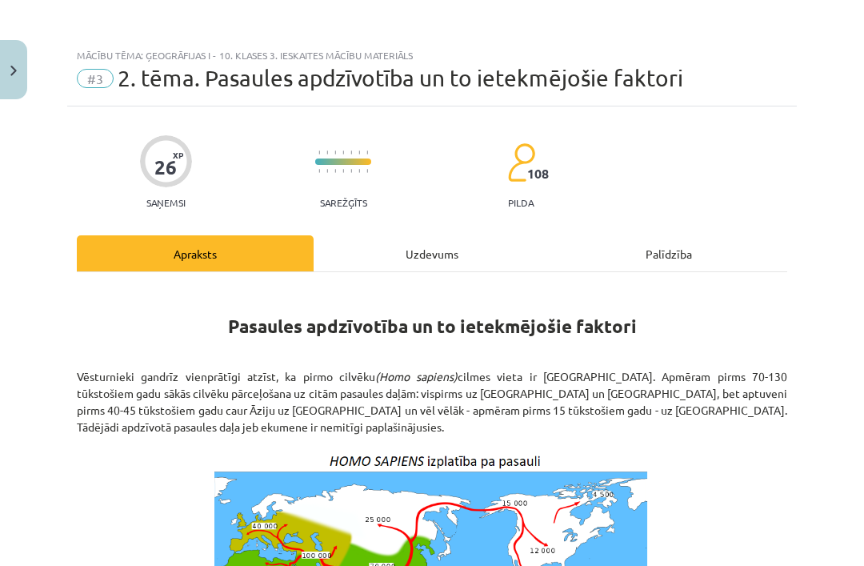
click at [415, 249] on div "Uzdevums" at bounding box center [432, 253] width 237 height 36
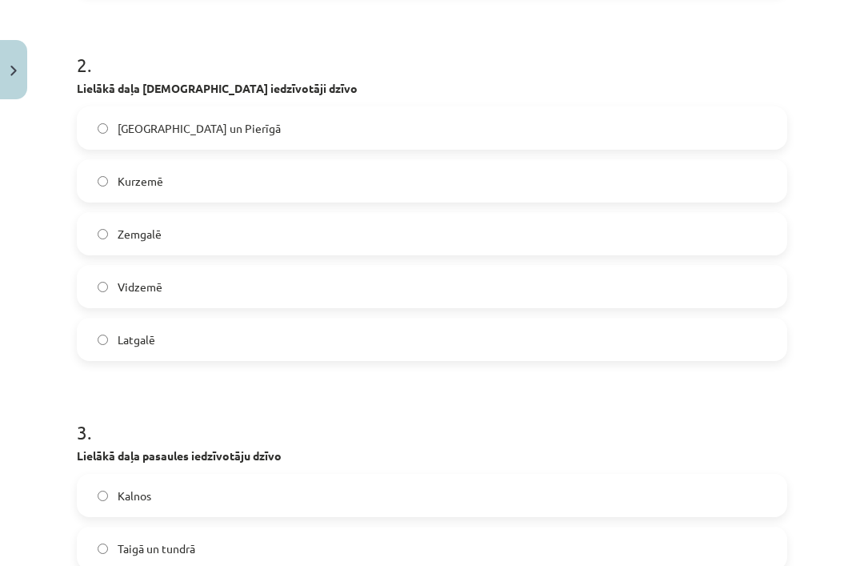
scroll to position [607, 0]
click at [378, 134] on label "Rīgā un Pierīgā" at bounding box center [431, 128] width 707 height 40
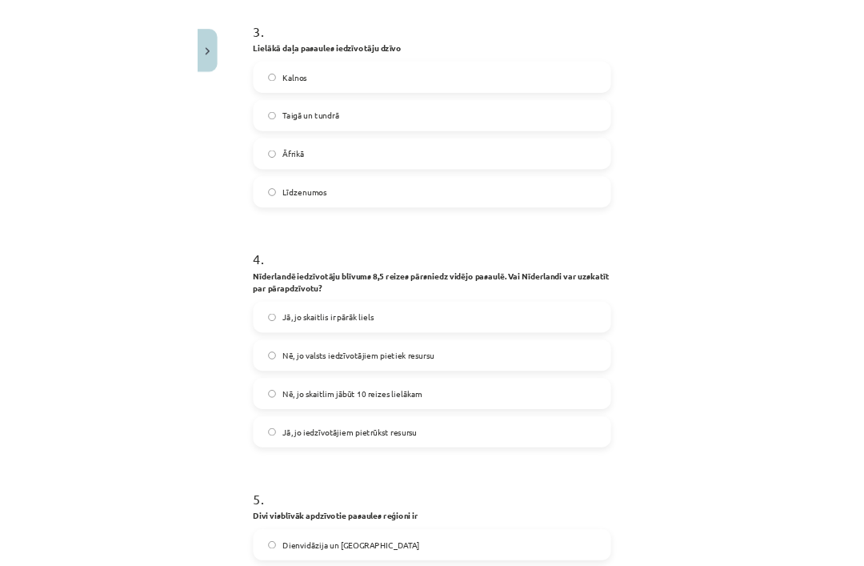
scroll to position [414, 0]
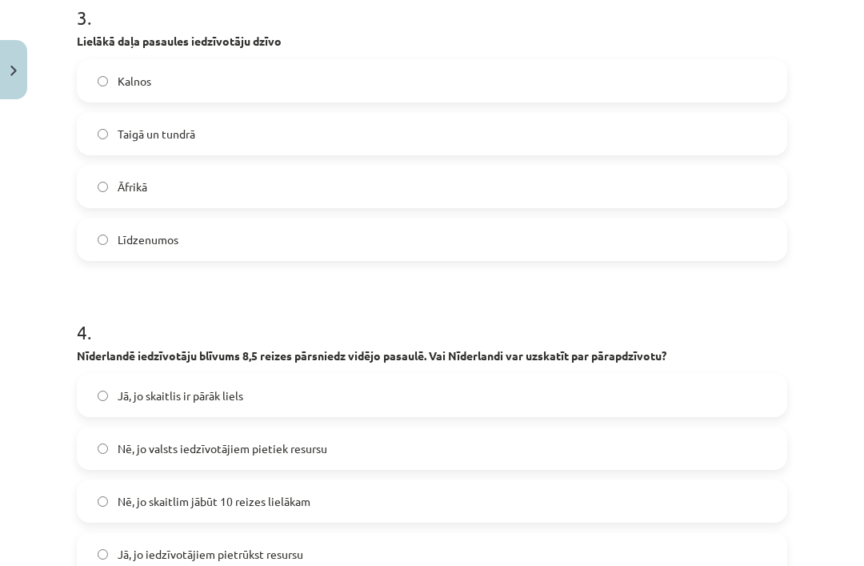
click at [354, 554] on label "Jā, jo iedzīvotājiem pietrūkst resursu" at bounding box center [431, 554] width 707 height 40
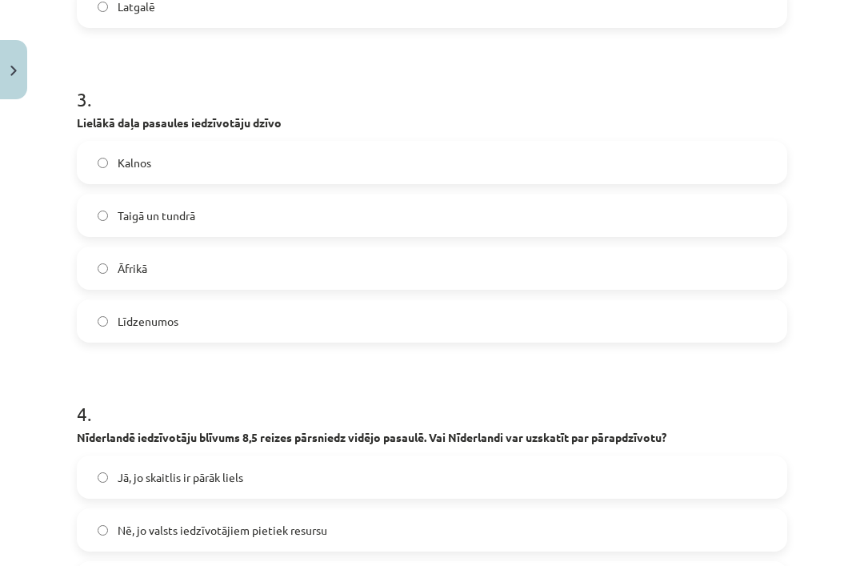
scroll to position [933, 0]
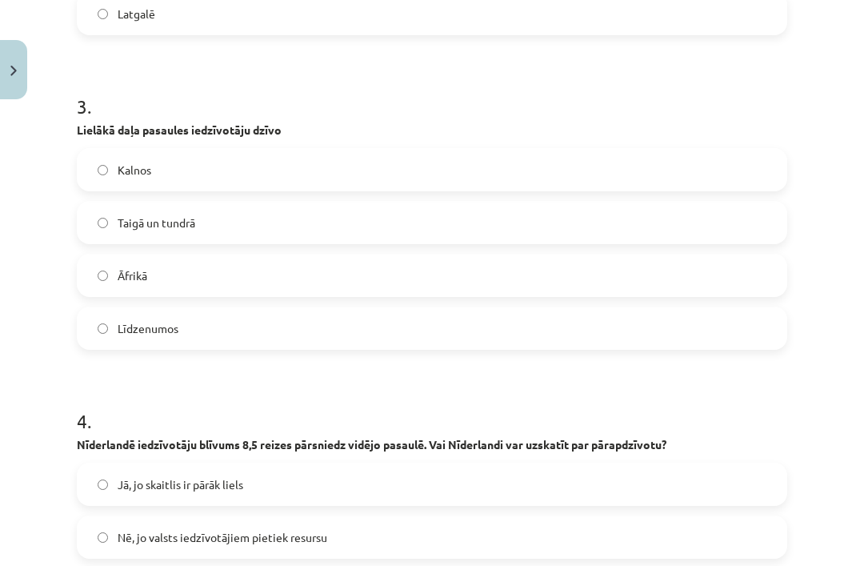
click at [380, 334] on label "Līdzenumos" at bounding box center [431, 328] width 707 height 40
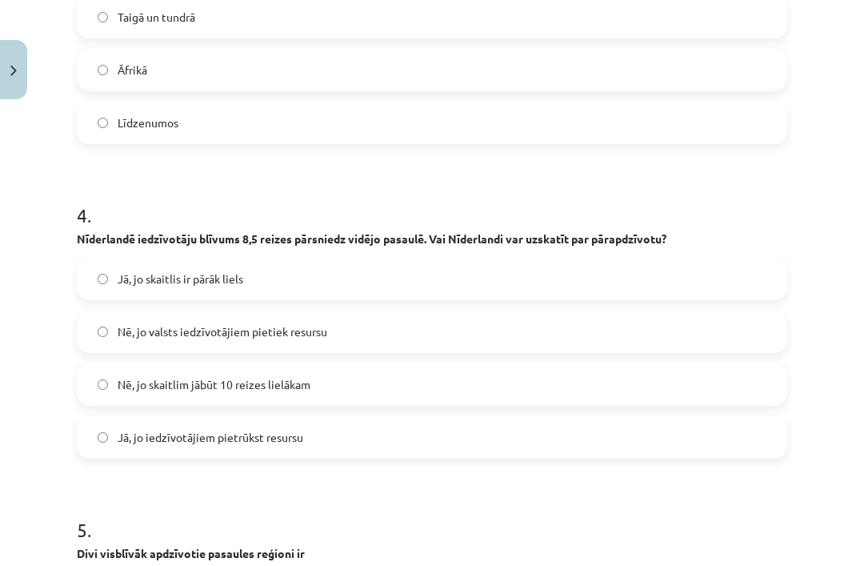
scroll to position [1154, 0]
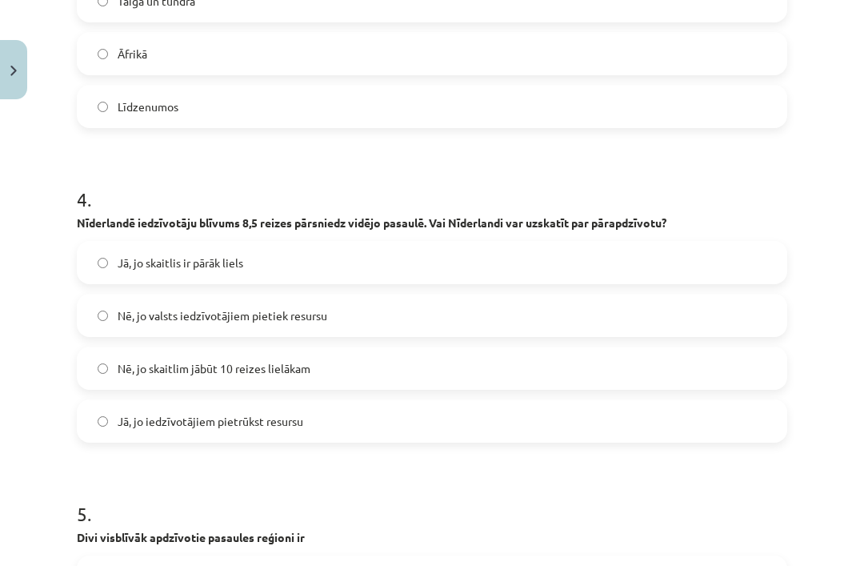
click at [452, 265] on label "Jā, jo skaitlis ir pārāk liels" at bounding box center [431, 262] width 707 height 40
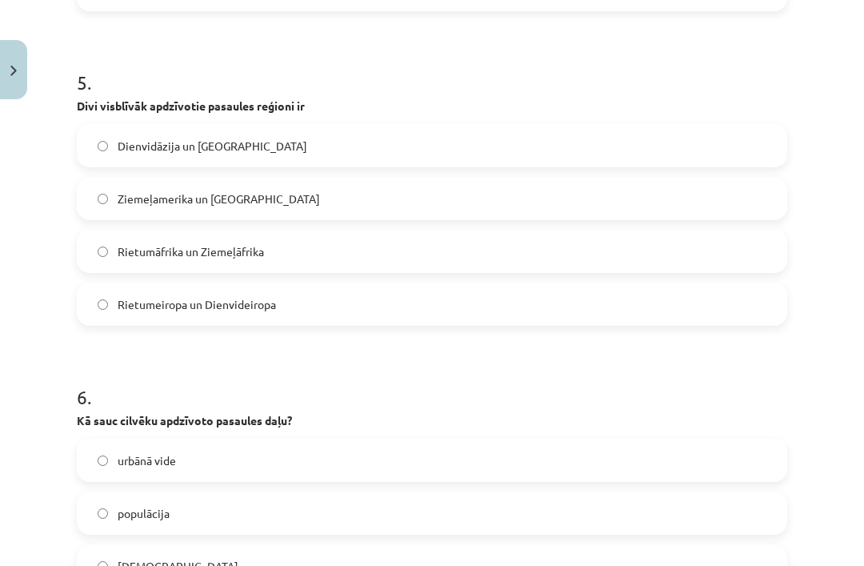
scroll to position [1589, 0]
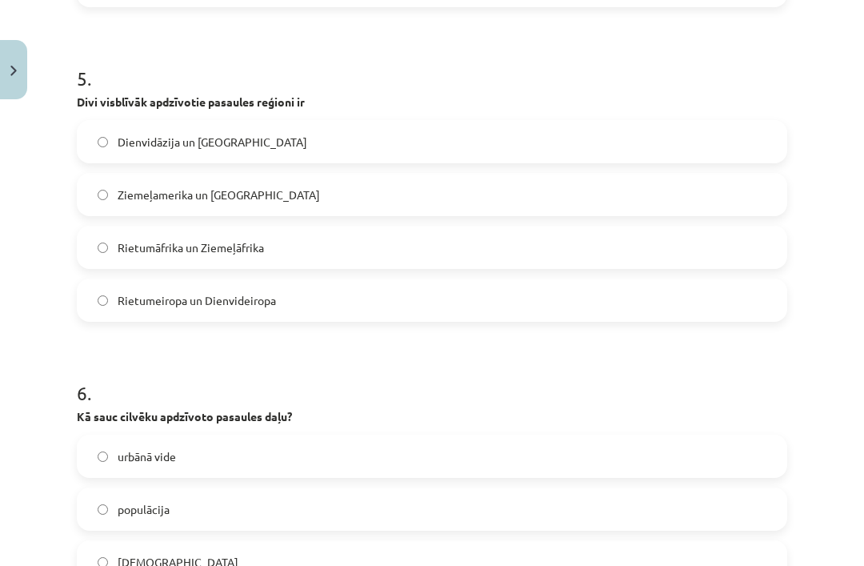
click at [370, 134] on label "Dienvidāzija un Austrumāzija" at bounding box center [431, 142] width 707 height 40
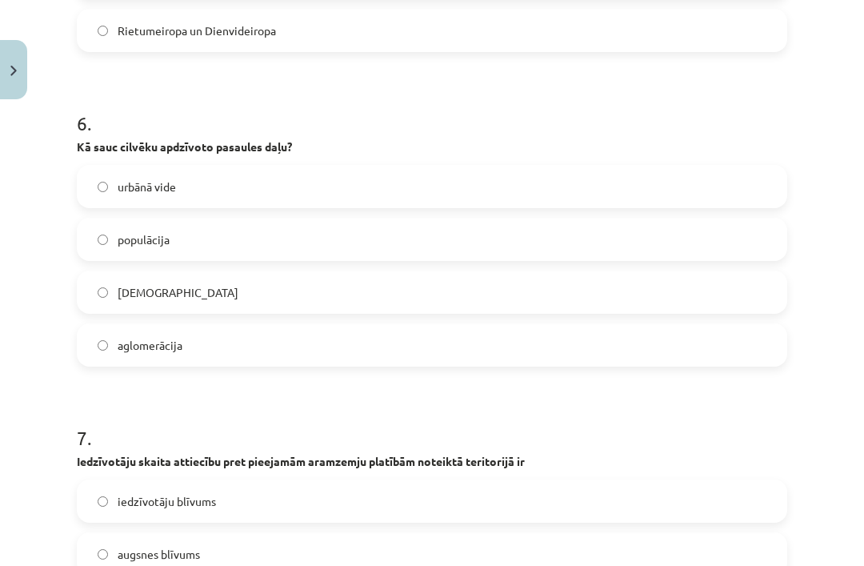
scroll to position [1860, 0]
click at [322, 310] on label "ekumene" at bounding box center [431, 291] width 707 height 40
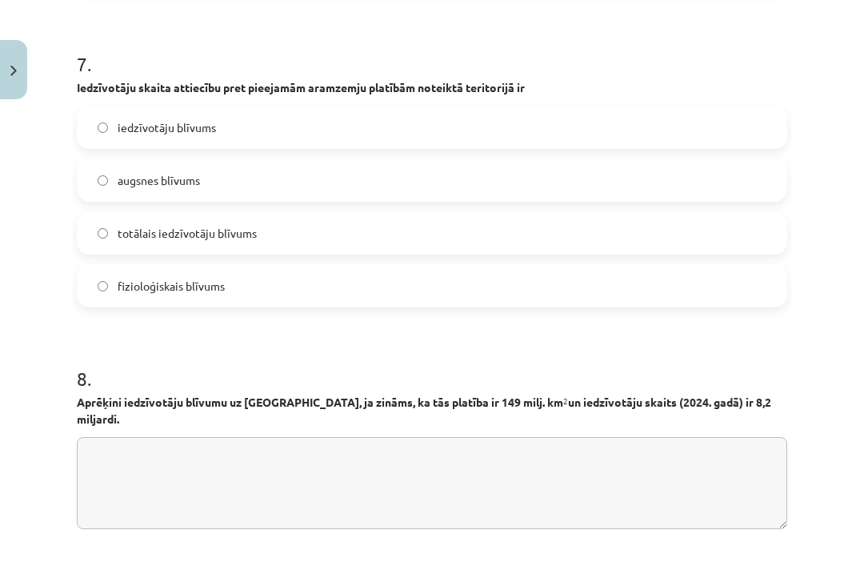
scroll to position [2235, 0]
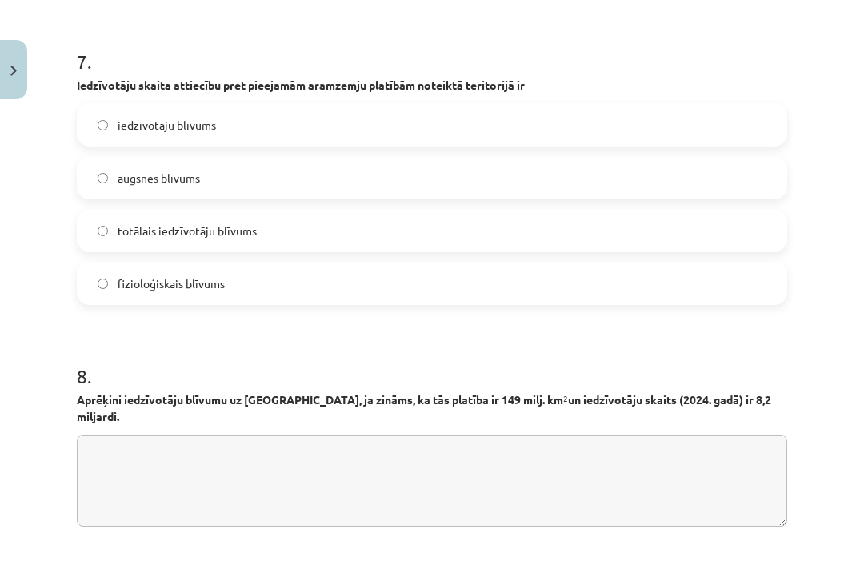
click at [527, 111] on label "iedzīvotāju blīvums" at bounding box center [431, 125] width 707 height 40
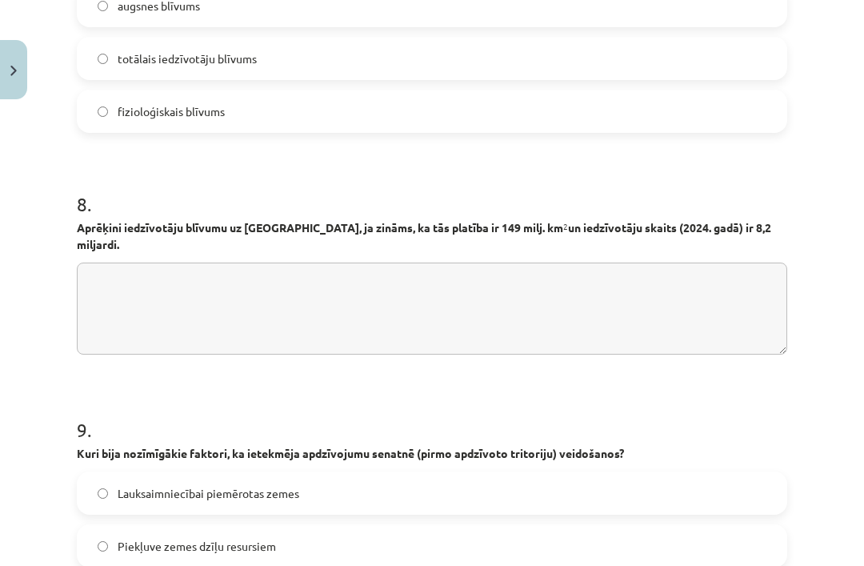
scroll to position [2409, 0]
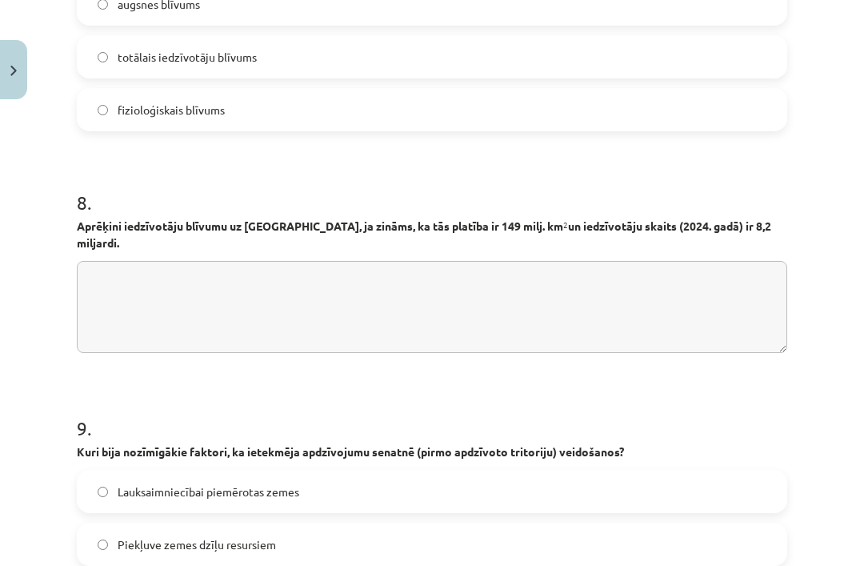
click at [392, 314] on textarea at bounding box center [432, 307] width 710 height 92
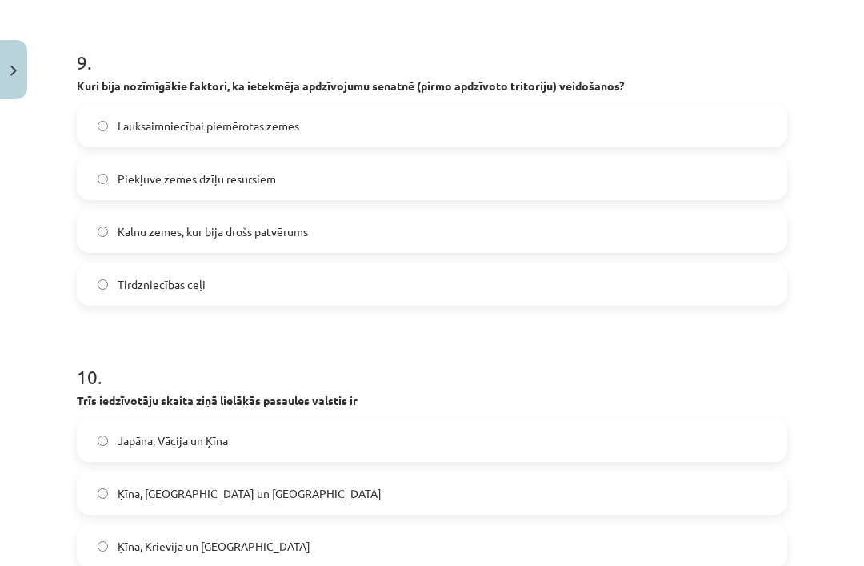
scroll to position [2778, 0]
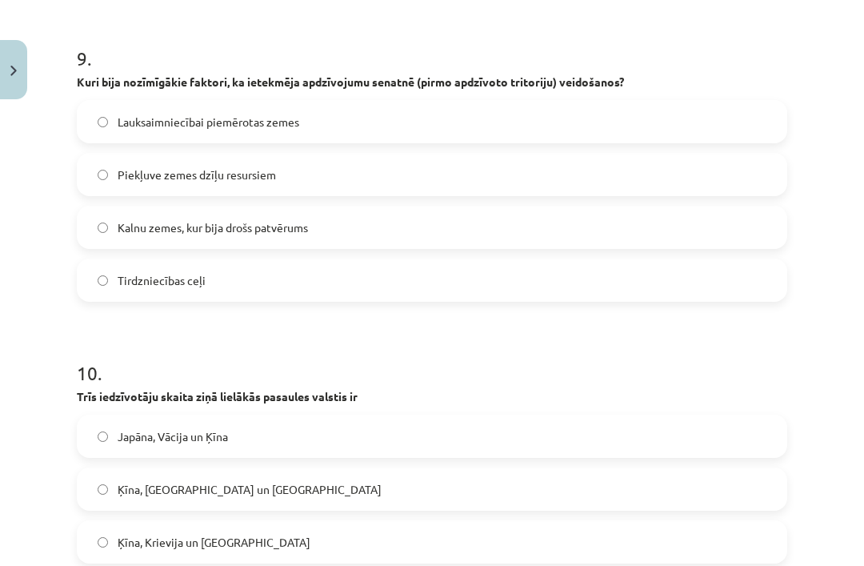
type textarea "**********"
click at [289, 470] on label "Ķīna, Indija un ASV" at bounding box center [431, 489] width 707 height 40
click at [522, 212] on label "Kalnu zemes, kur bija drošs patvērums" at bounding box center [431, 227] width 707 height 40
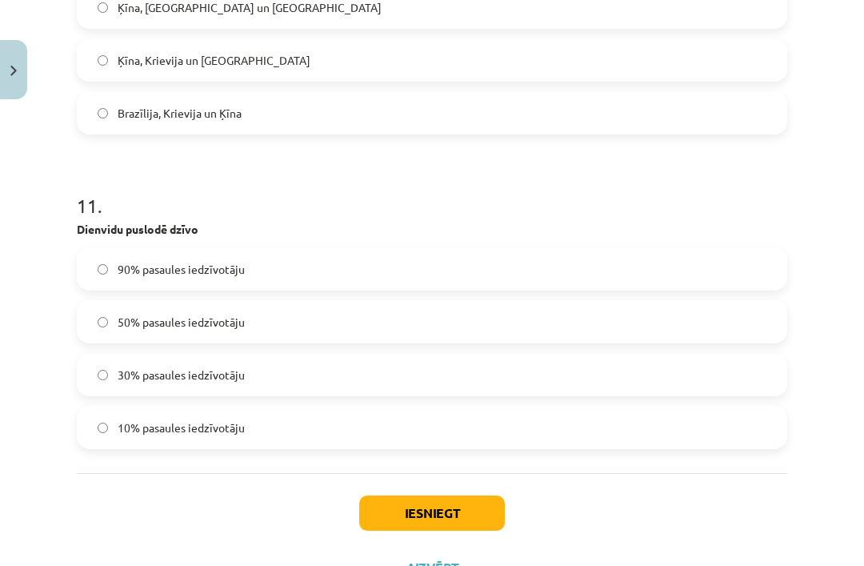
scroll to position [3259, 0]
click at [298, 410] on label "10% pasaules iedzīvotāju" at bounding box center [431, 428] width 707 height 40
click at [442, 498] on button "Iesniegt" at bounding box center [432, 513] width 146 height 35
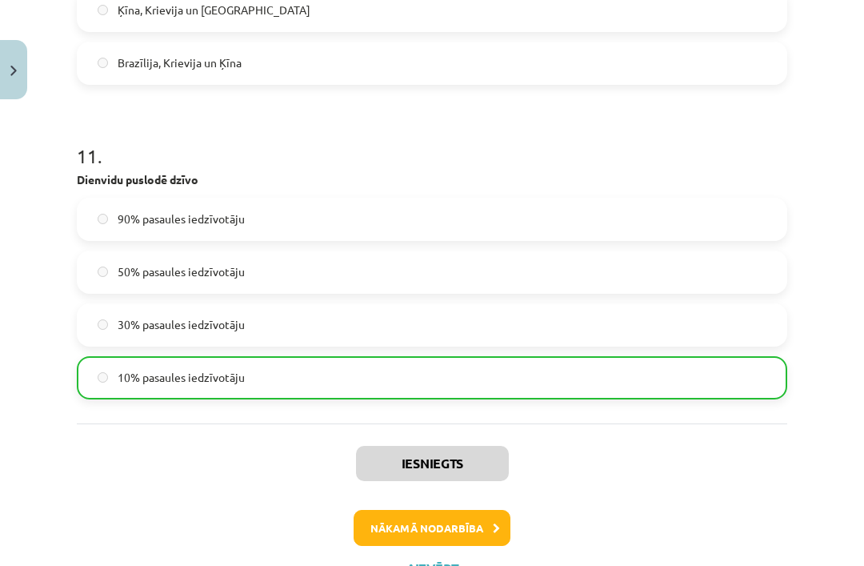
scroll to position [3462, 0]
click at [471, 510] on button "Nākamā nodarbība" at bounding box center [432, 528] width 157 height 37
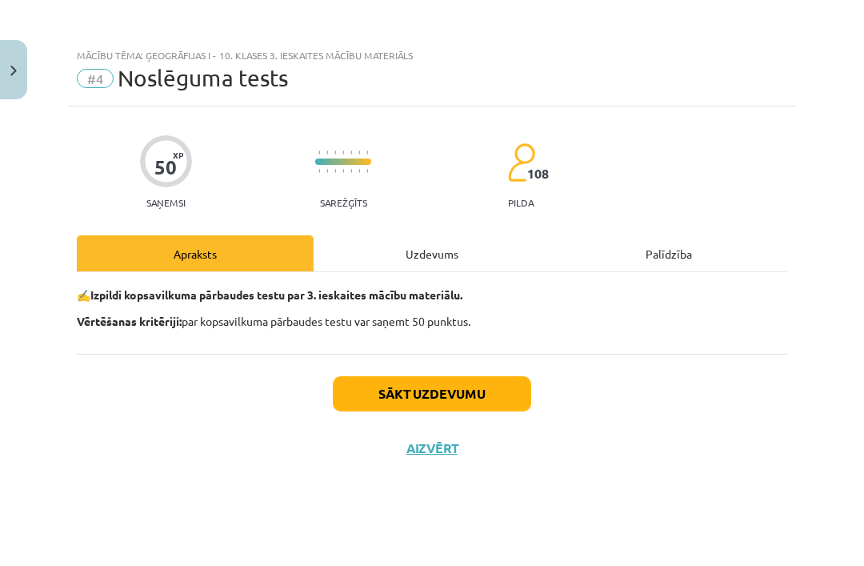
click at [483, 387] on button "Sākt uzdevumu" at bounding box center [432, 393] width 198 height 35
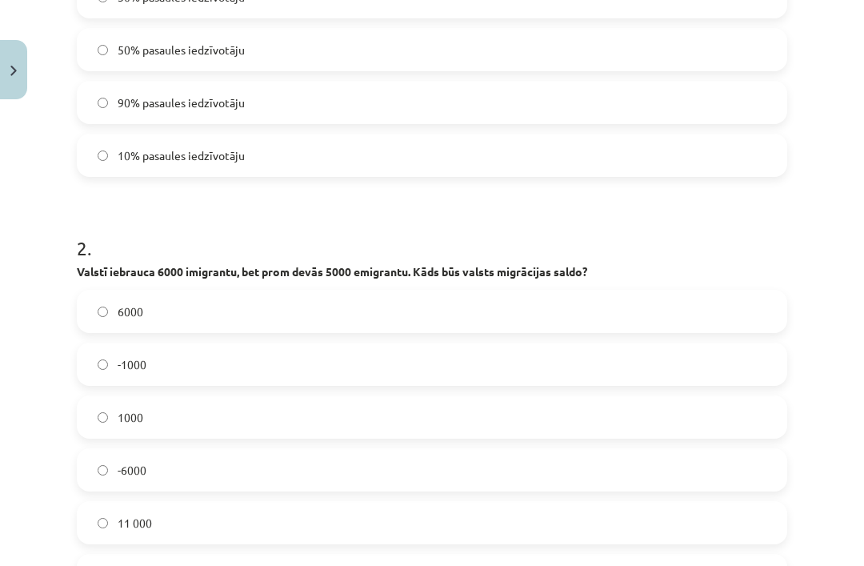
scroll to position [424, 0]
click at [602, 154] on label "10% pasaules iedzīvotāju" at bounding box center [431, 155] width 707 height 40
click at [266, 410] on label "1000" at bounding box center [431, 417] width 707 height 40
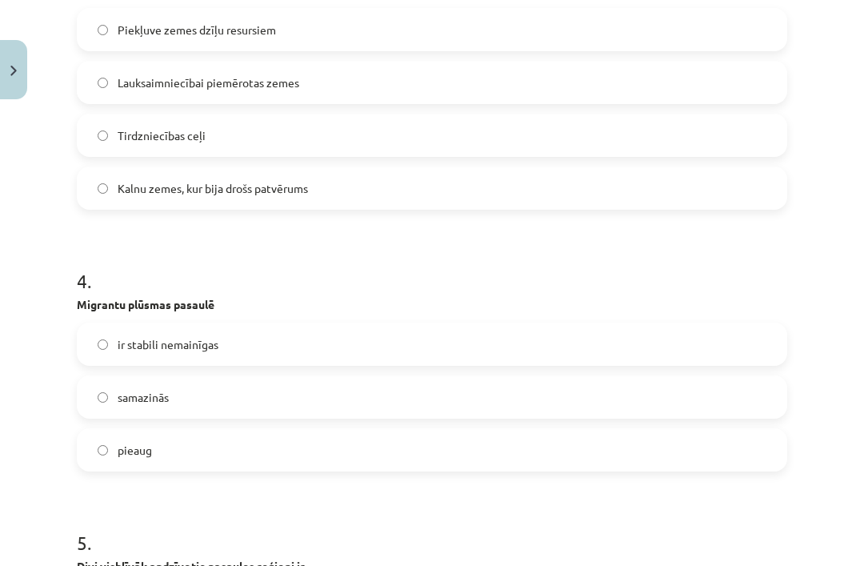
scroll to position [1125, 0]
click at [327, 443] on label "pieaug" at bounding box center [431, 450] width 707 height 40
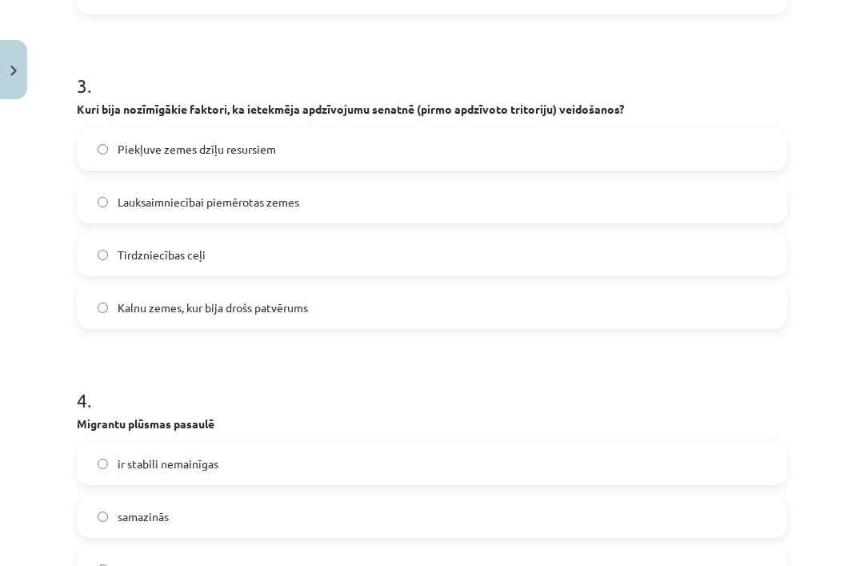
scroll to position [1006, 0]
click at [404, 194] on label "Lauksaimniecībai piemērotas zemes" at bounding box center [431, 202] width 707 height 40
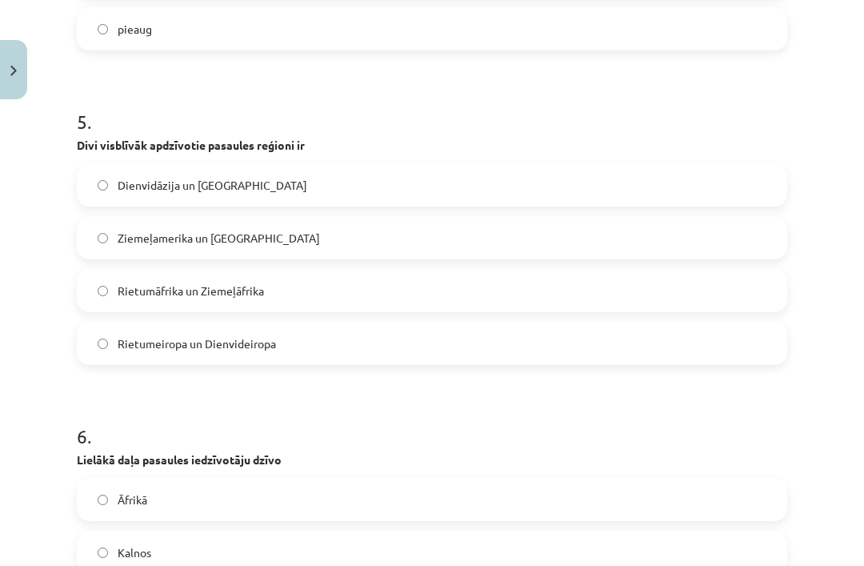
scroll to position [1547, 0]
click at [507, 179] on label "Dienvidāzija un Austrumāzija" at bounding box center [431, 184] width 707 height 40
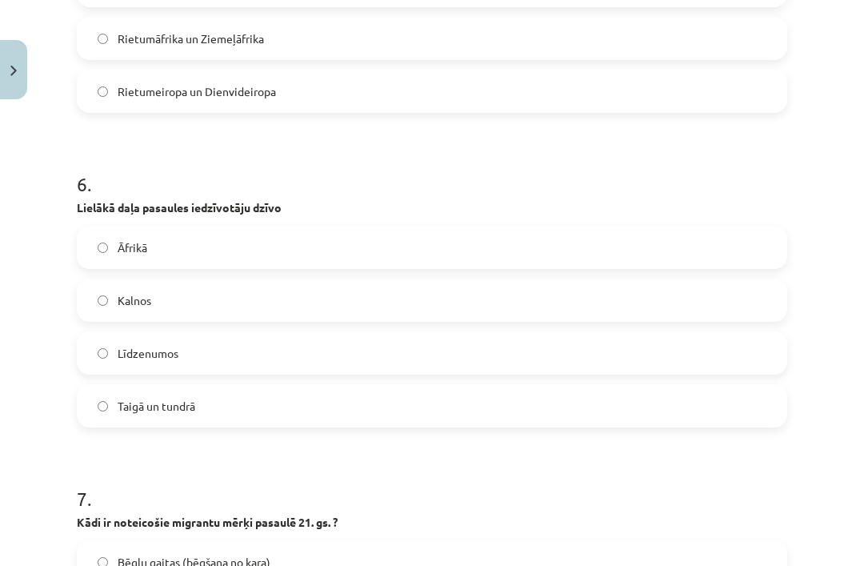
scroll to position [1798, 0]
click at [452, 349] on label "Līdzenumos" at bounding box center [431, 353] width 707 height 40
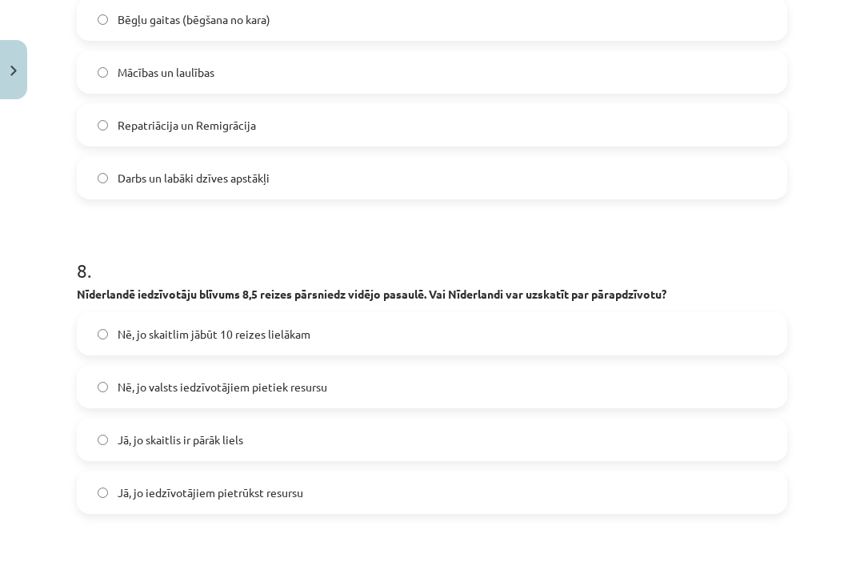
scroll to position [2344, 0]
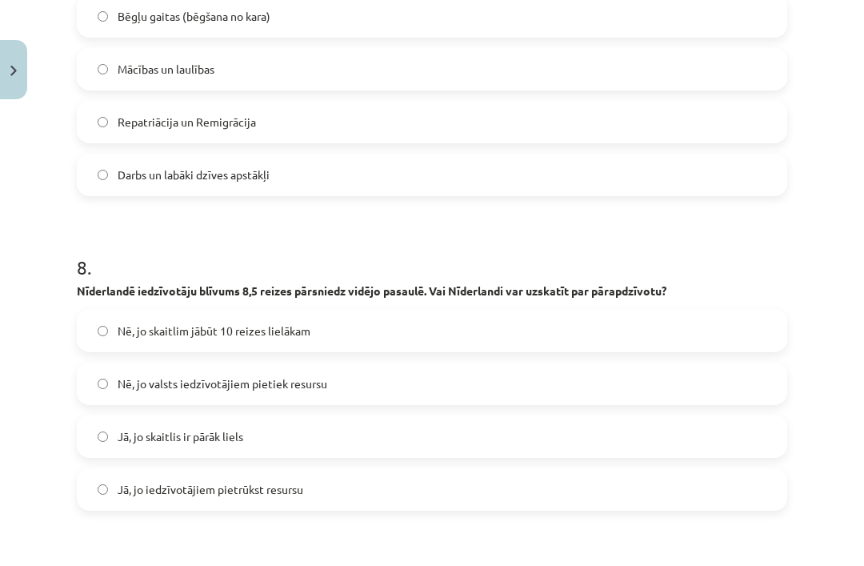
click at [334, 508] on label "Jā, jo iedzīvotājiem pietrūkst resursu" at bounding box center [431, 489] width 707 height 40
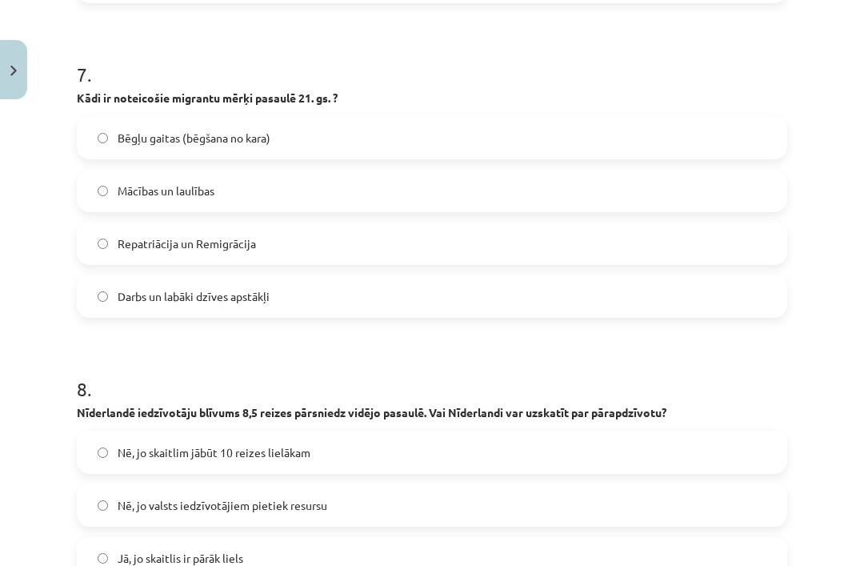
scroll to position [2222, 0]
click at [386, 298] on label "Darbs un labāki dzīves apstākļi" at bounding box center [431, 296] width 707 height 40
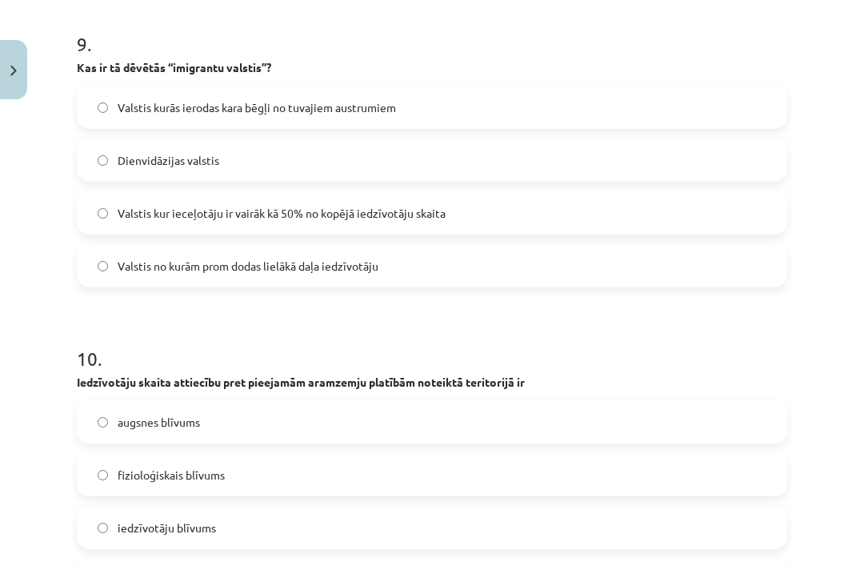
scroll to position [2881, 0]
click at [353, 196] on label "Valstis kur ieceļotāju ir vairāk kā 50% no kopējā iedzīvotāju skaita" at bounding box center [431, 213] width 707 height 40
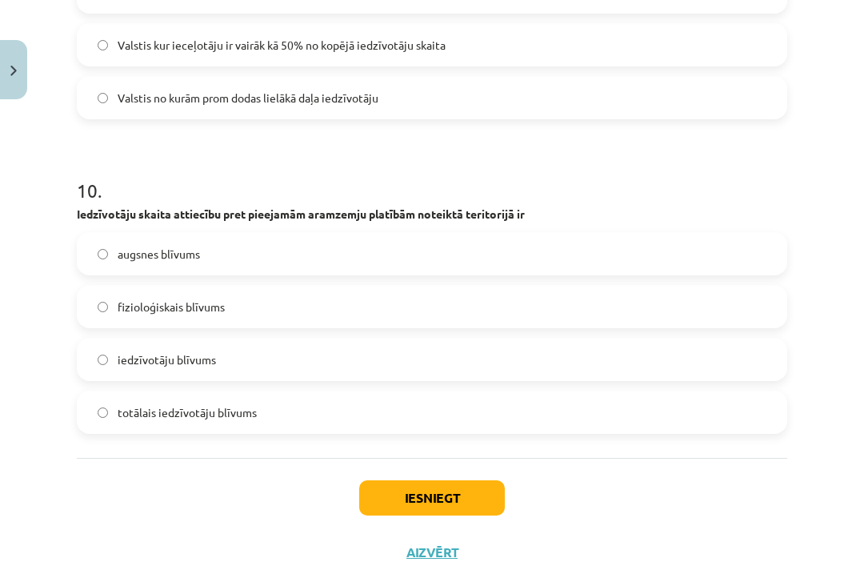
scroll to position [3049, 0]
click at [392, 243] on label "augsnes blīvums" at bounding box center [431, 254] width 707 height 40
click at [442, 490] on button "Iesniegt" at bounding box center [432, 497] width 146 height 35
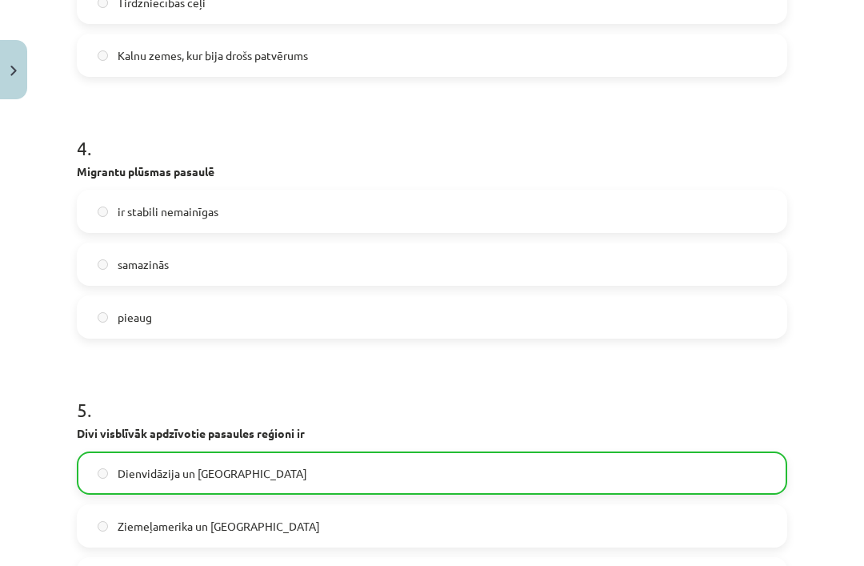
scroll to position [1267, 0]
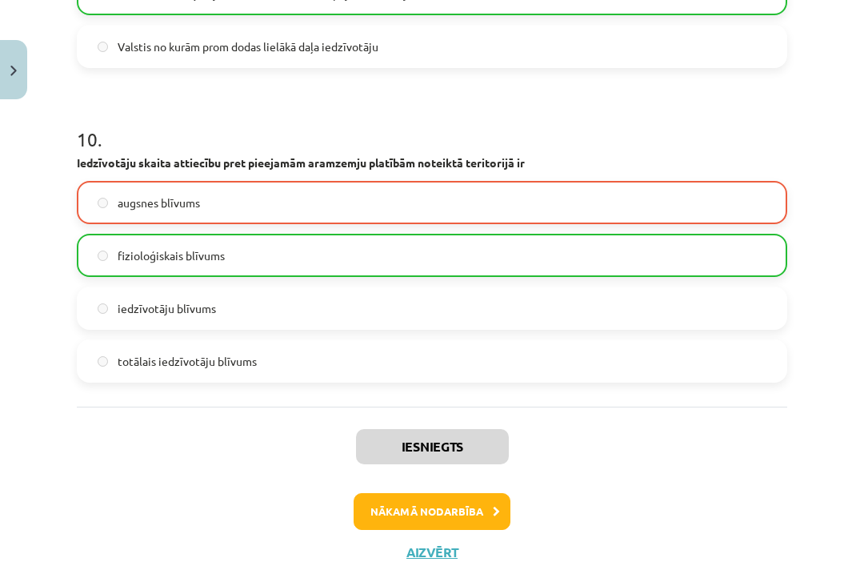
click at [468, 507] on button "Nākamā nodarbība" at bounding box center [432, 511] width 157 height 37
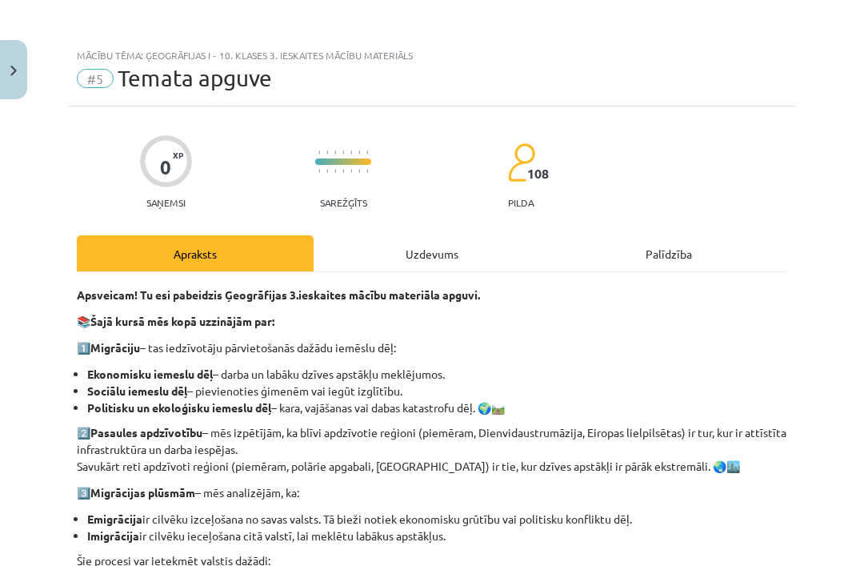
scroll to position [0, 0]
click at [446, 260] on div "Uzdevums" at bounding box center [432, 253] width 237 height 36
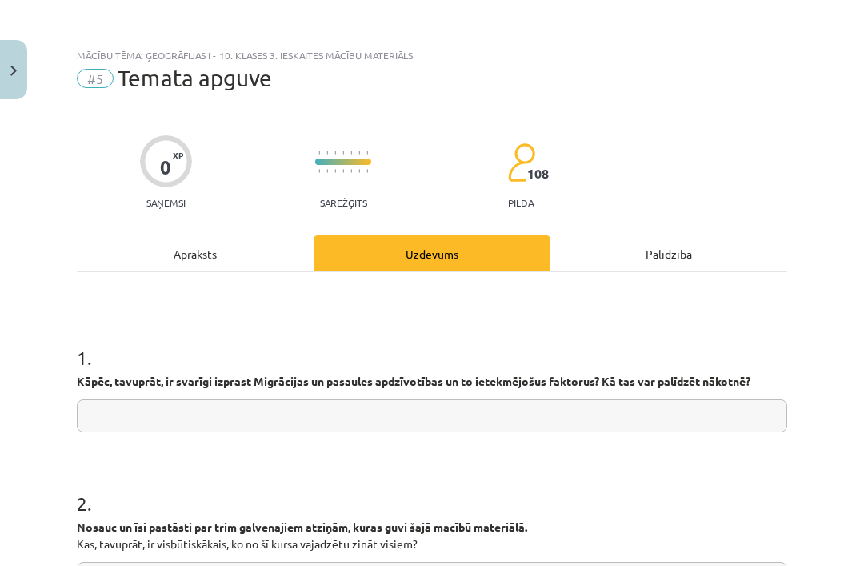
click at [384, 412] on input "text" at bounding box center [432, 415] width 710 height 33
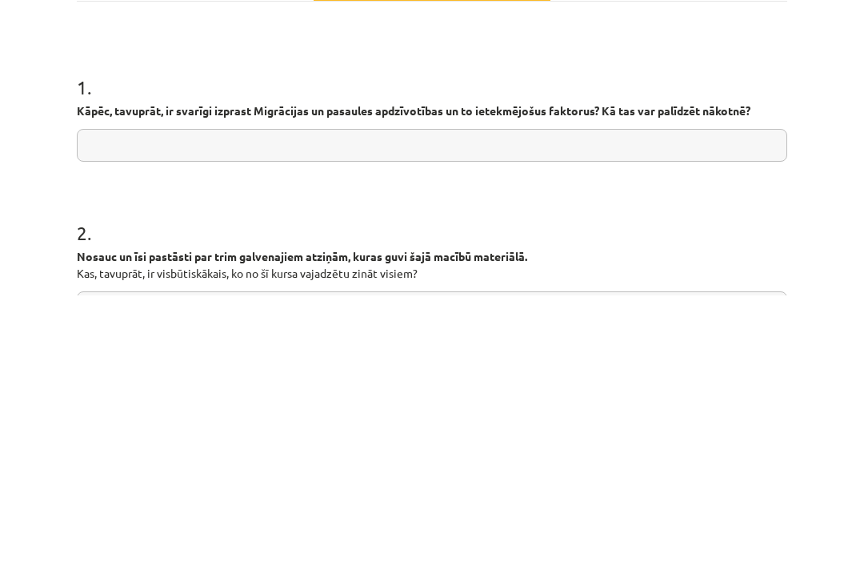
scroll to position [774, 0]
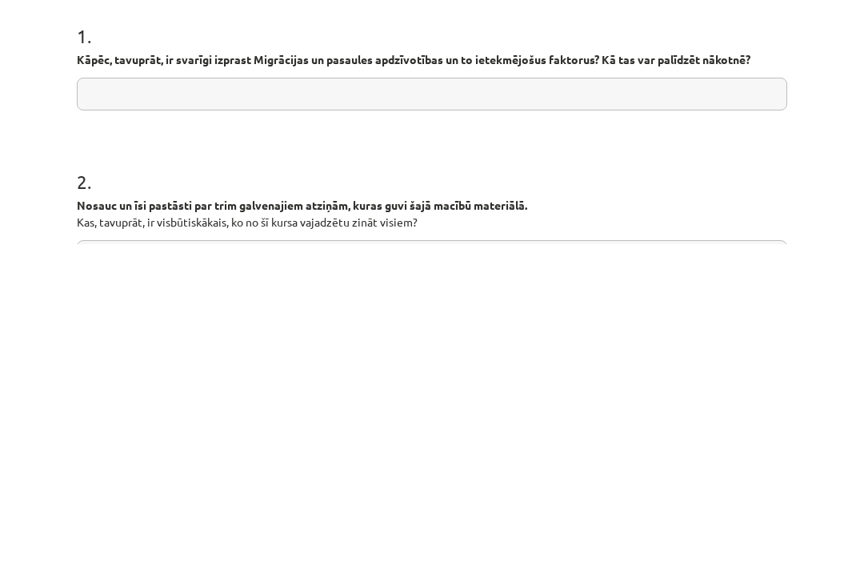
click at [568, 318] on h1 "1 ." at bounding box center [432, 343] width 710 height 50
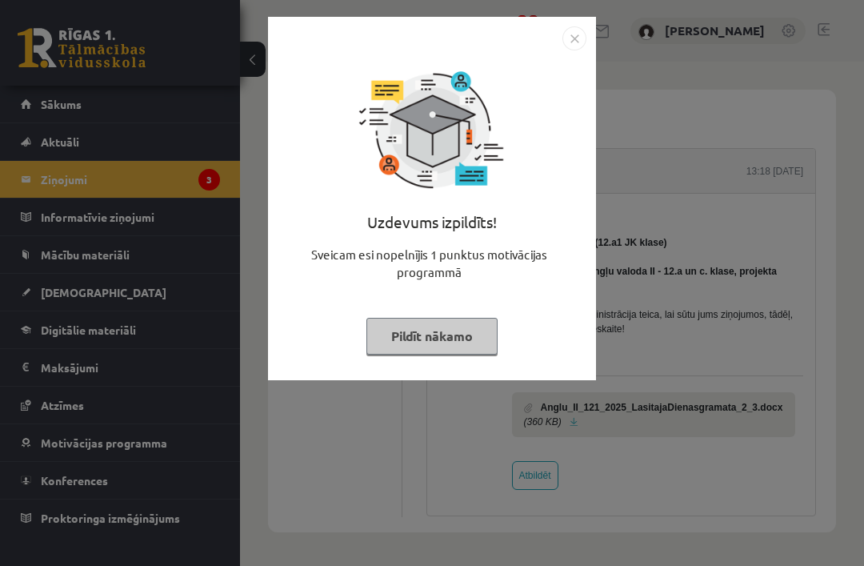
click at [452, 337] on button "Pildīt nākamo" at bounding box center [431, 336] width 131 height 37
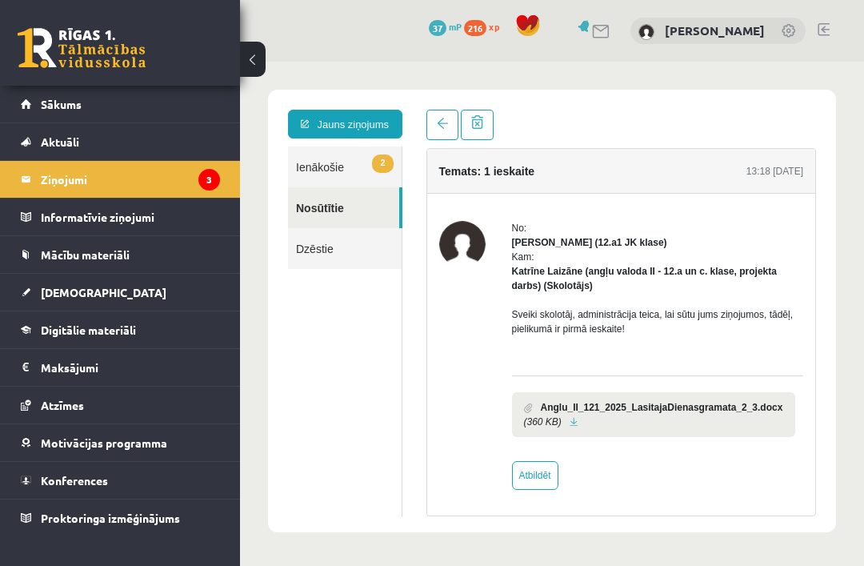
click at [349, 170] on link "2 Ienākošie" at bounding box center [345, 166] width 114 height 41
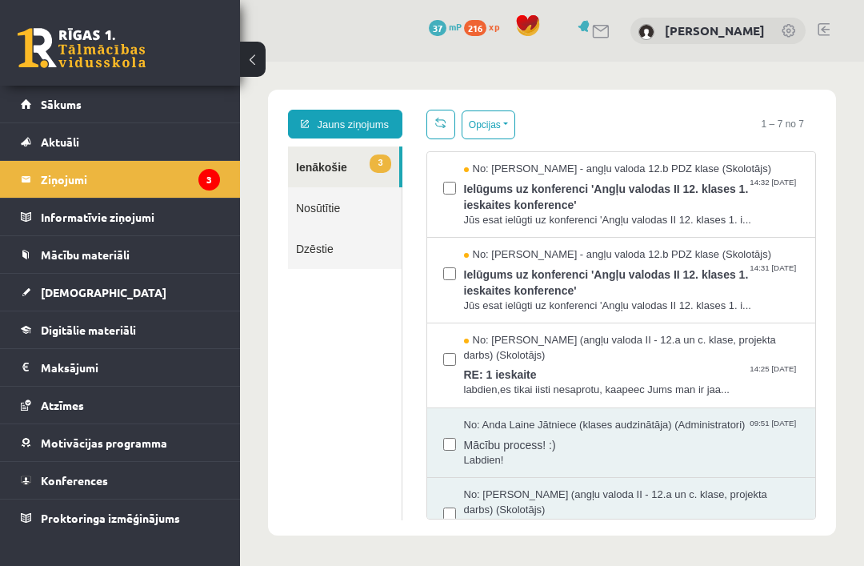
click at [376, 121] on link "Jauns ziņojums" at bounding box center [345, 124] width 114 height 29
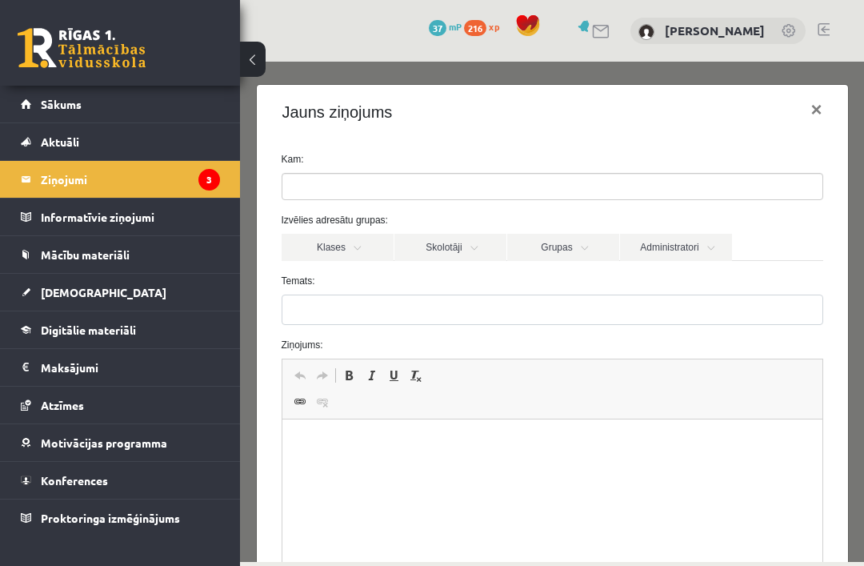
click at [131, 399] on link "Atzīmes" at bounding box center [120, 404] width 199 height 37
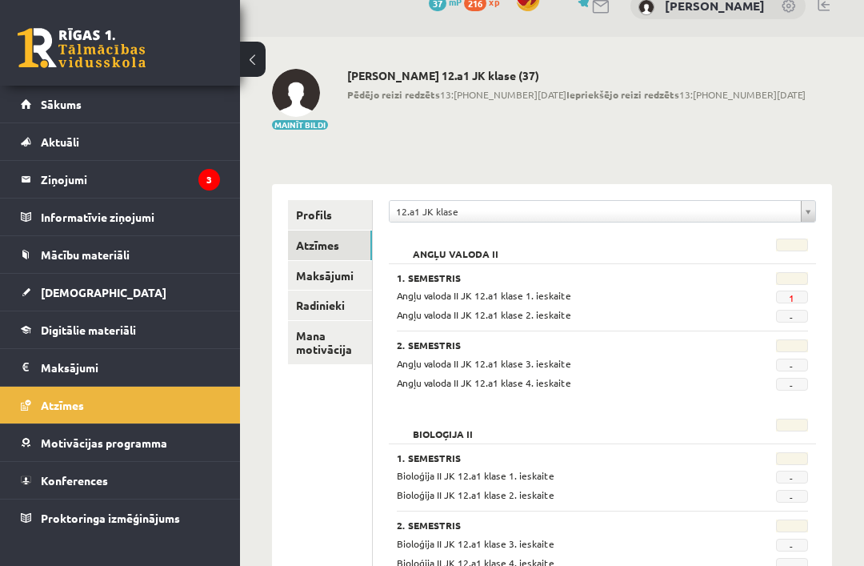
scroll to position [27, 0]
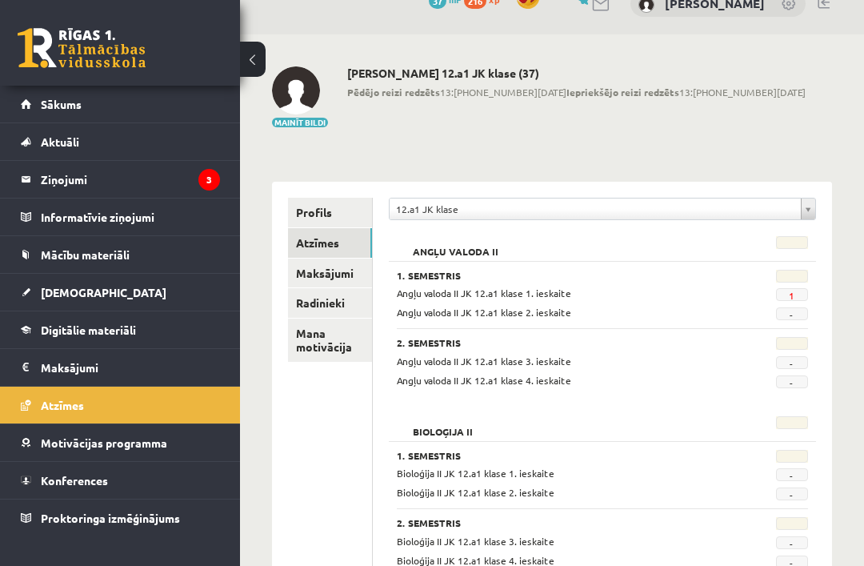
click at [146, 186] on legend "Ziņojumi 3" at bounding box center [130, 179] width 179 height 37
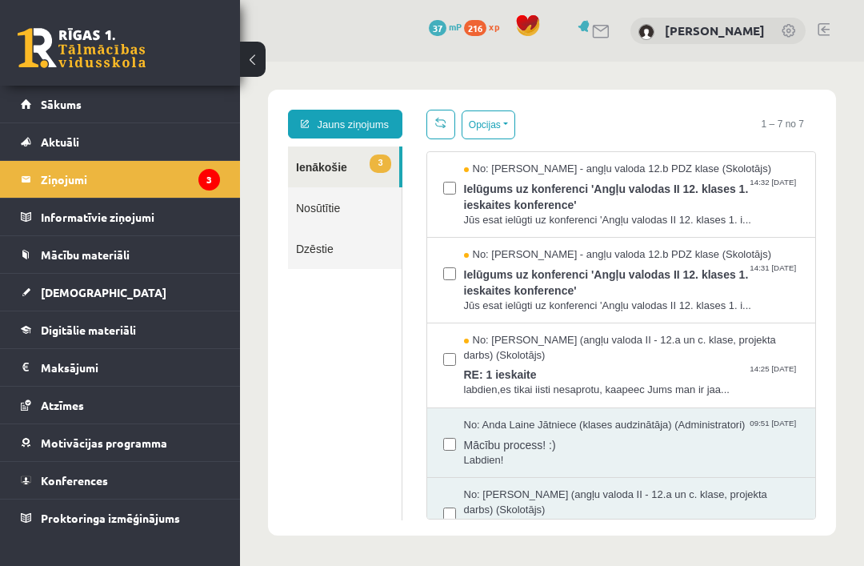
click at [362, 121] on link "Jauns ziņojums" at bounding box center [345, 124] width 114 height 29
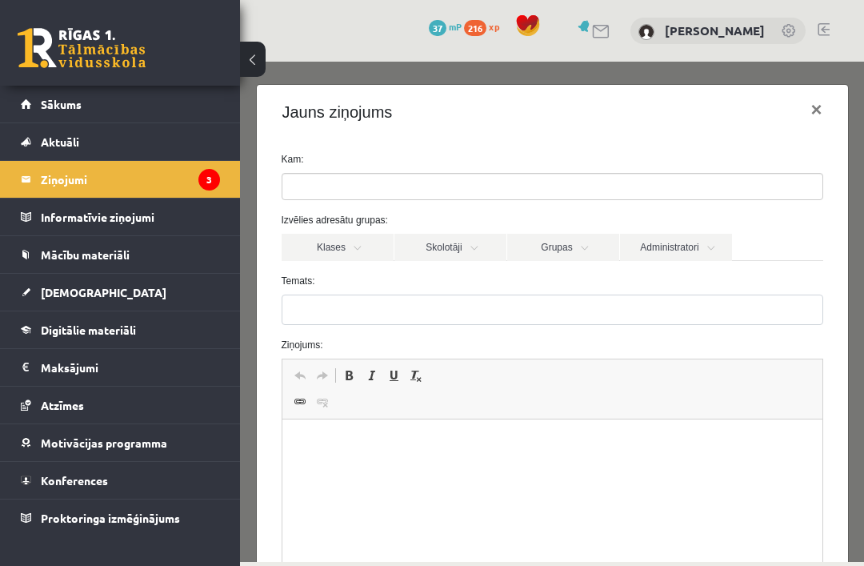
click at [406, 178] on ul at bounding box center [552, 187] width 540 height 26
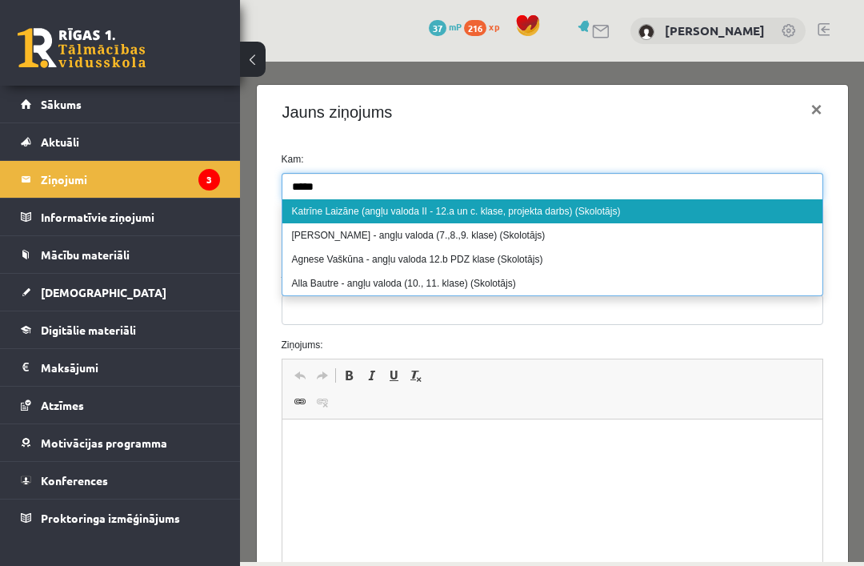
type input "*****"
select select "*****"
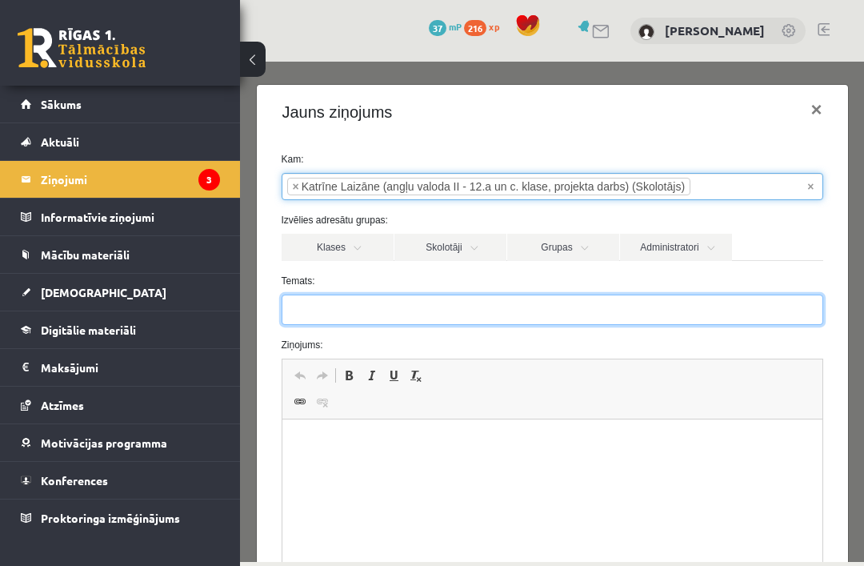
click at [483, 306] on input "Temats:" at bounding box center [553, 309] width 542 height 30
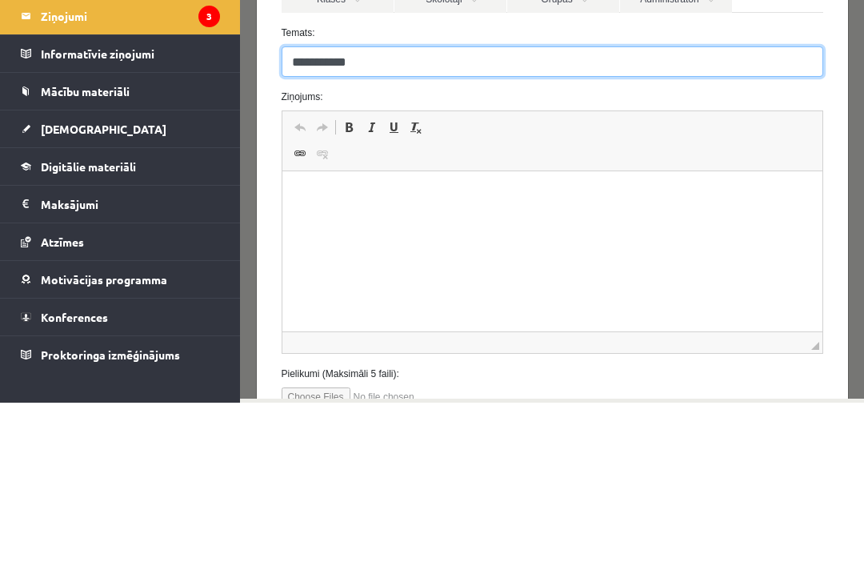
scroll to position [99, 0]
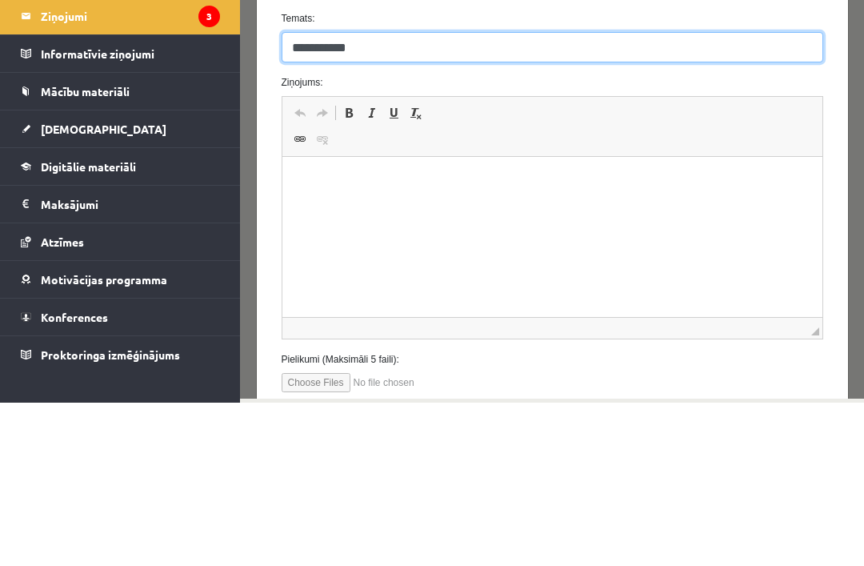
type input "**********"
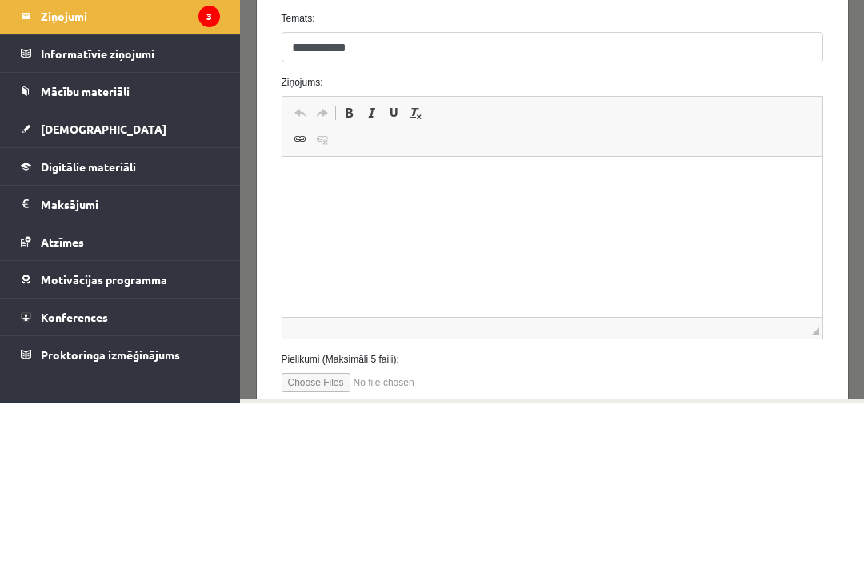
click at [438, 203] on html at bounding box center [552, 181] width 540 height 49
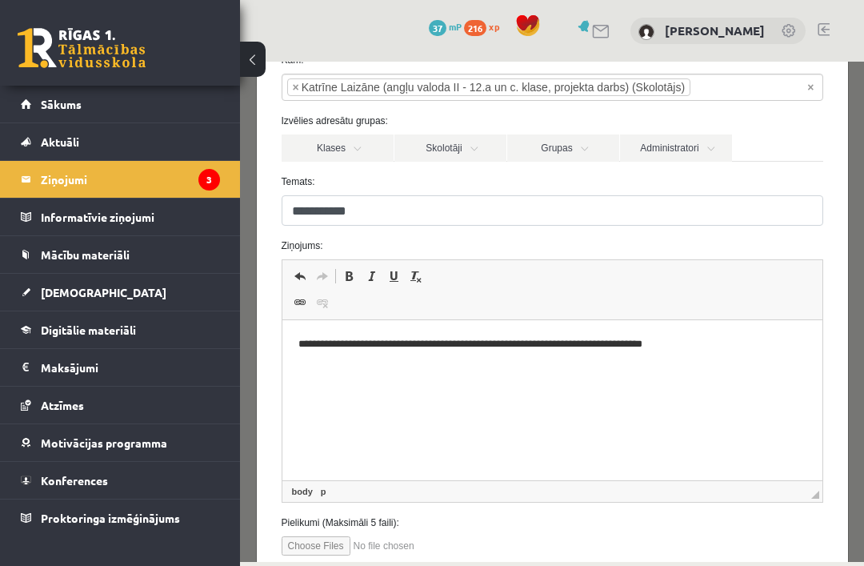
scroll to position [132, 0]
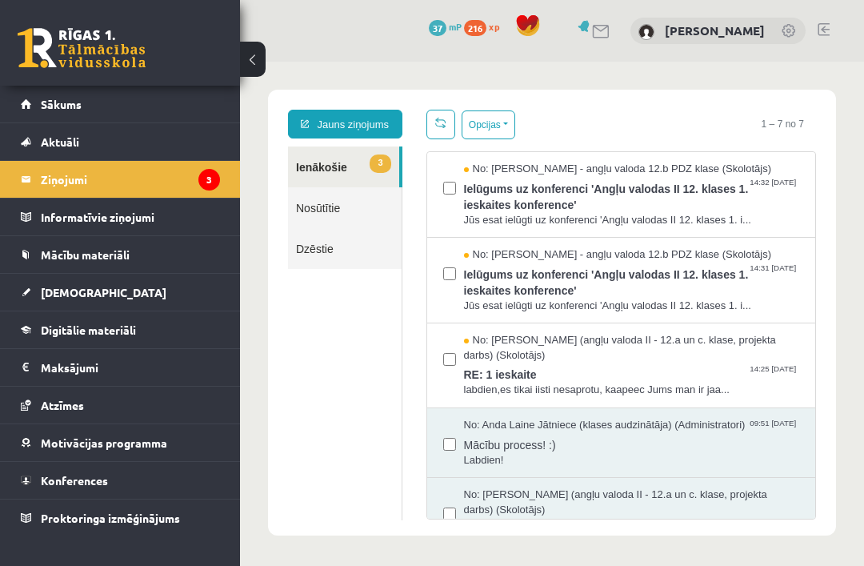
scroll to position [0, 0]
click at [334, 158] on link "3 Ienākošie" at bounding box center [343, 166] width 111 height 41
click at [362, 181] on link "3 Ienākošie" at bounding box center [343, 166] width 111 height 41
click at [345, 166] on link "3 Ienākošie" at bounding box center [343, 166] width 111 height 41
click at [162, 204] on legend "Informatīvie ziņojumi 0" at bounding box center [130, 216] width 179 height 37
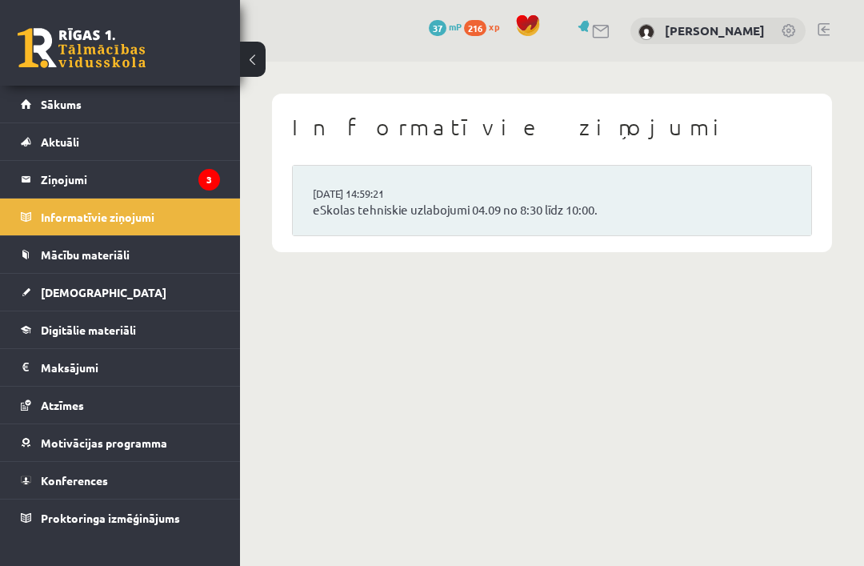
click at [141, 183] on legend "Ziņojumi 3" at bounding box center [130, 179] width 179 height 37
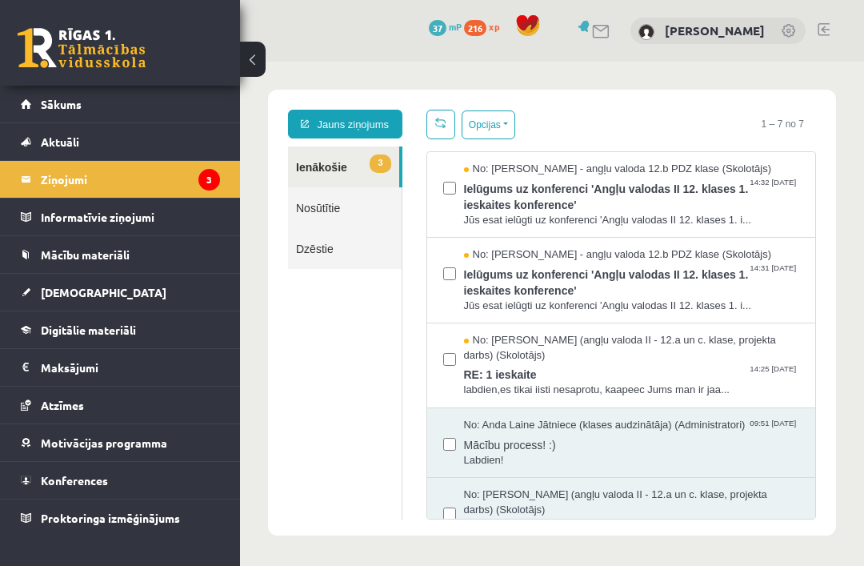
click at [604, 367] on span "RE: 1 ieskaite" at bounding box center [632, 372] width 336 height 20
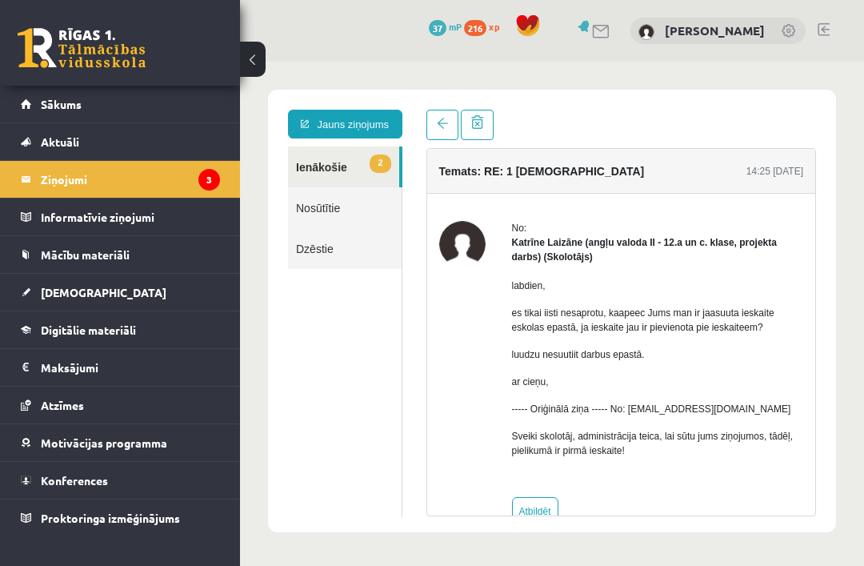
click at [442, 116] on link at bounding box center [442, 125] width 32 height 30
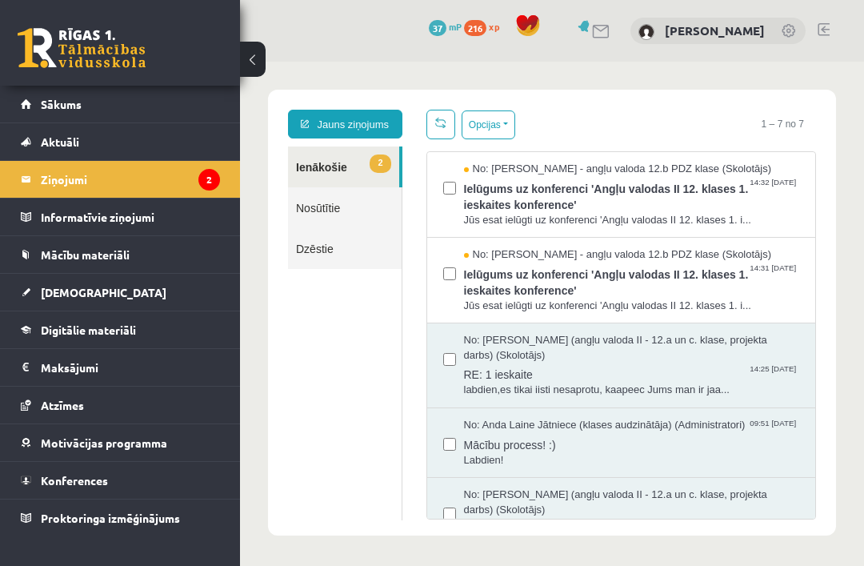
click at [139, 244] on link "Mācību materiāli" at bounding box center [120, 254] width 199 height 37
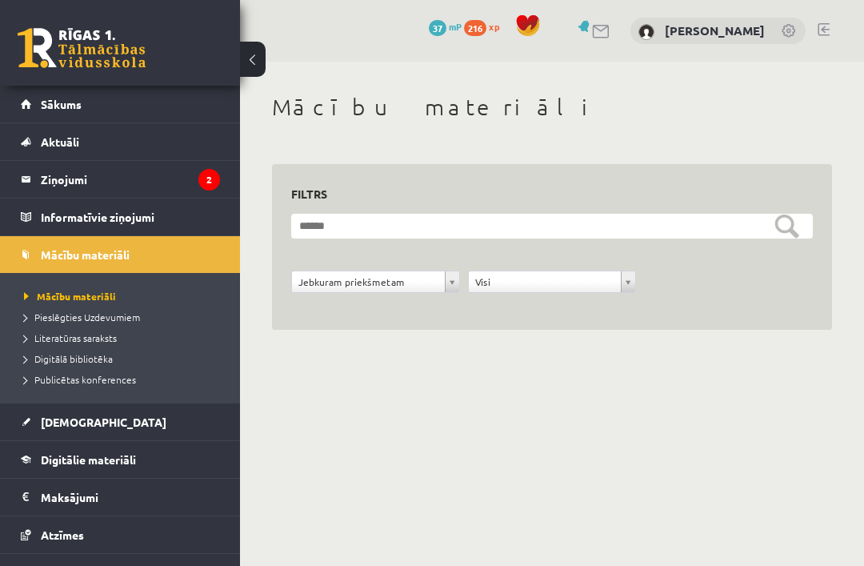
click at [88, 333] on span "Literatūras saraksts" at bounding box center [70, 337] width 93 height 13
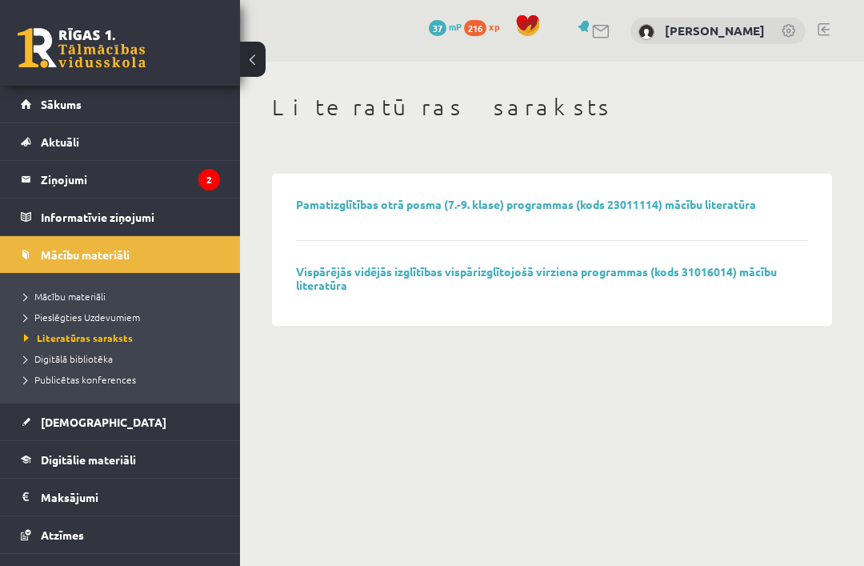
click at [126, 451] on link "Digitālie materiāli" at bounding box center [120, 459] width 199 height 37
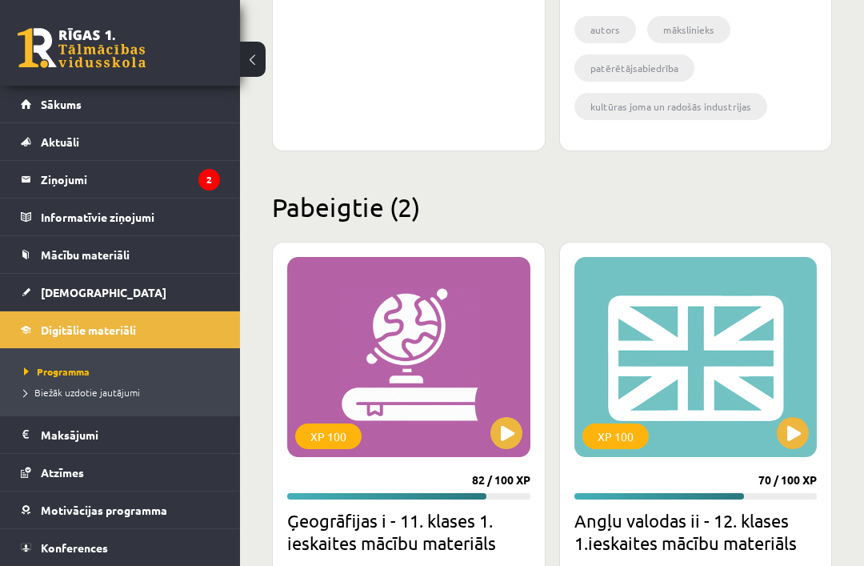
scroll to position [4486, 0]
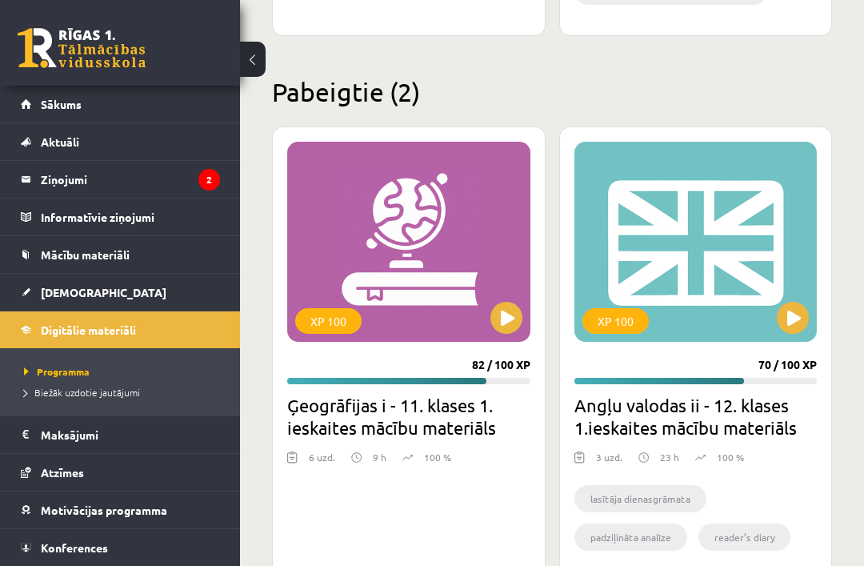
click at [667, 277] on div "XP 100" at bounding box center [695, 242] width 243 height 200
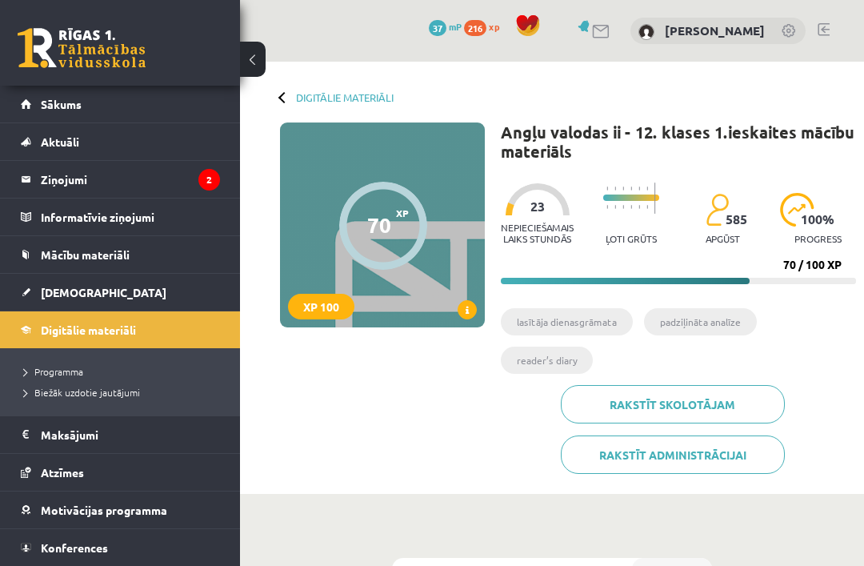
click at [293, 85] on div "Digitālie materiāli 70 XP XP 100 70 / 100 XP Angļu valodas ii - 12. klases 1.ie…" at bounding box center [552, 278] width 624 height 432
click at [293, 98] on div "Digitālie materiāli" at bounding box center [337, 97] width 114 height 12
click at [279, 102] on div "Digitālie materiāli 70 XP XP 100 70 / 100 XP Angļu valodas ii - 12. klases 1.ie…" at bounding box center [552, 278] width 624 height 432
click at [332, 96] on link "Digitālie materiāli" at bounding box center [345, 97] width 98 height 12
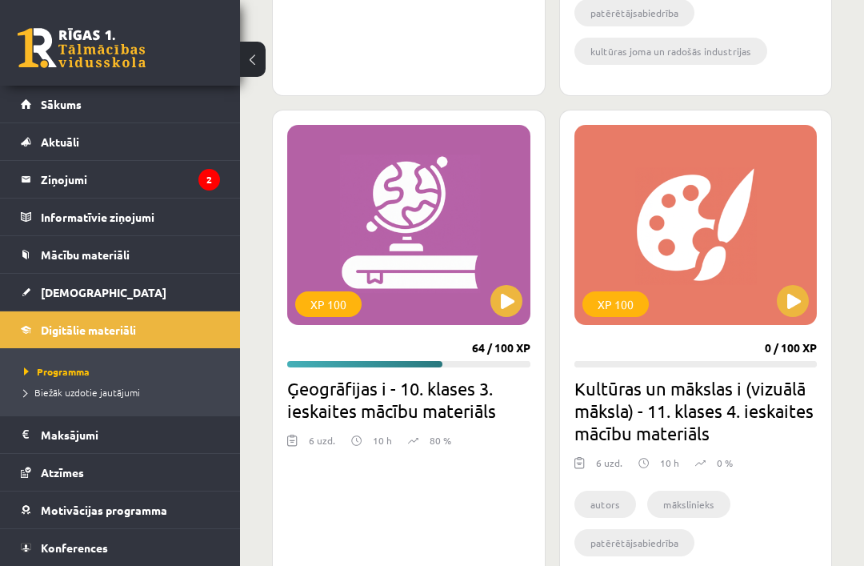
scroll to position [4486, 0]
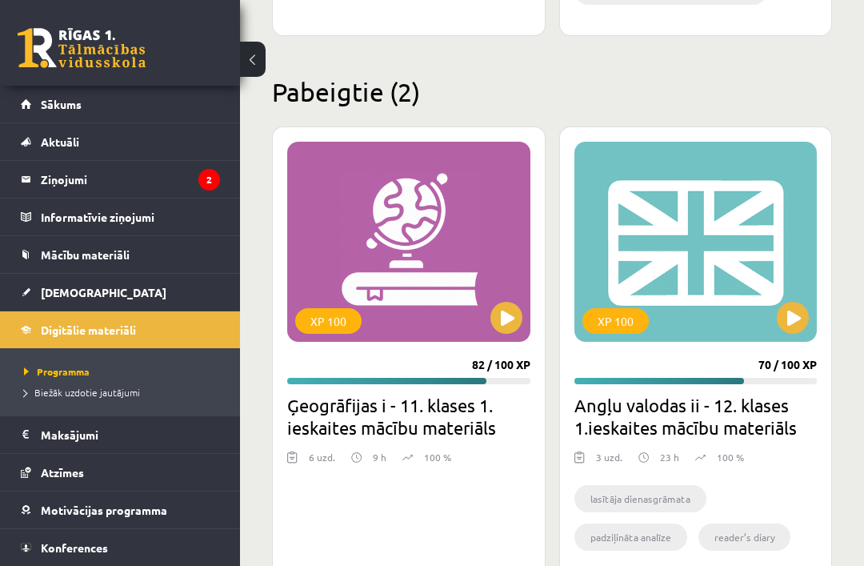
click at [161, 170] on legend "Ziņojumi 2" at bounding box center [130, 179] width 179 height 37
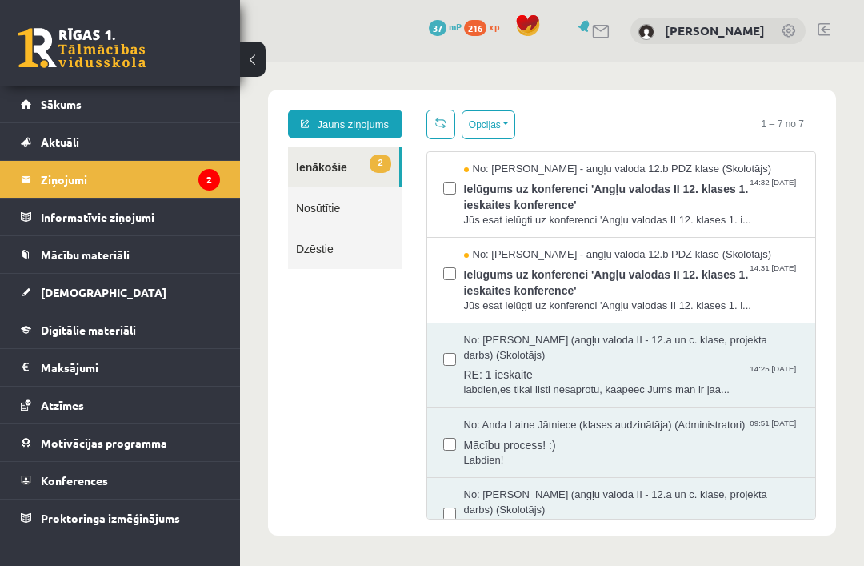
click at [662, 225] on span "Jūs esat ielūgti uz konferenci 'Angļu valodas II 12. klases 1. i..." at bounding box center [632, 220] width 336 height 15
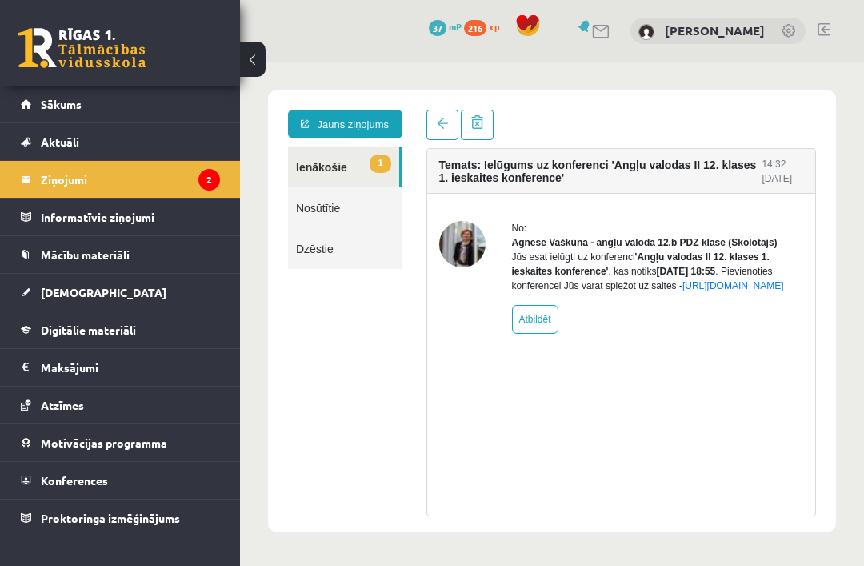
click at [453, 118] on link at bounding box center [442, 125] width 32 height 30
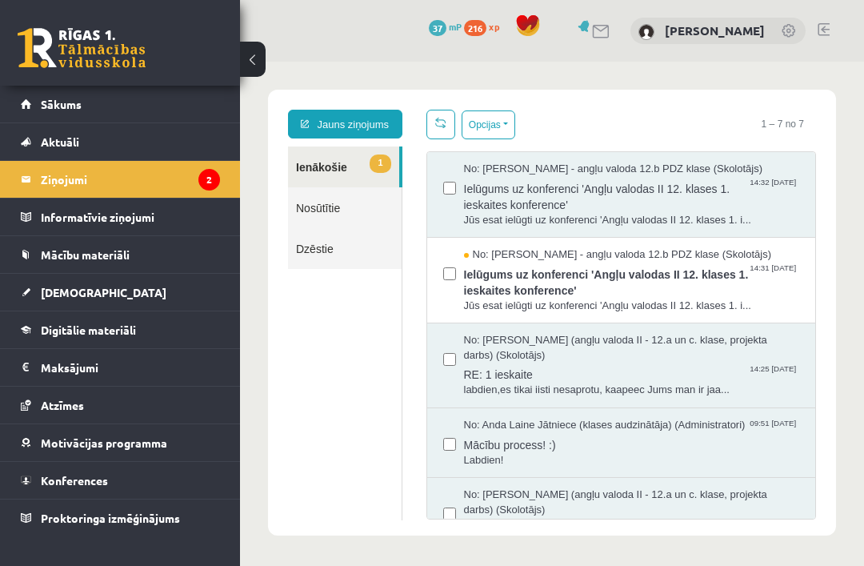
click at [604, 255] on span "No: Agnese Vaškūna - angļu valoda 12.b PDZ klase (Skolotājs)" at bounding box center [618, 254] width 308 height 15
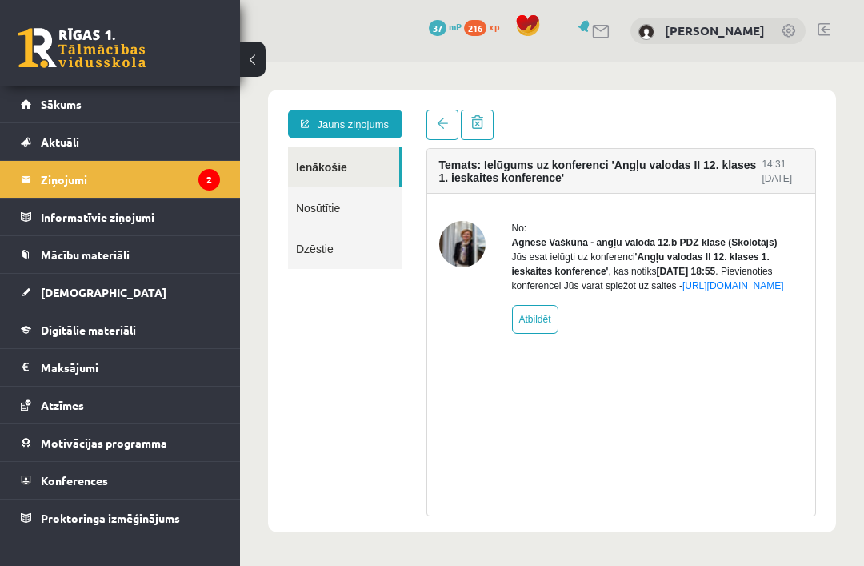
click at [445, 127] on span at bounding box center [442, 123] width 11 height 11
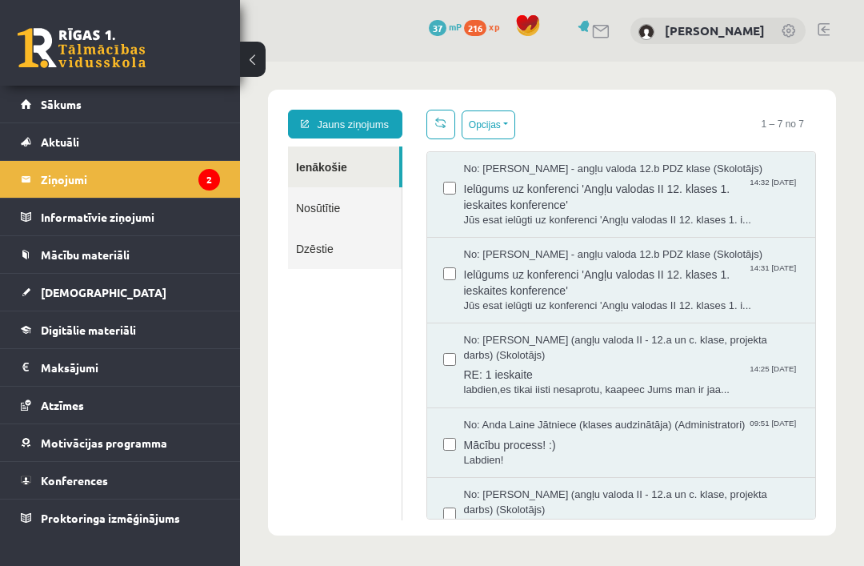
click at [661, 386] on span "labdien,es tikai iisti nesaprotu, kaapeec Jums man ir jaa..." at bounding box center [632, 389] width 336 height 15
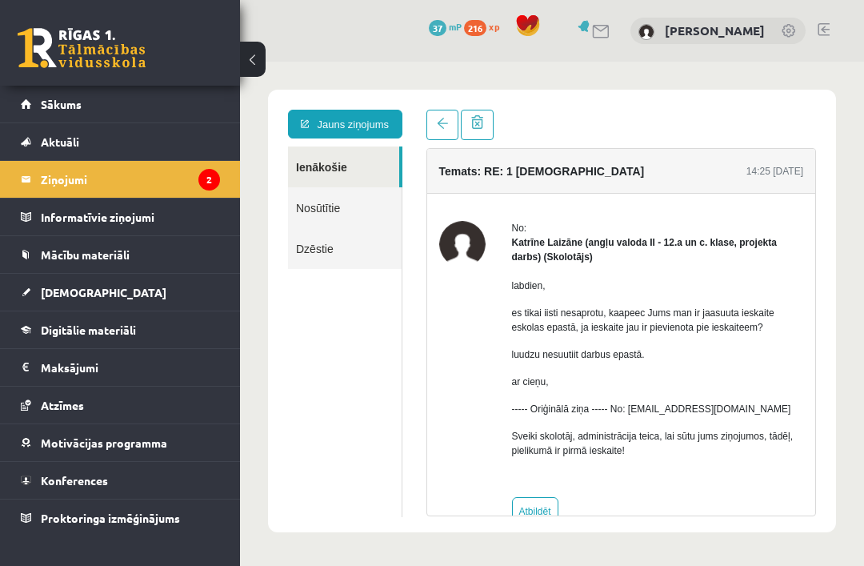
click at [136, 278] on link "[DEMOGRAPHIC_DATA]" at bounding box center [120, 292] width 199 height 37
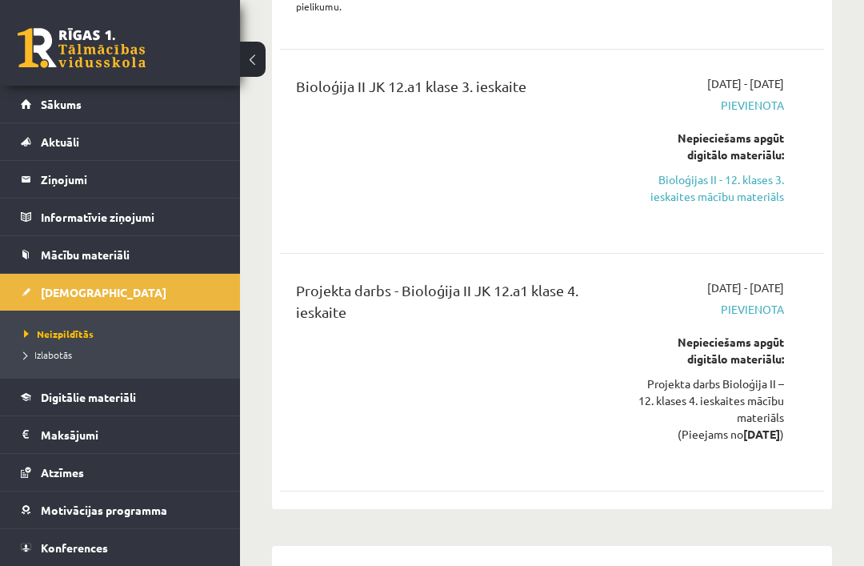
scroll to position [11116, 0]
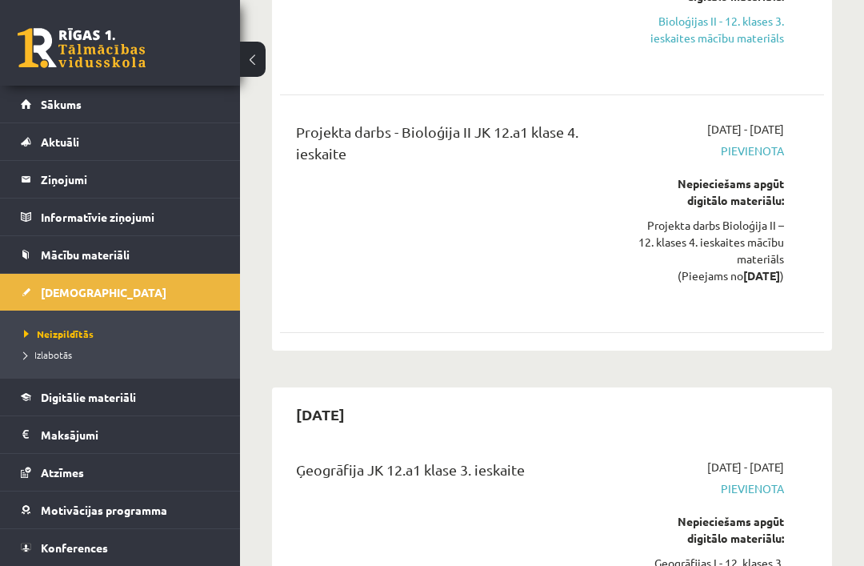
click at [104, 390] on span "Digitālie materiāli" at bounding box center [88, 397] width 95 height 14
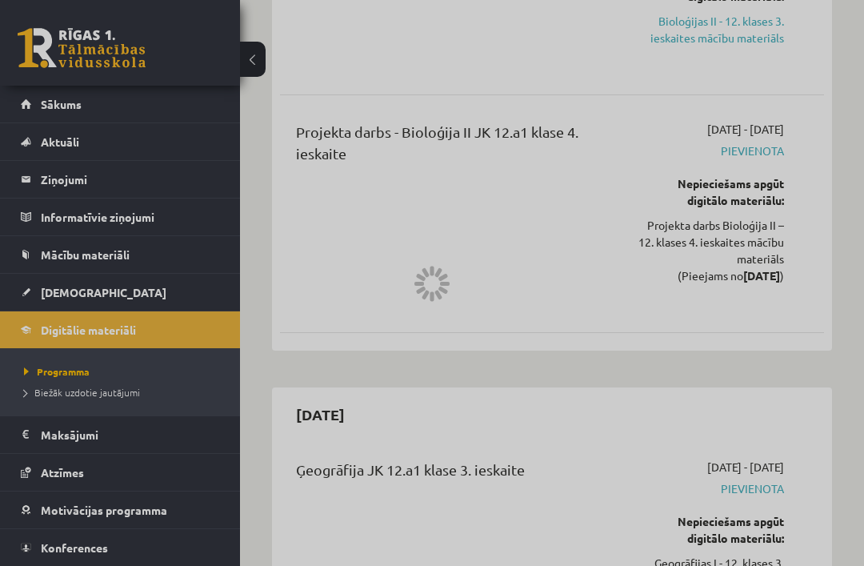
scroll to position [4486, 0]
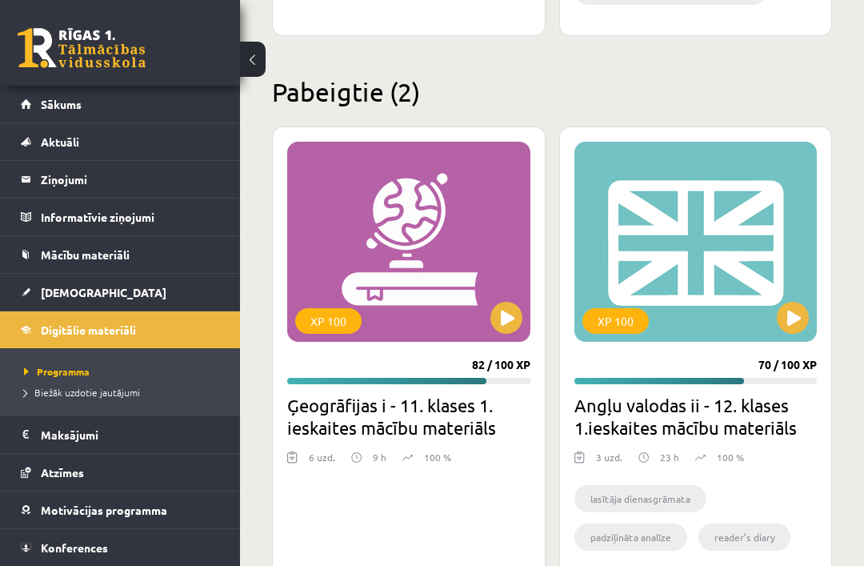
click at [687, 285] on div "XP 100" at bounding box center [695, 242] width 243 height 200
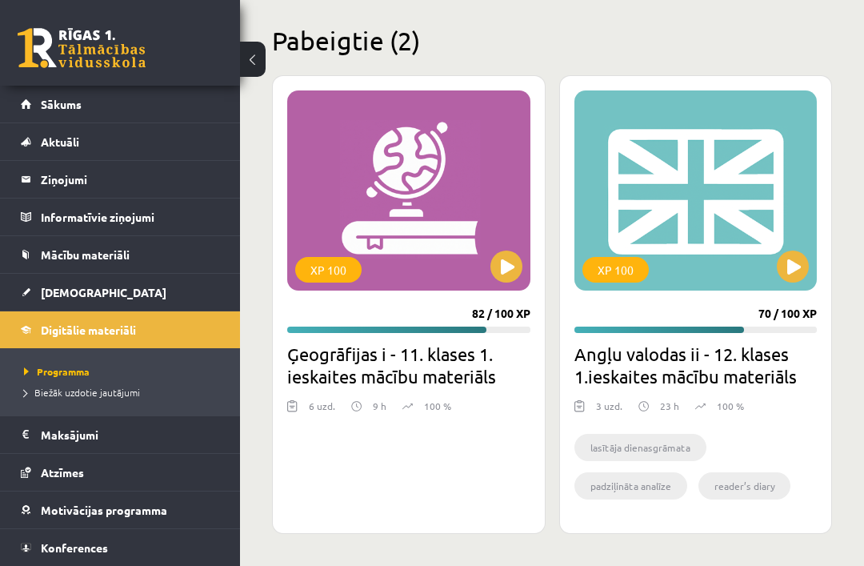
click at [146, 166] on legend "Ziņojumi 2" at bounding box center [130, 179] width 179 height 37
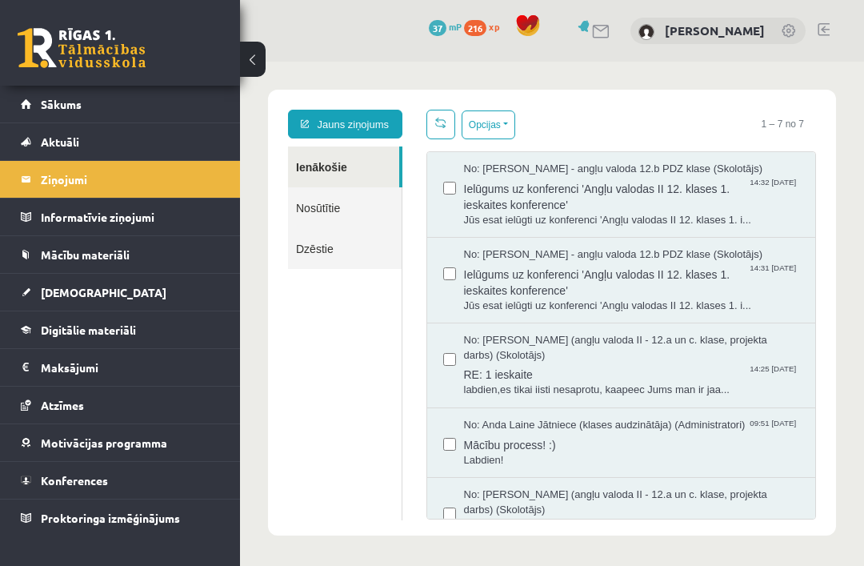
click at [103, 422] on link "Atzīmes" at bounding box center [120, 404] width 199 height 37
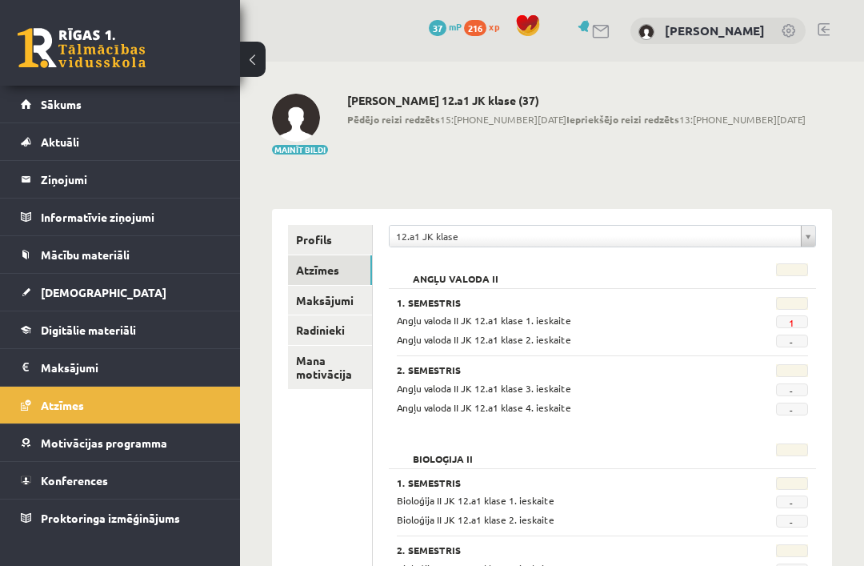
click at [792, 319] on link "1" at bounding box center [792, 322] width 6 height 13
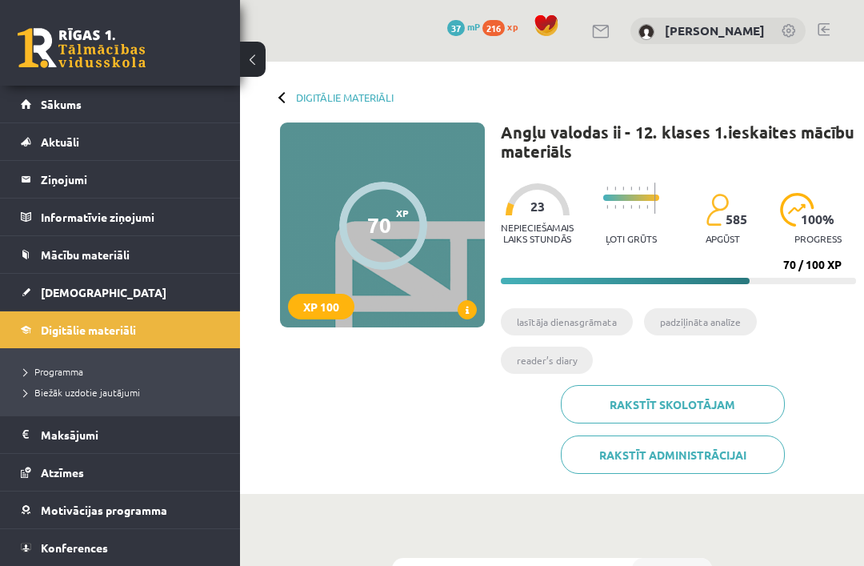
click at [574, 319] on li "lasītāja dienasgrāmata" at bounding box center [567, 321] width 132 height 27
click at [332, 303] on div "XP 100" at bounding box center [321, 307] width 66 height 26
click at [386, 273] on div "70 XP XP 100" at bounding box center [382, 224] width 205 height 205
click at [400, 325] on div "70 XP XP 100" at bounding box center [382, 224] width 205 height 205
click at [297, 324] on div "70 XP XP 100" at bounding box center [382, 224] width 205 height 205
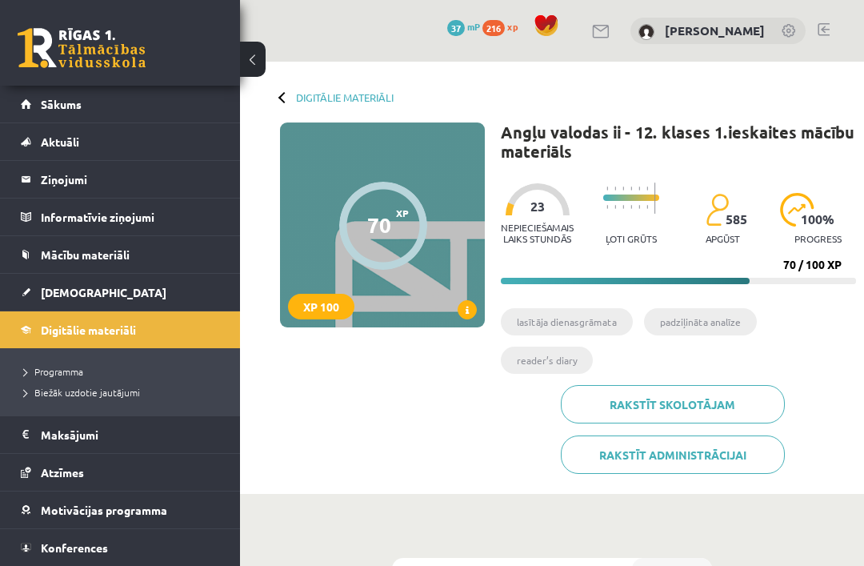
click at [486, 289] on div "70 XP XP 100 70 / 100 XP Angļu valodas ii - 12. klases 1.ieskaites mācību mater…" at bounding box center [552, 303] width 608 height 363
click at [586, 223] on div "Nepieciešamais laiks stundās 23 Ļoti grūts 585 apgūst 100 % progress" at bounding box center [678, 213] width 355 height 79
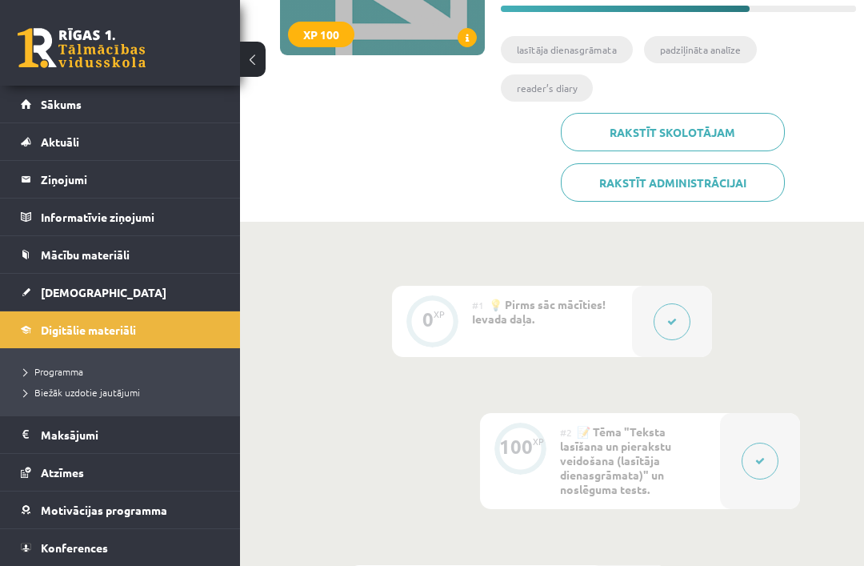
scroll to position [274, 0]
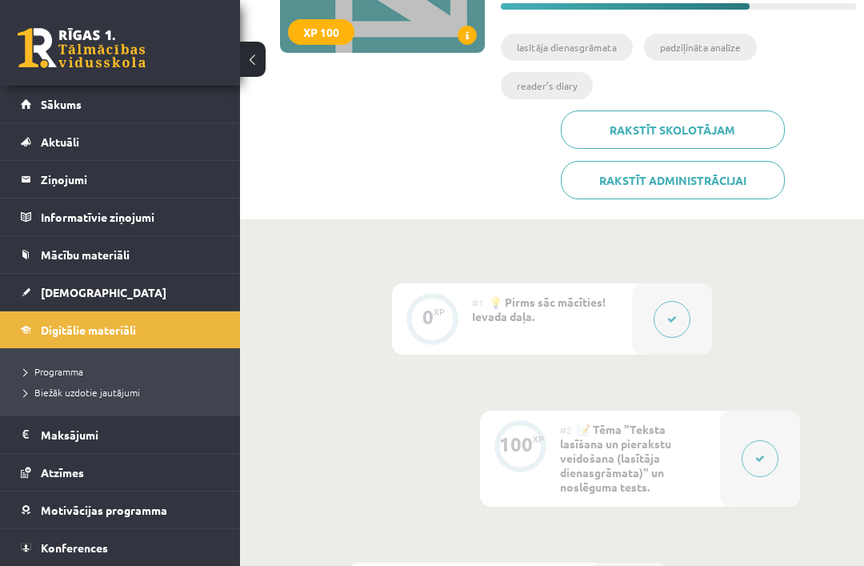
click at [679, 315] on button at bounding box center [672, 319] width 37 height 37
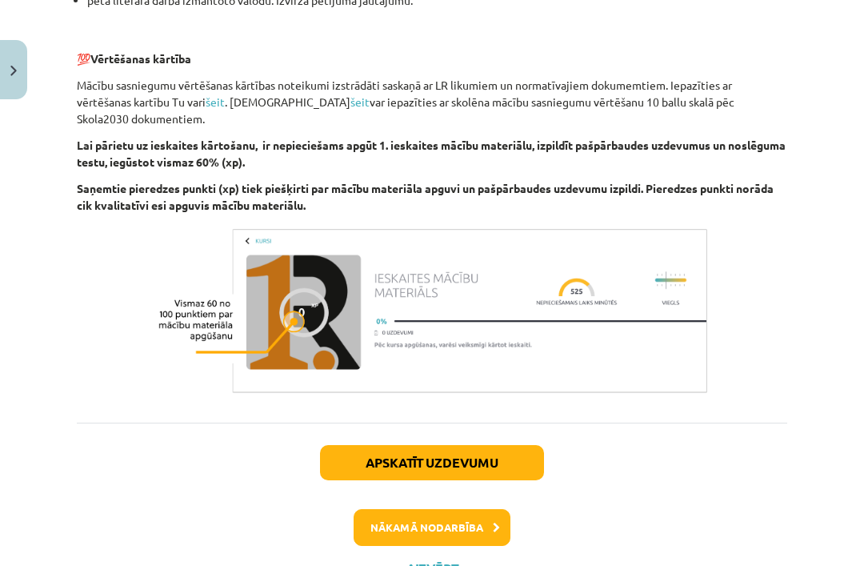
scroll to position [1116, 0]
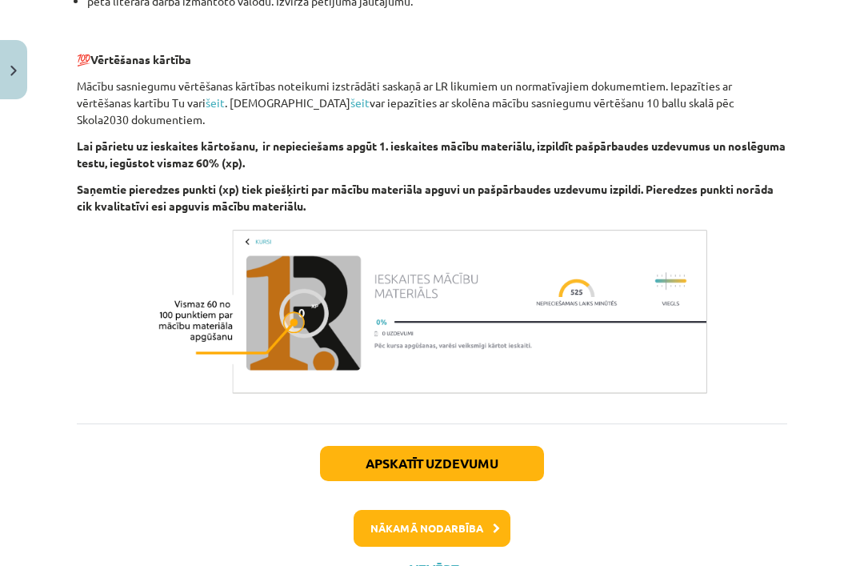
click at [478, 423] on div "Apskatīt uzdevumu Nākamā nodarbība Aizvērt" at bounding box center [432, 504] width 710 height 163
click at [483, 446] on button "Apskatīt uzdevumu" at bounding box center [432, 463] width 224 height 35
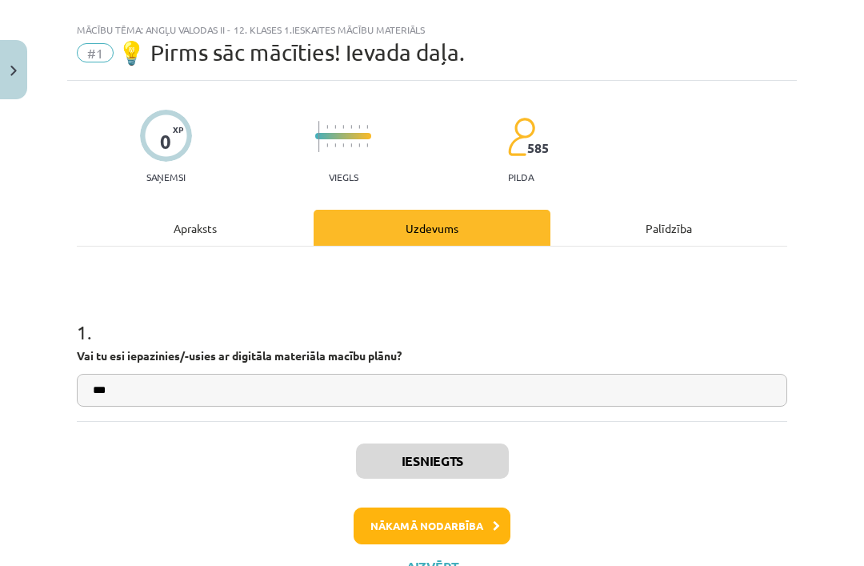
click at [475, 518] on button "Nākamā nodarbība" at bounding box center [432, 525] width 157 height 37
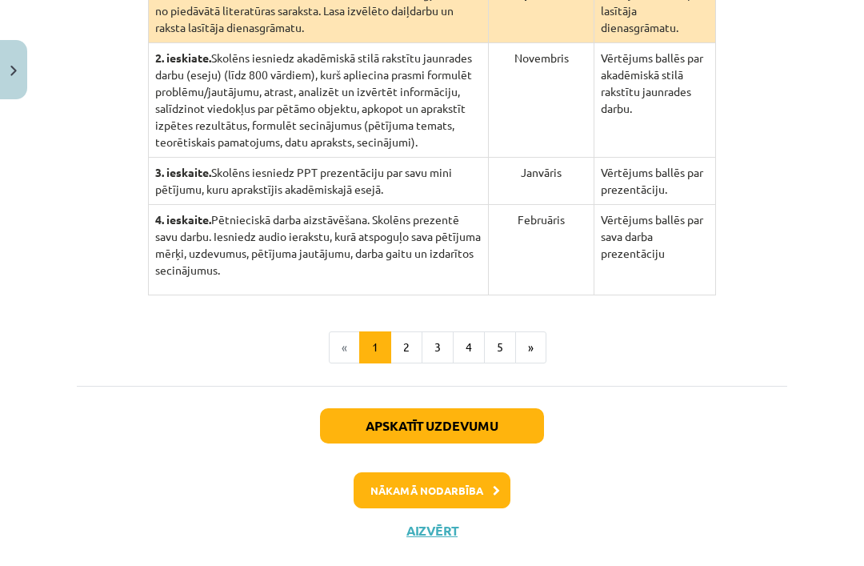
scroll to position [502, 0]
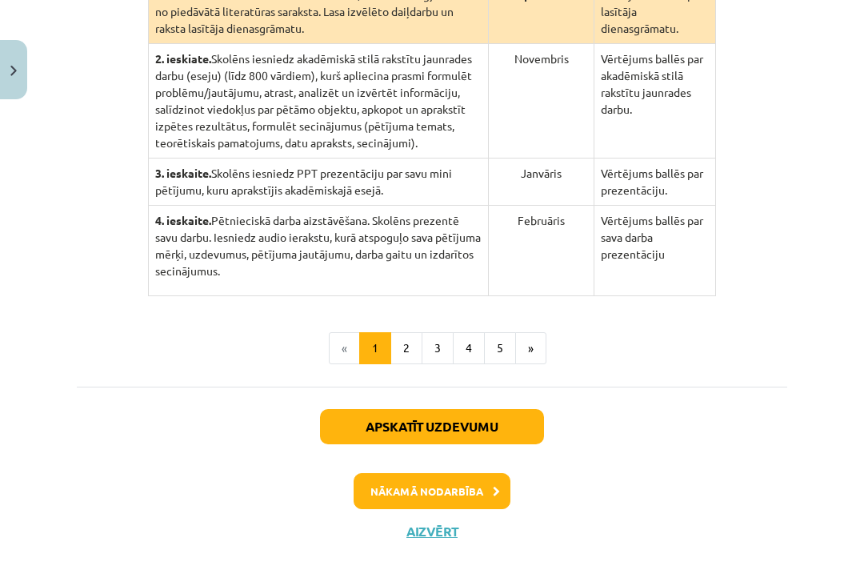
click at [406, 364] on button "2" at bounding box center [406, 348] width 32 height 32
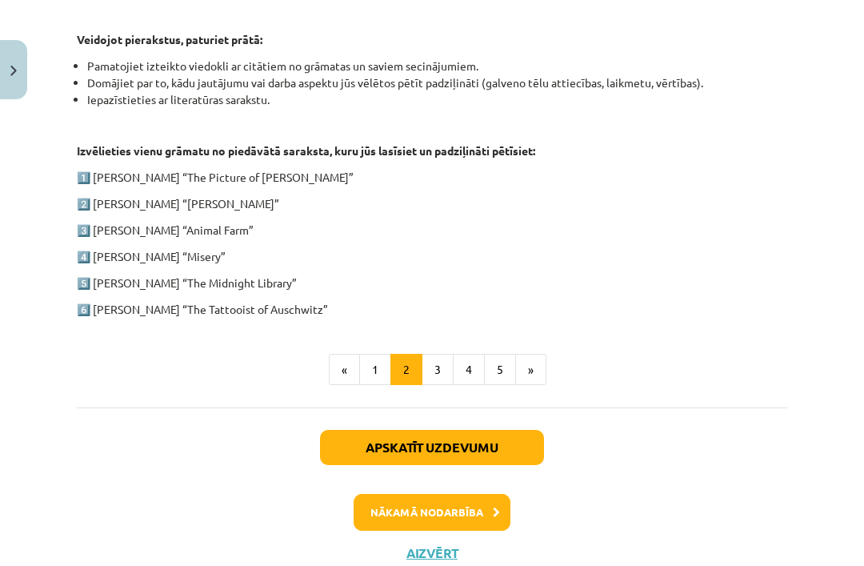
scroll to position [811, 0]
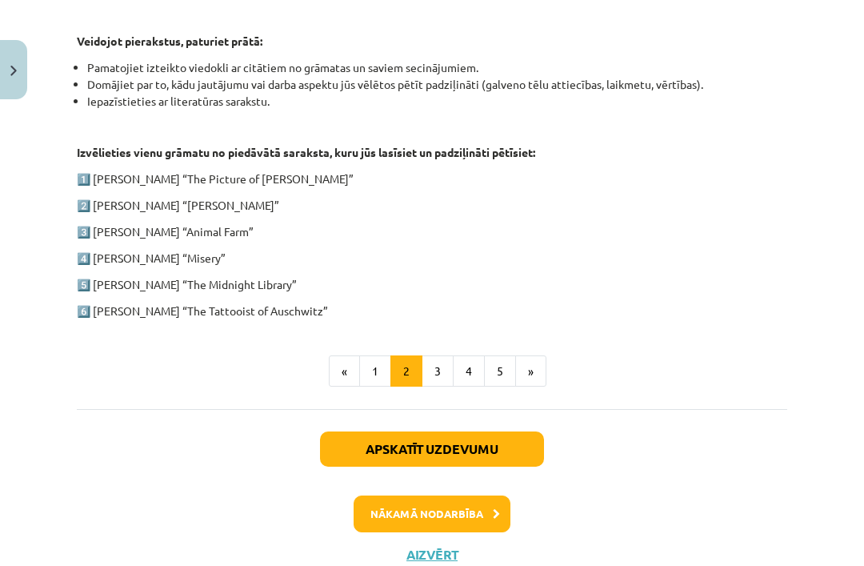
click at [445, 357] on button "3" at bounding box center [438, 371] width 32 height 32
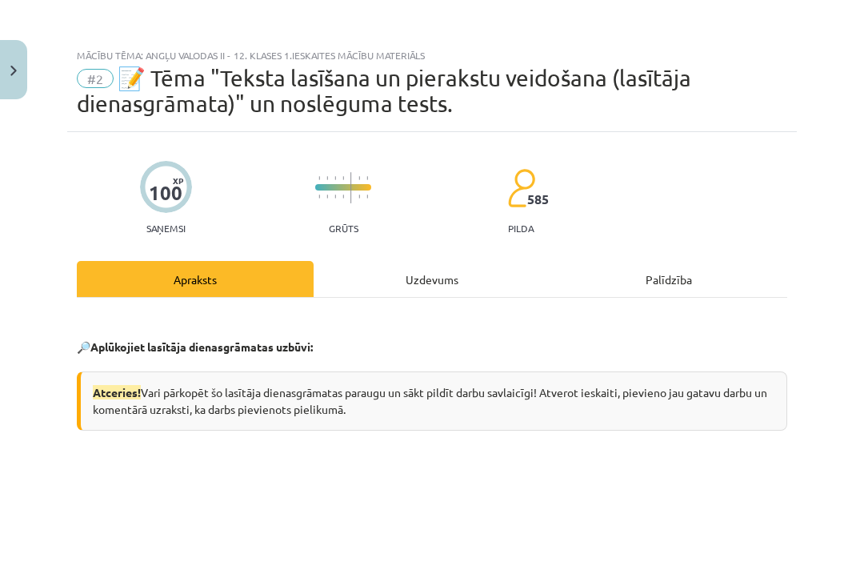
scroll to position [0, 0]
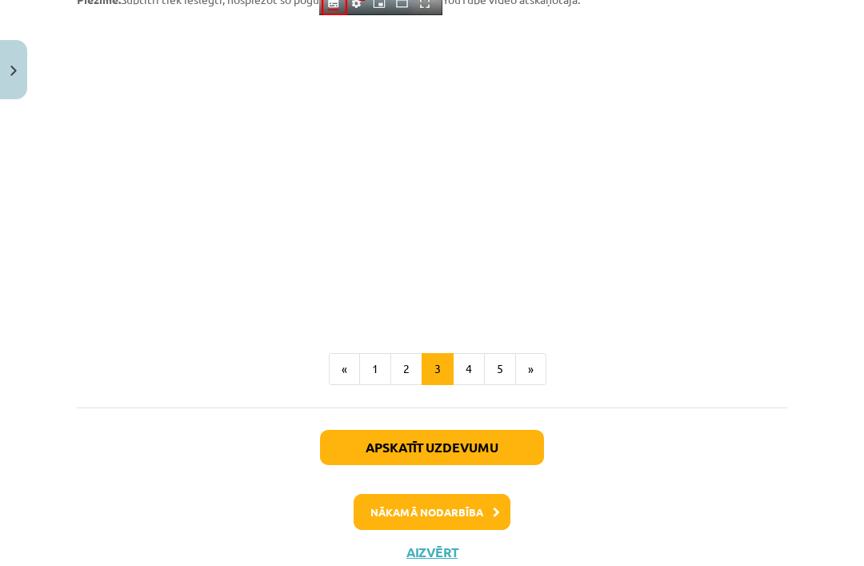
click at [409, 365] on button "2" at bounding box center [406, 369] width 32 height 32
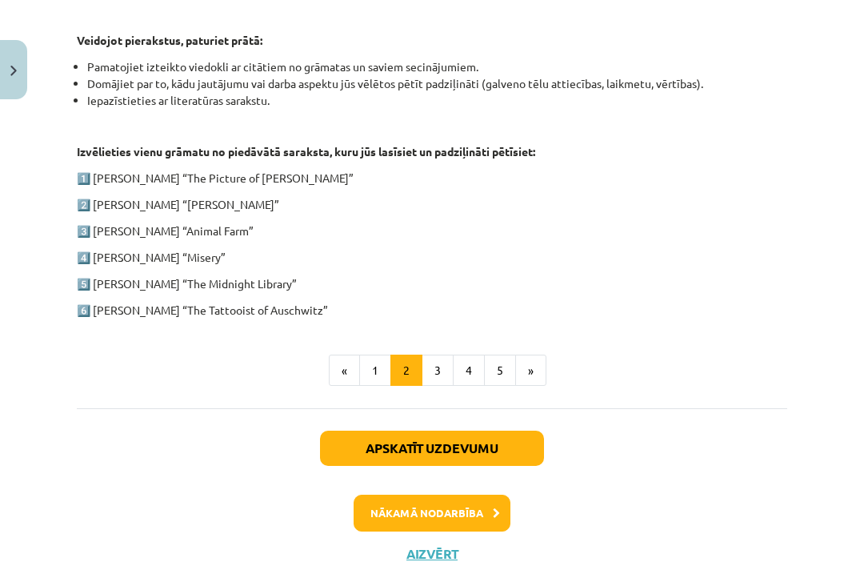
scroll to position [811, 0]
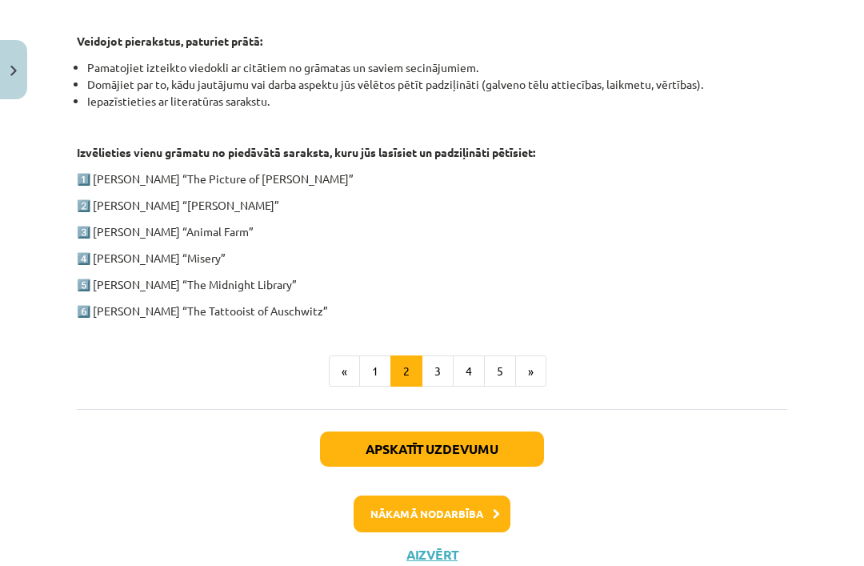
click at [426, 379] on button "3" at bounding box center [438, 371] width 32 height 32
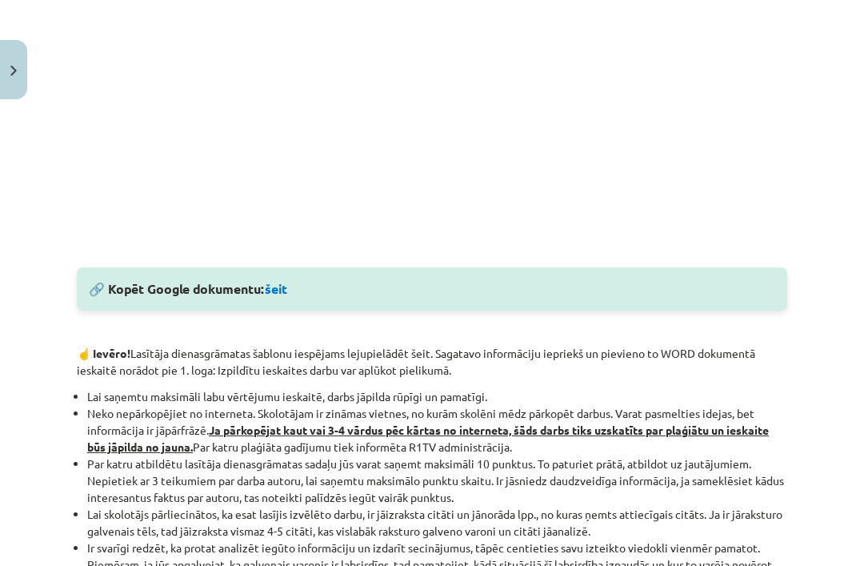
click at [446, 354] on p "☝️ Ievēro! Lasītāja dienasgrāmatas šablonu iespējams lejupielādēt šeit. Sagatav…" at bounding box center [432, 362] width 710 height 34
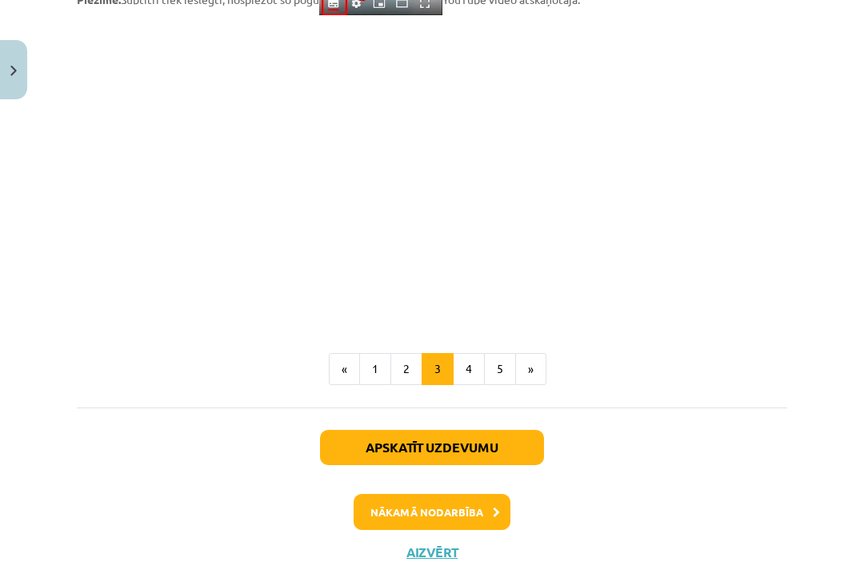
scroll to position [1371, 0]
click at [472, 356] on button "4" at bounding box center [469, 369] width 32 height 32
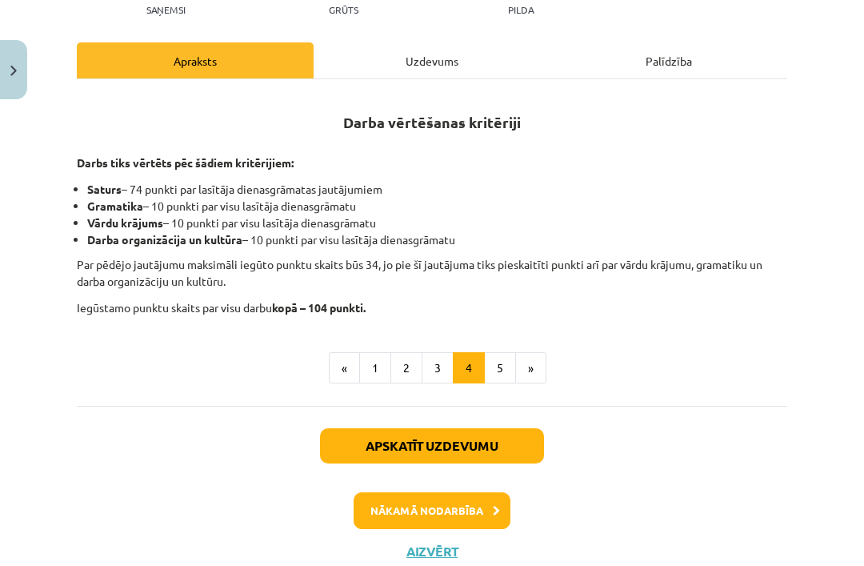
scroll to position [217, 0]
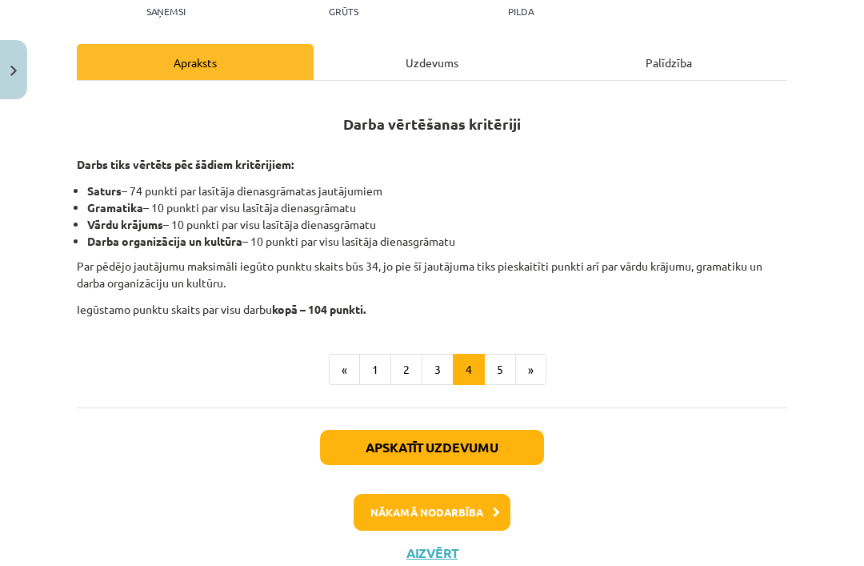
click at [536, 524] on div "Nākamā nodarbība" at bounding box center [431, 512] width 691 height 37
click at [406, 376] on button "2" at bounding box center [406, 370] width 32 height 32
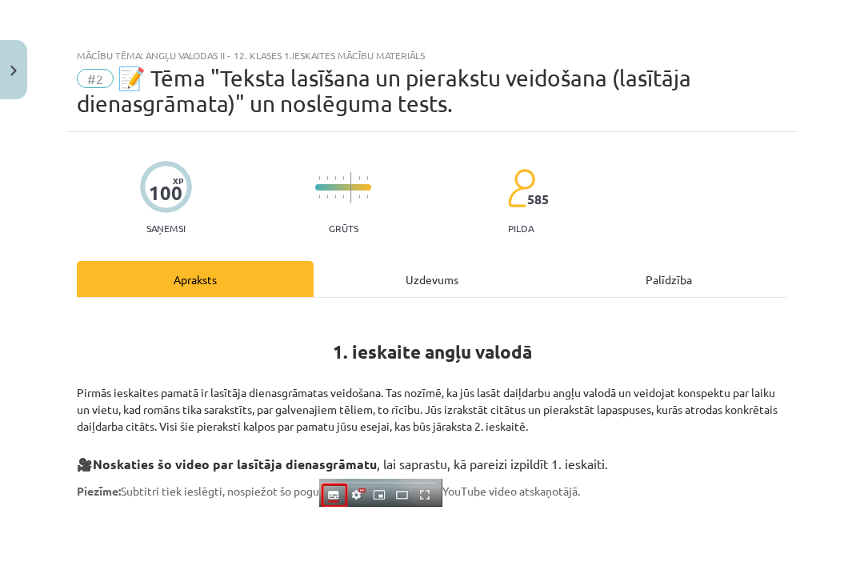
scroll to position [0, 0]
click at [462, 312] on h1 "1. ieskaite angļu valodā" at bounding box center [432, 337] width 710 height 50
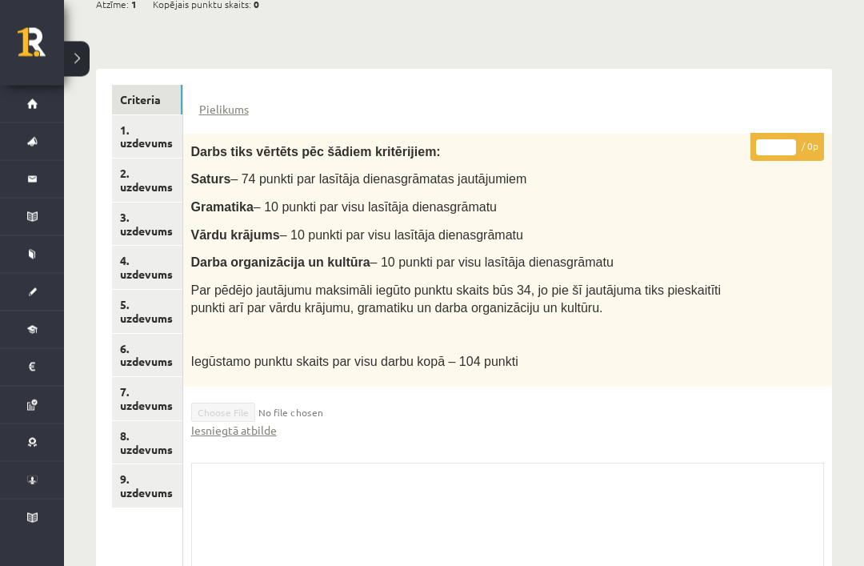
scroll to position [378, 0]
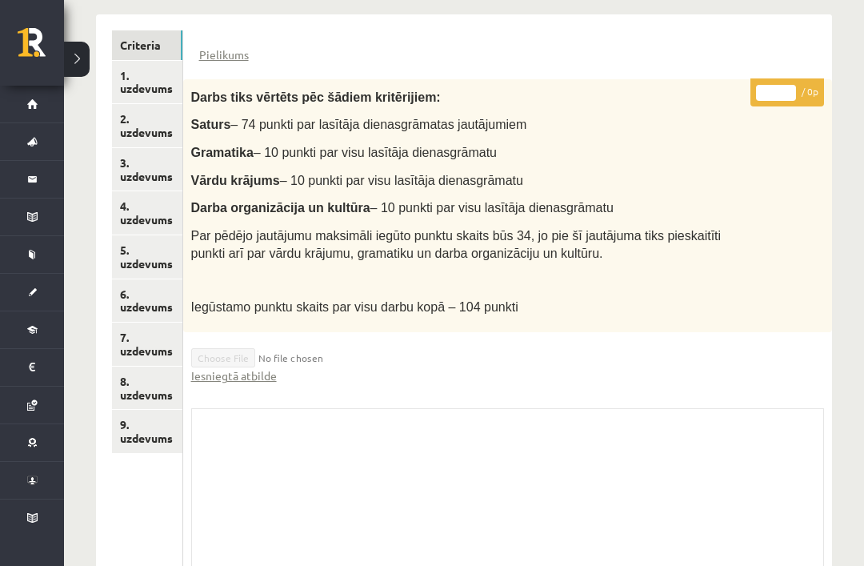
click at [163, 78] on link "1. uzdevums" at bounding box center [147, 82] width 70 height 43
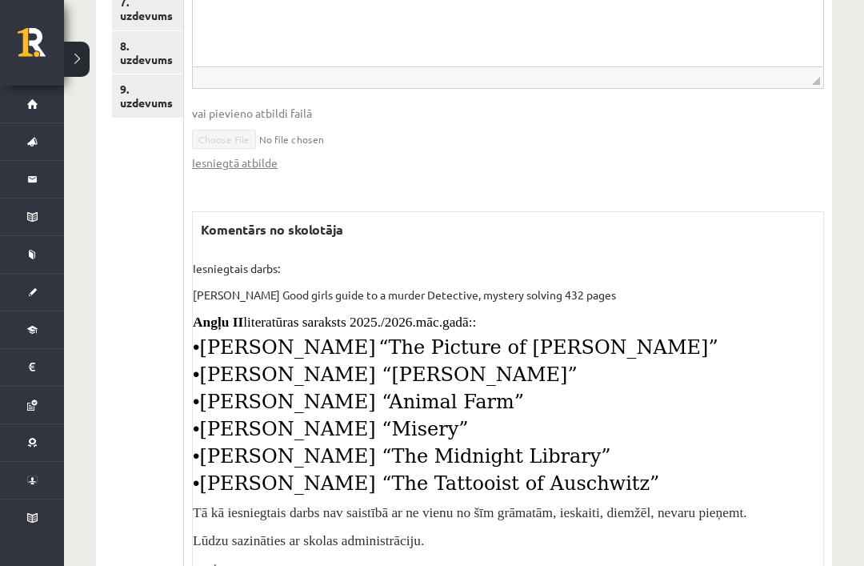
scroll to position [734, 0]
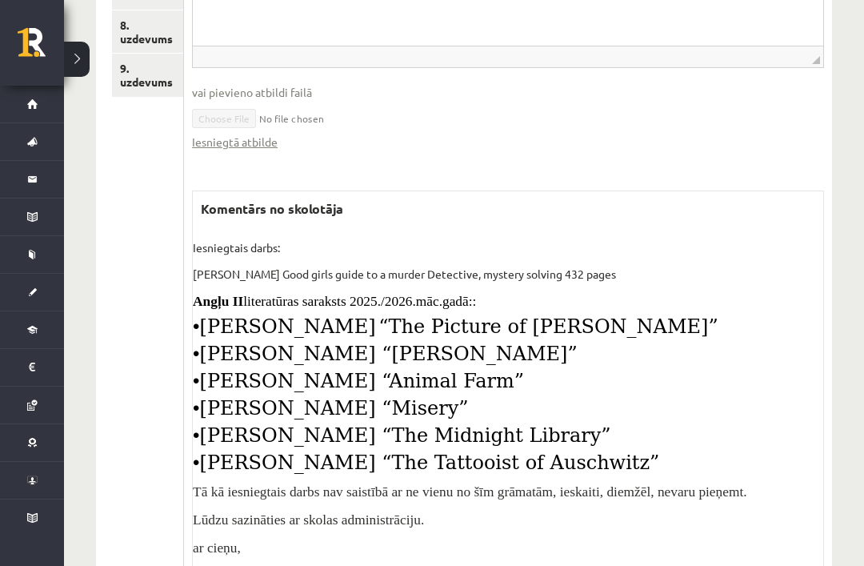
click at [289, 565] on div "**********" at bounding box center [508, 127] width 648 height 939
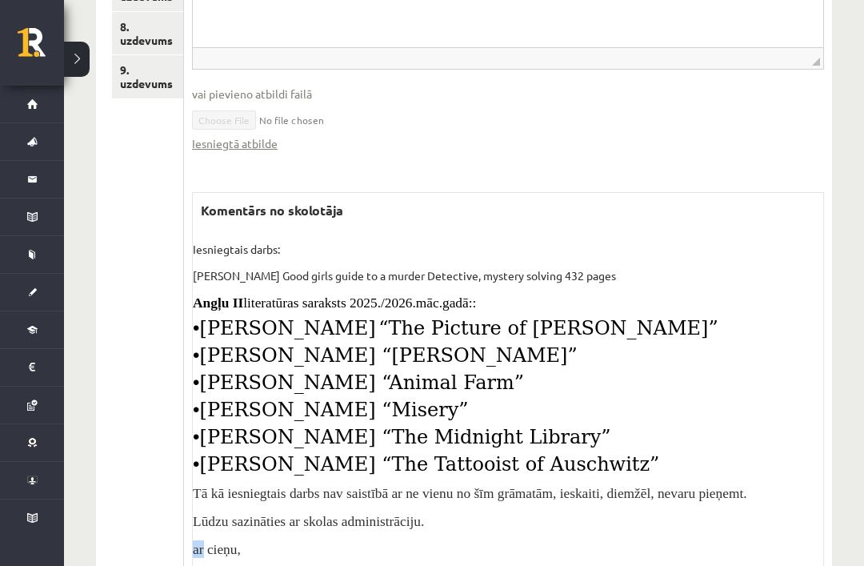
click at [658, 359] on div "Iesniegtais darbs: [PERSON_NAME] Good girls guide to a murder Detective, myster…" at bounding box center [508, 399] width 630 height 317
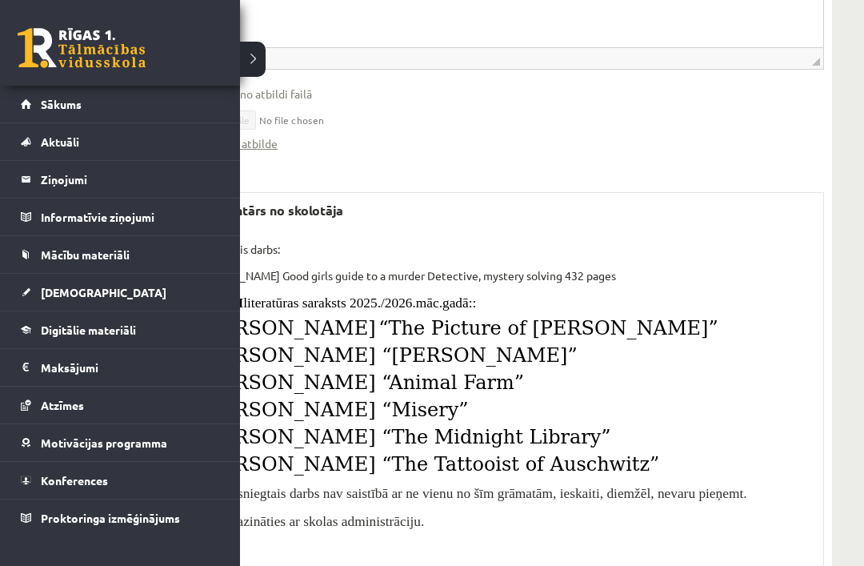
click at [49, 255] on span "Mācību materiāli" at bounding box center [85, 254] width 89 height 14
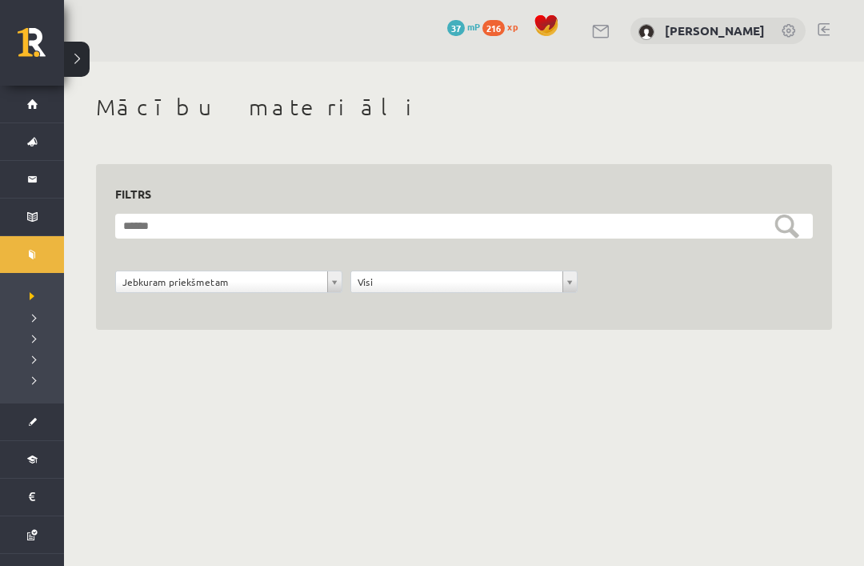
click at [468, 348] on div "**********" at bounding box center [464, 230] width 800 height 337
click at [0, 0] on legend "Ziņojumi 0" at bounding box center [0, 0] width 0 height 0
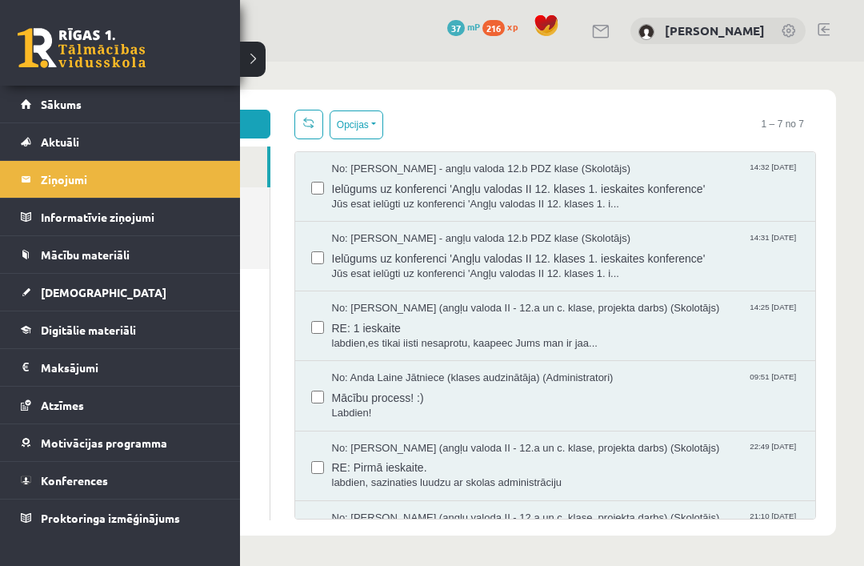
click at [121, 326] on span "Digitālie materiāli" at bounding box center [88, 329] width 95 height 14
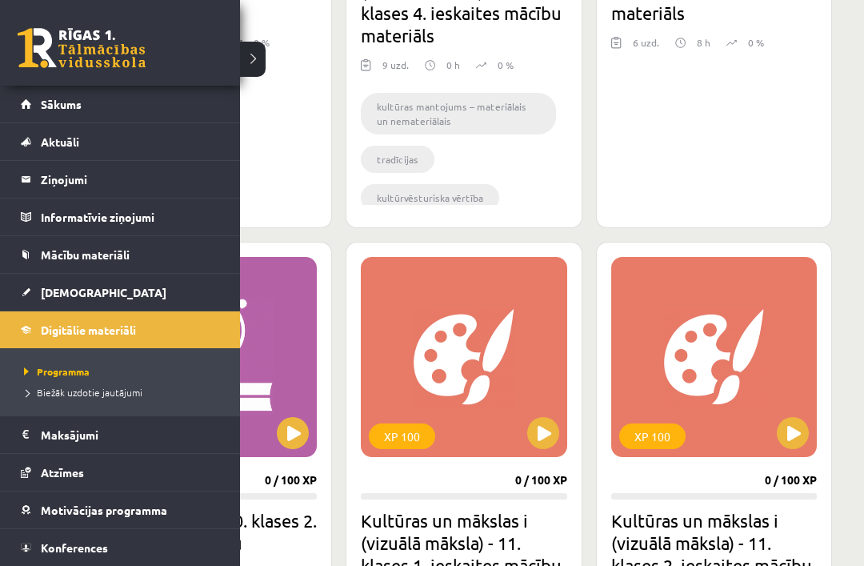
scroll to position [742, 0]
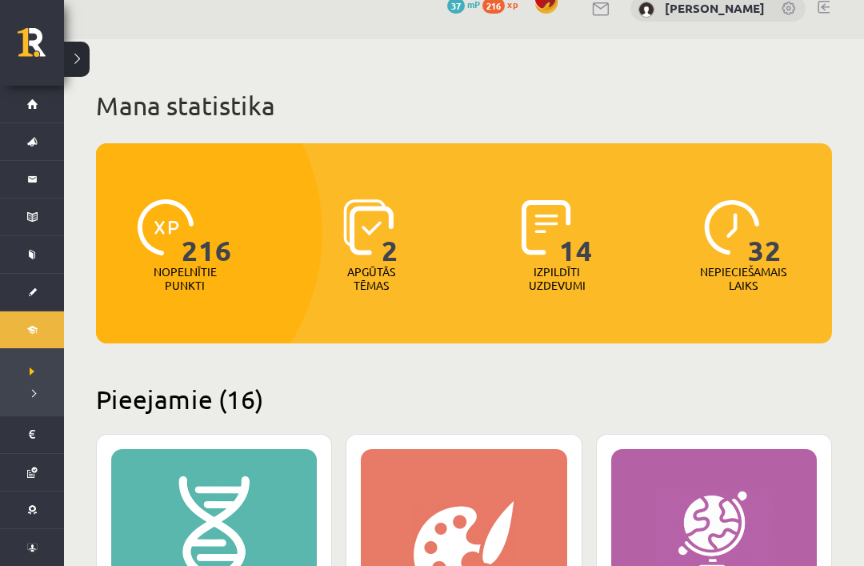
scroll to position [0, 0]
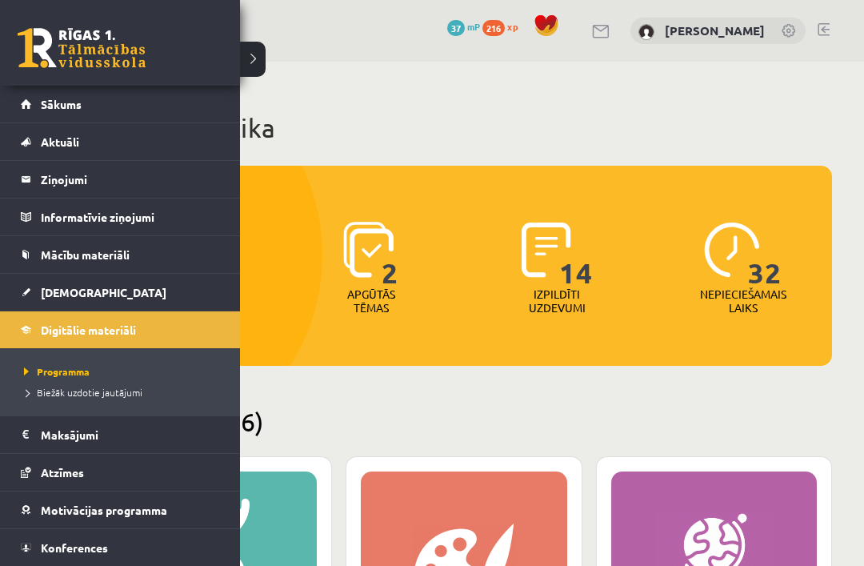
click at [42, 327] on span "Digitālie materiāli" at bounding box center [88, 329] width 95 height 14
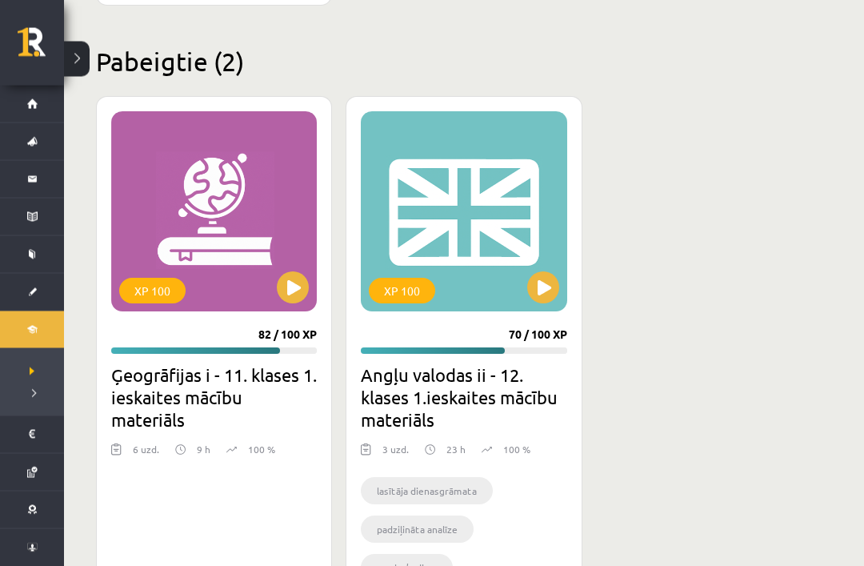
scroll to position [3776, 0]
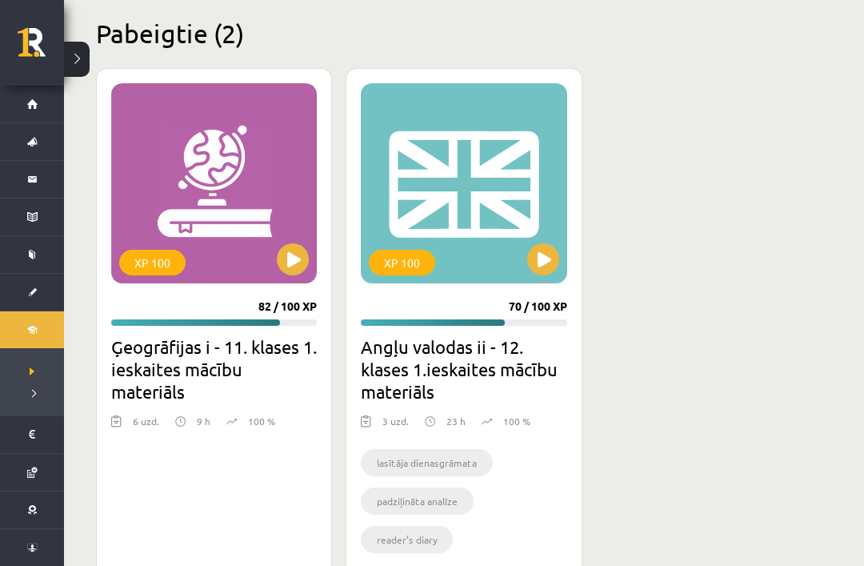
click at [37, 480] on link "Atzīmes" at bounding box center [32, 472] width 64 height 37
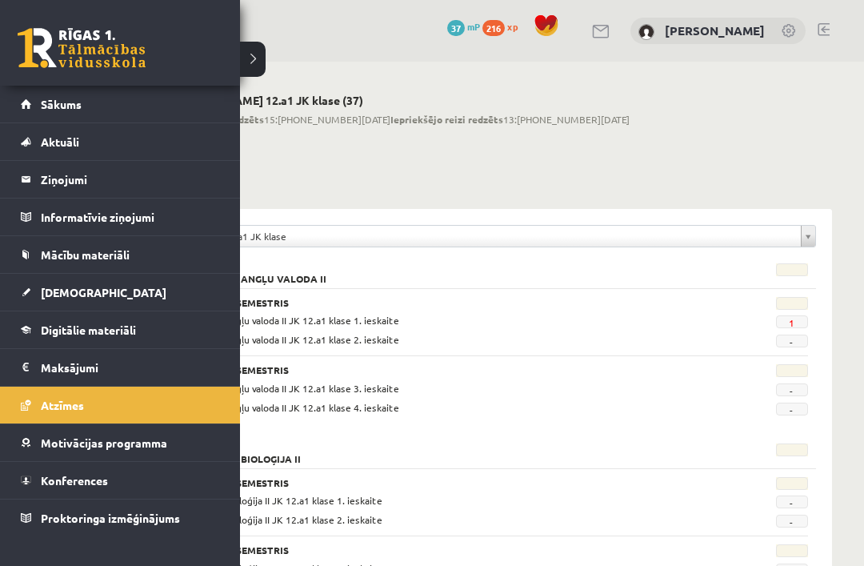
click at [790, 324] on link "1" at bounding box center [792, 322] width 6 height 13
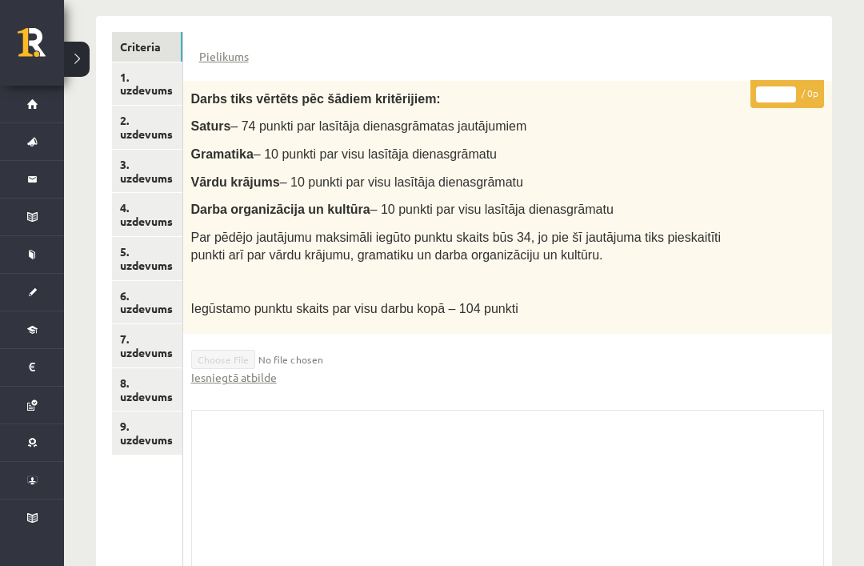
scroll to position [378, 0]
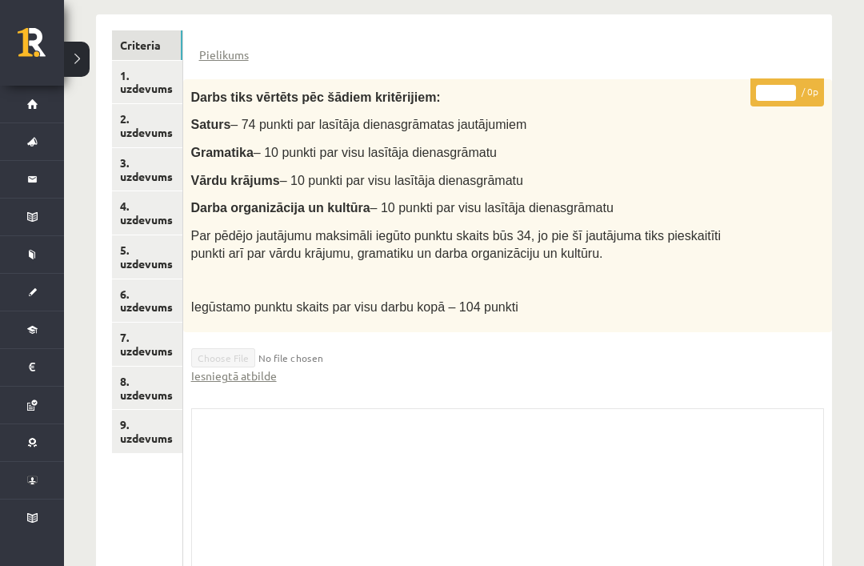
click at [142, 77] on link "1. uzdevums" at bounding box center [147, 82] width 70 height 43
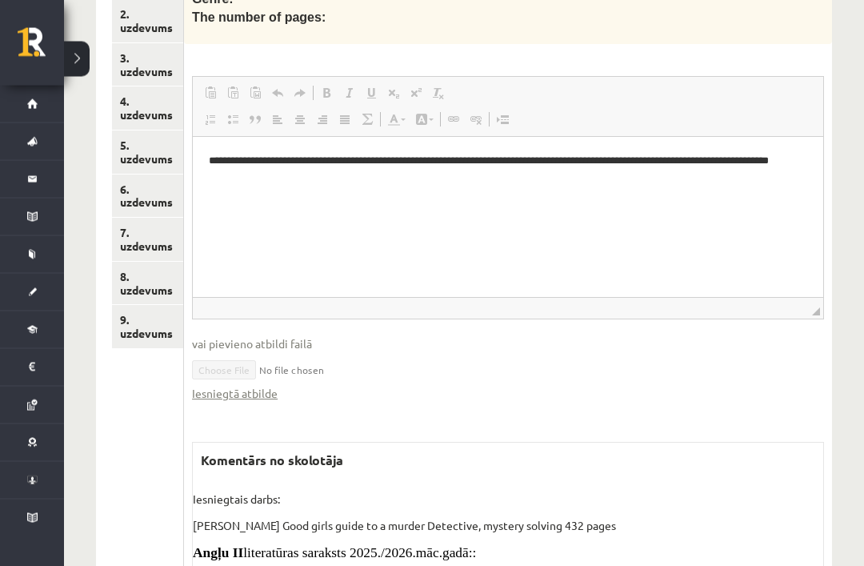
scroll to position [734, 0]
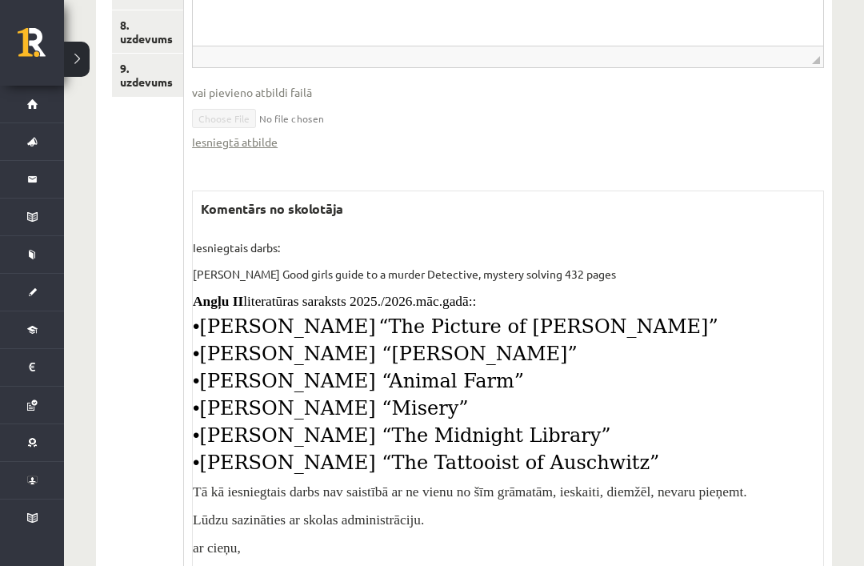
click at [227, 360] on div "Iesniegtais darbs: [PERSON_NAME] Good girls guide to a murder Detective, myster…" at bounding box center [508, 397] width 630 height 317
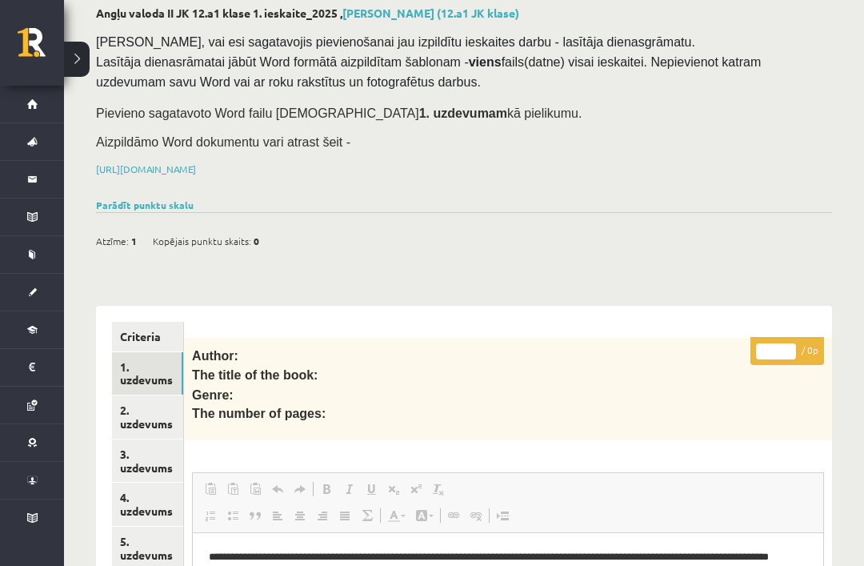
scroll to position [77, 0]
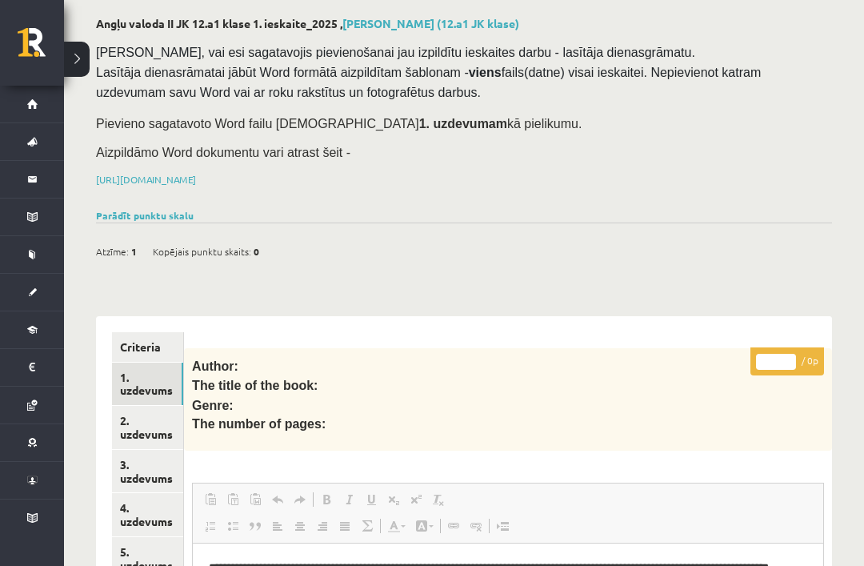
click at [30, 186] on link "Ziņojumi 0" at bounding box center [32, 179] width 64 height 37
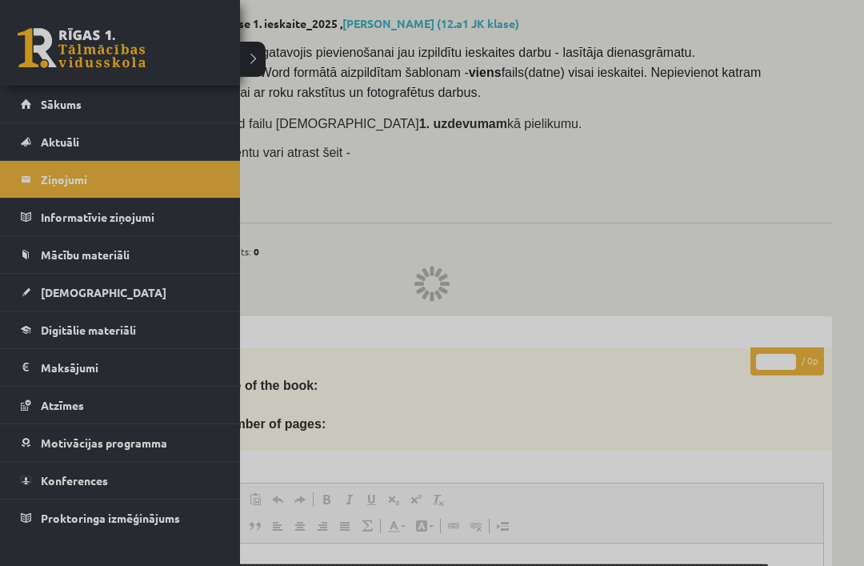
scroll to position [52, 0]
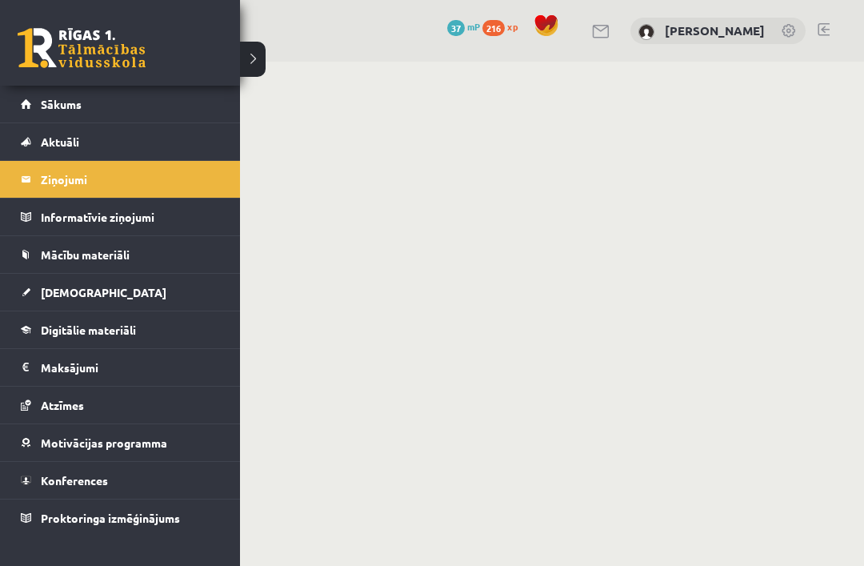
click at [87, 294] on span "[DEMOGRAPHIC_DATA]" at bounding box center [104, 292] width 126 height 14
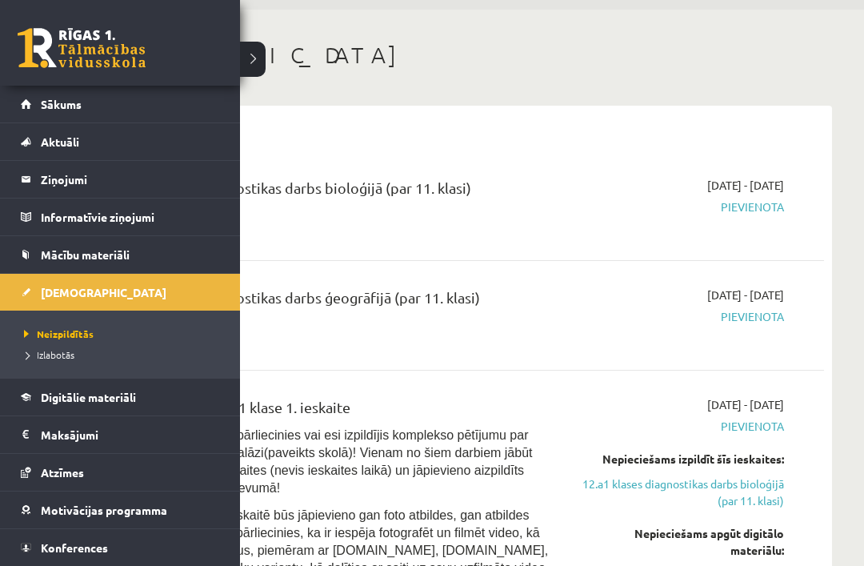
click at [264, 54] on h1 "[DEMOGRAPHIC_DATA]" at bounding box center [464, 55] width 736 height 27
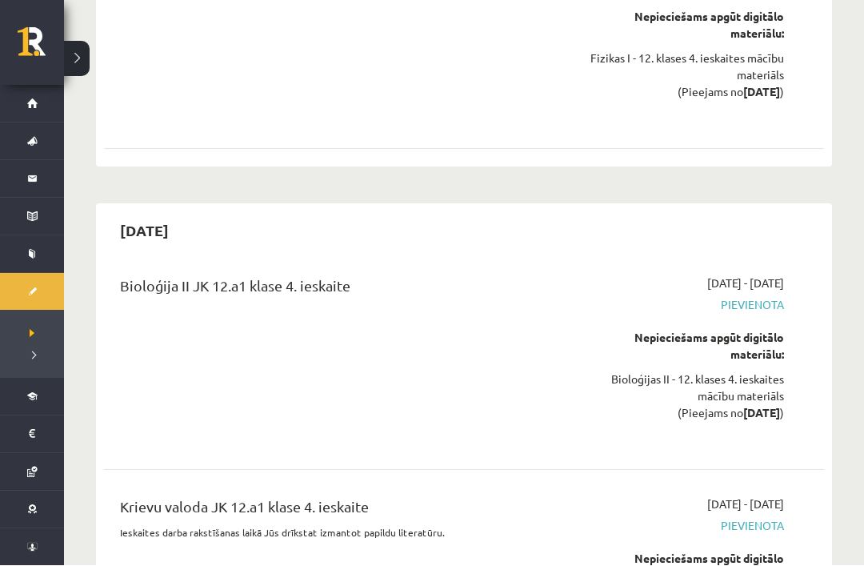
scroll to position [12226, 0]
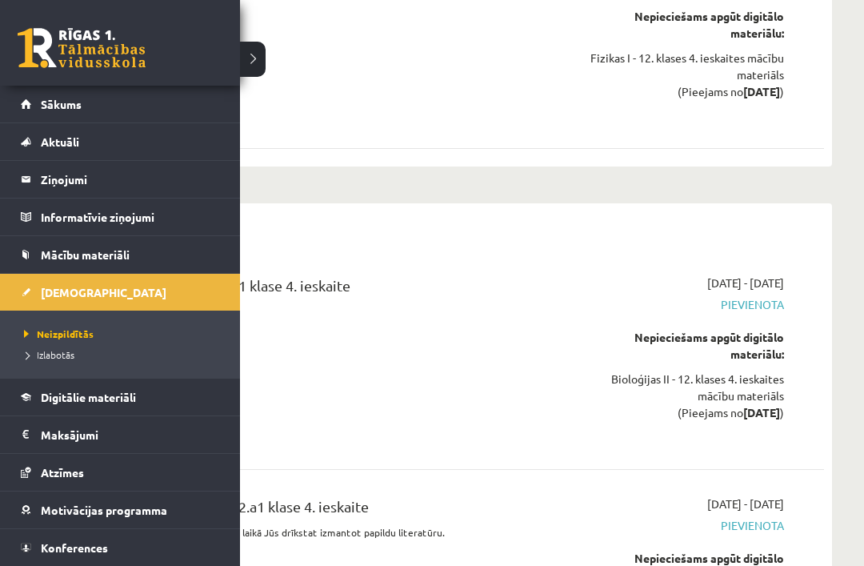
click at [14, 255] on li "Mācību materiāli Mācību materiāli Pieslēgties Uzdevumiem Literatūras saraksts D…" at bounding box center [120, 254] width 240 height 38
click at [62, 360] on link "Izlabotās" at bounding box center [122, 354] width 204 height 14
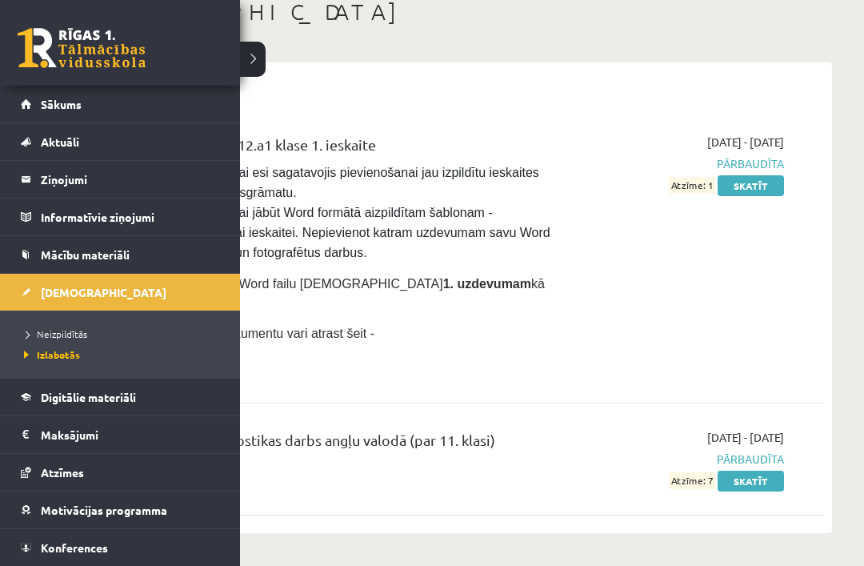
scroll to position [73, 0]
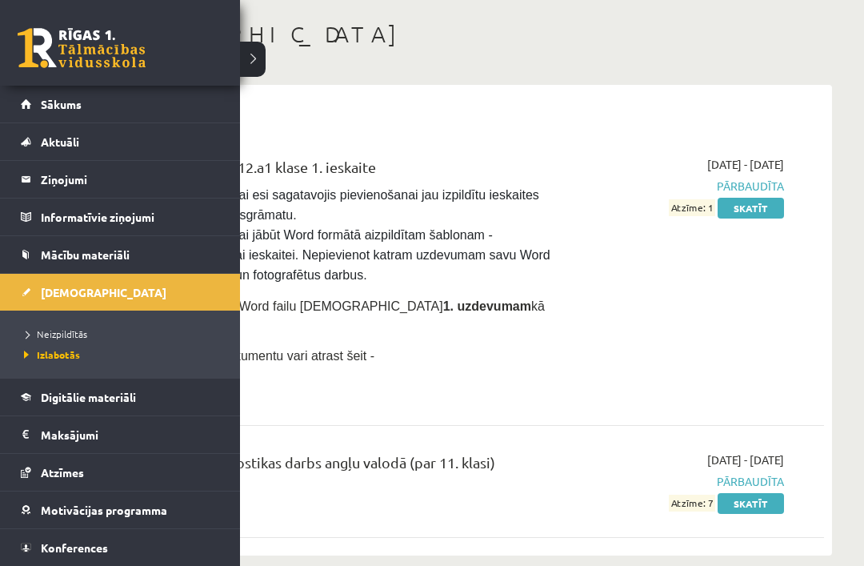
click at [260, 64] on div "[DEMOGRAPHIC_DATA] Angļu valoda II Angļu valoda II JK 12.a1 klase 1. ieskaite […" at bounding box center [464, 288] width 800 height 598
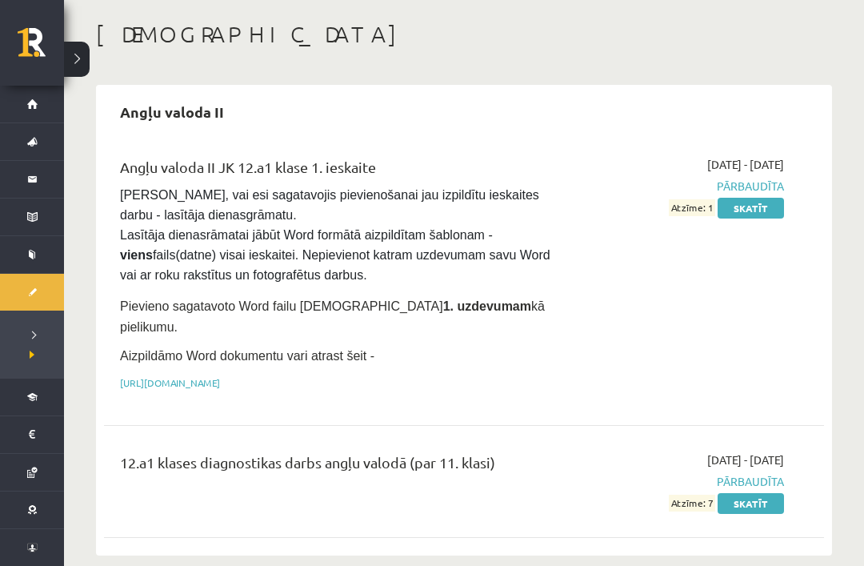
click at [751, 201] on link "Skatīt" at bounding box center [751, 208] width 66 height 21
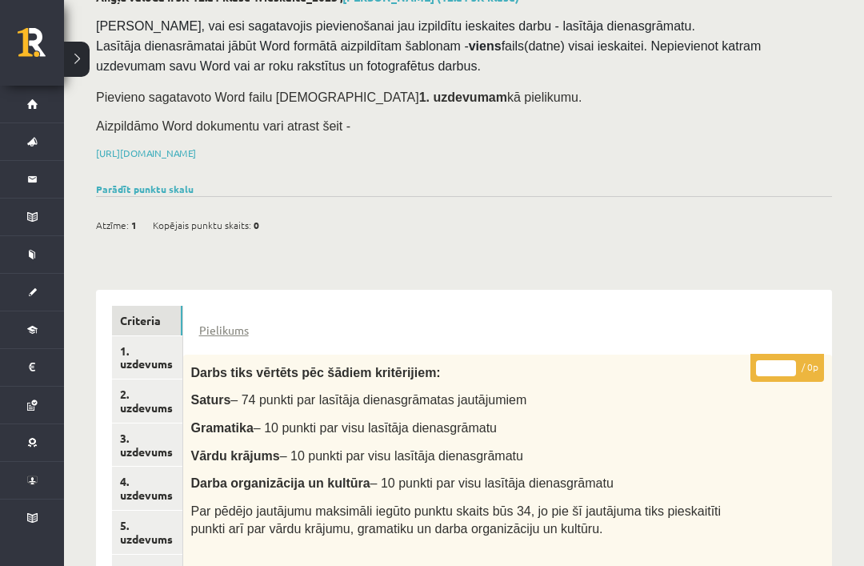
scroll to position [76, 0]
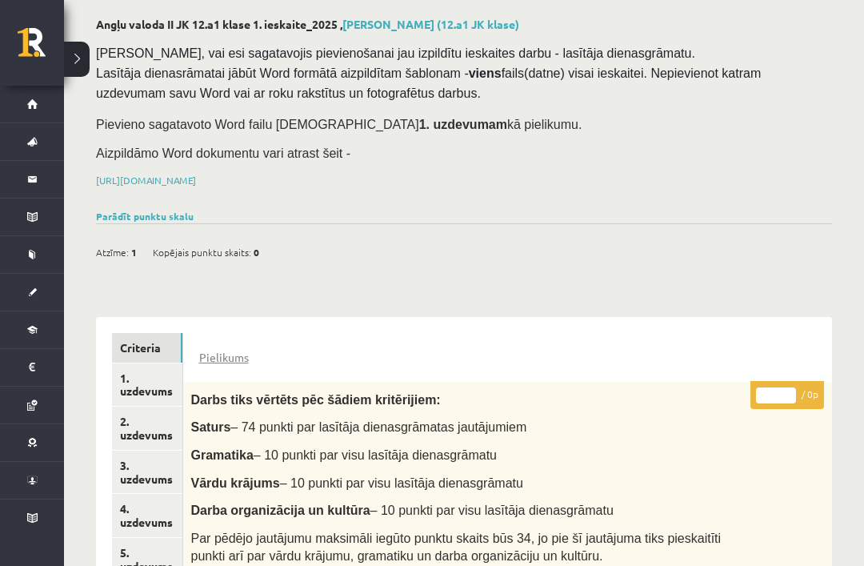
click at [196, 174] on link "https://drive.google.com/drive/folders/1IHE_ip15KOAbO2Se1NDGwZ2e__vlzPUf?usp=sh…" at bounding box center [146, 180] width 100 height 13
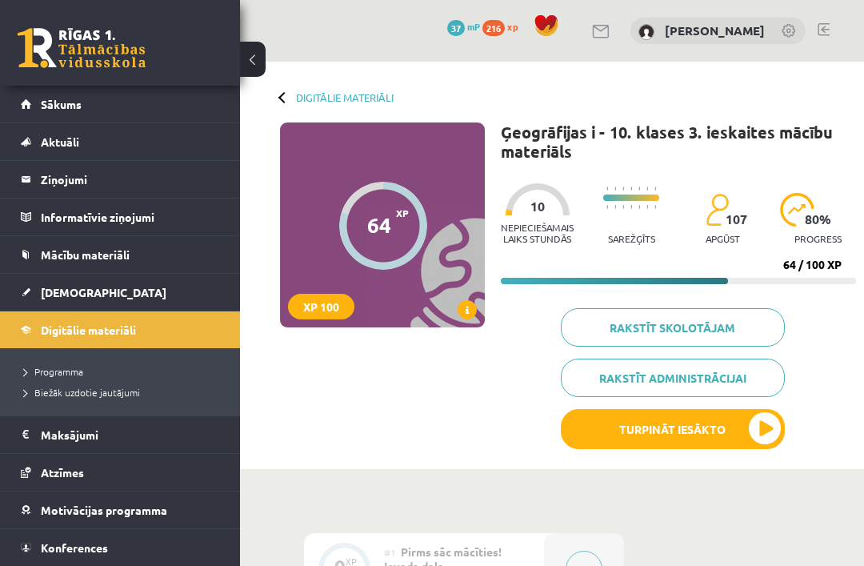
scroll to position [825, 0]
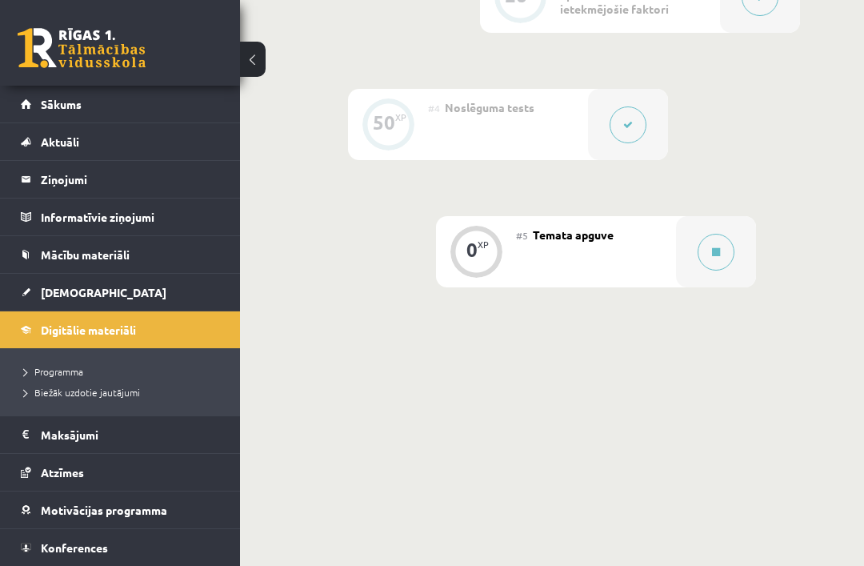
click at [118, 476] on link "Atzīmes" at bounding box center [120, 472] width 199 height 37
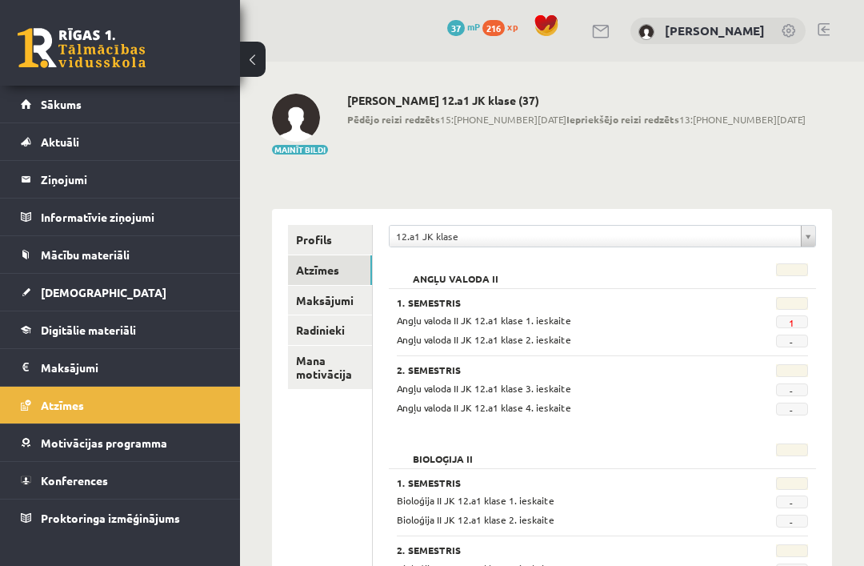
click at [790, 321] on link "1" at bounding box center [792, 322] width 6 height 13
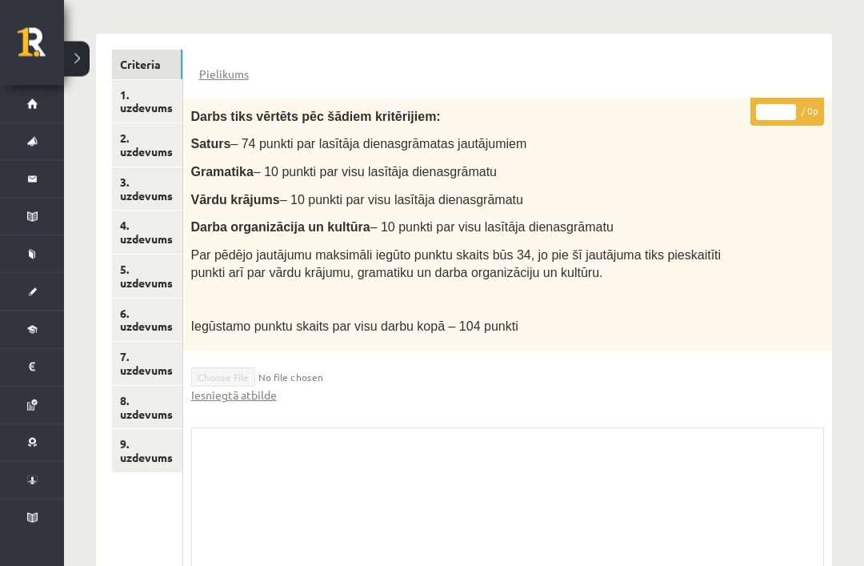
scroll to position [378, 0]
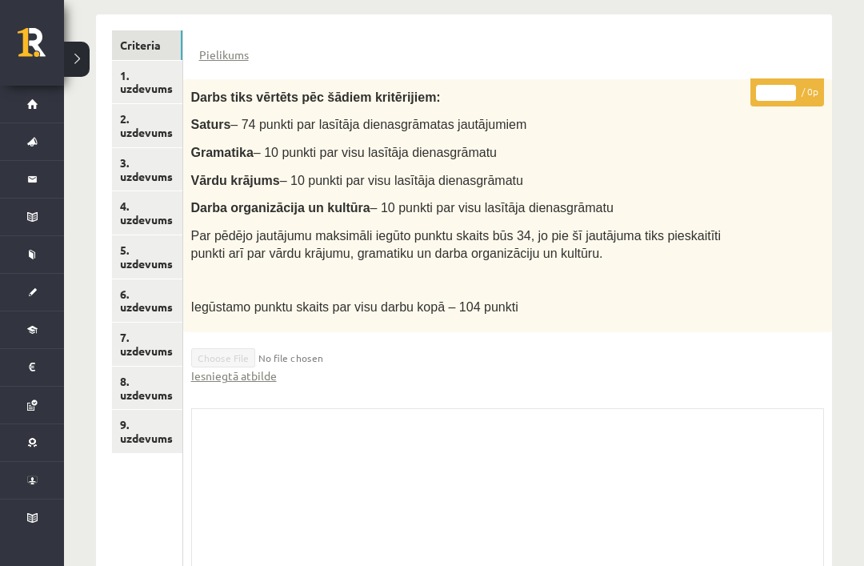
click at [154, 80] on link "1. uzdevums" at bounding box center [147, 82] width 70 height 43
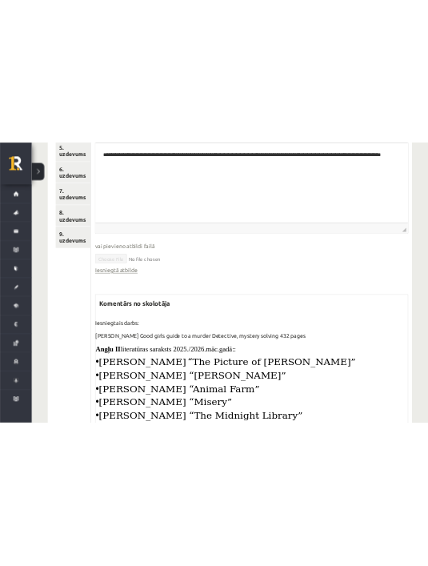
scroll to position [852, 0]
